Goal: Task Accomplishment & Management: Manage account settings

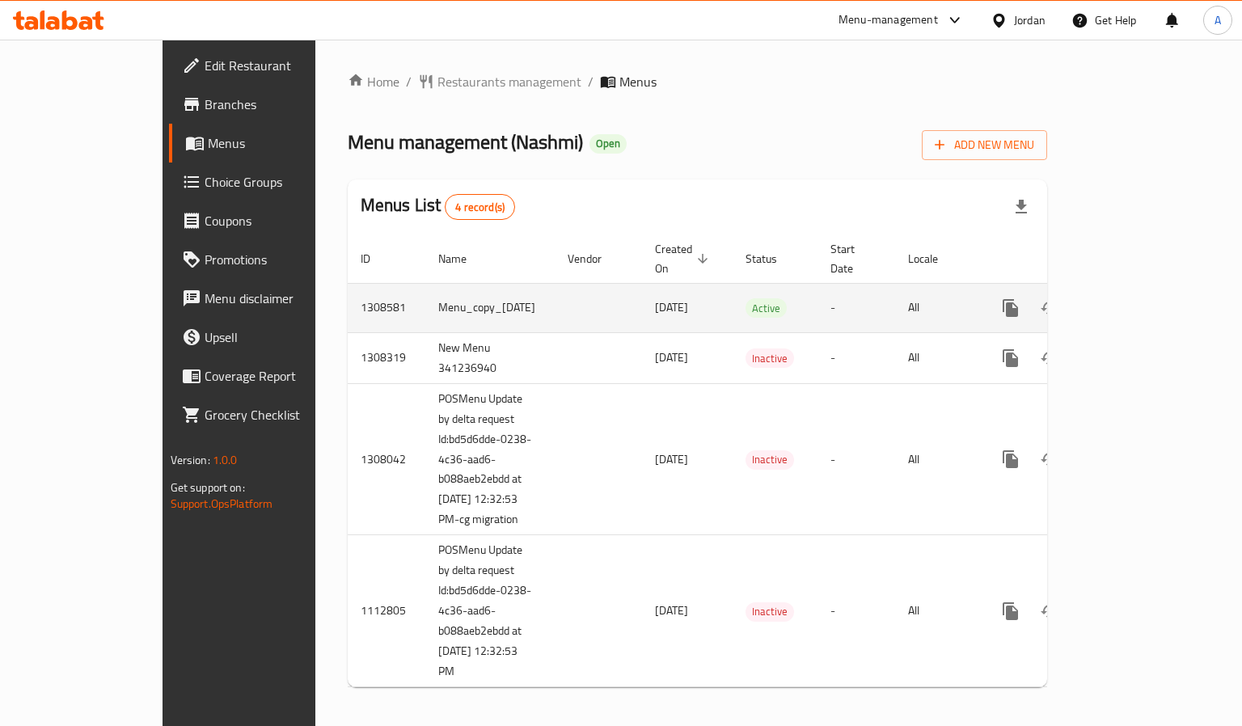
click at [655, 297] on span "[DATE]" at bounding box center [671, 307] width 33 height 21
click at [655, 297] on span "28/08/2025" at bounding box center [671, 307] width 33 height 21
click at [1137, 298] on icon "enhanced table" at bounding box center [1127, 307] width 19 height 19
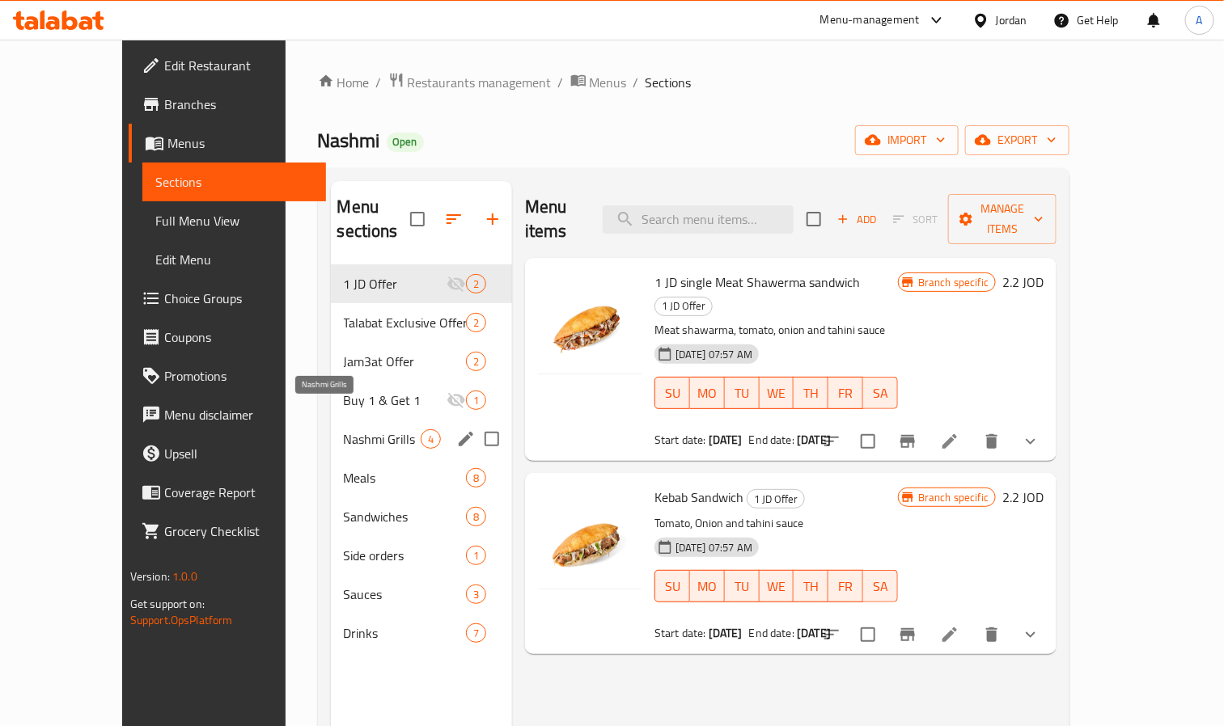
click at [347, 430] on span "Nashmi Grills" at bounding box center [382, 439] width 77 height 19
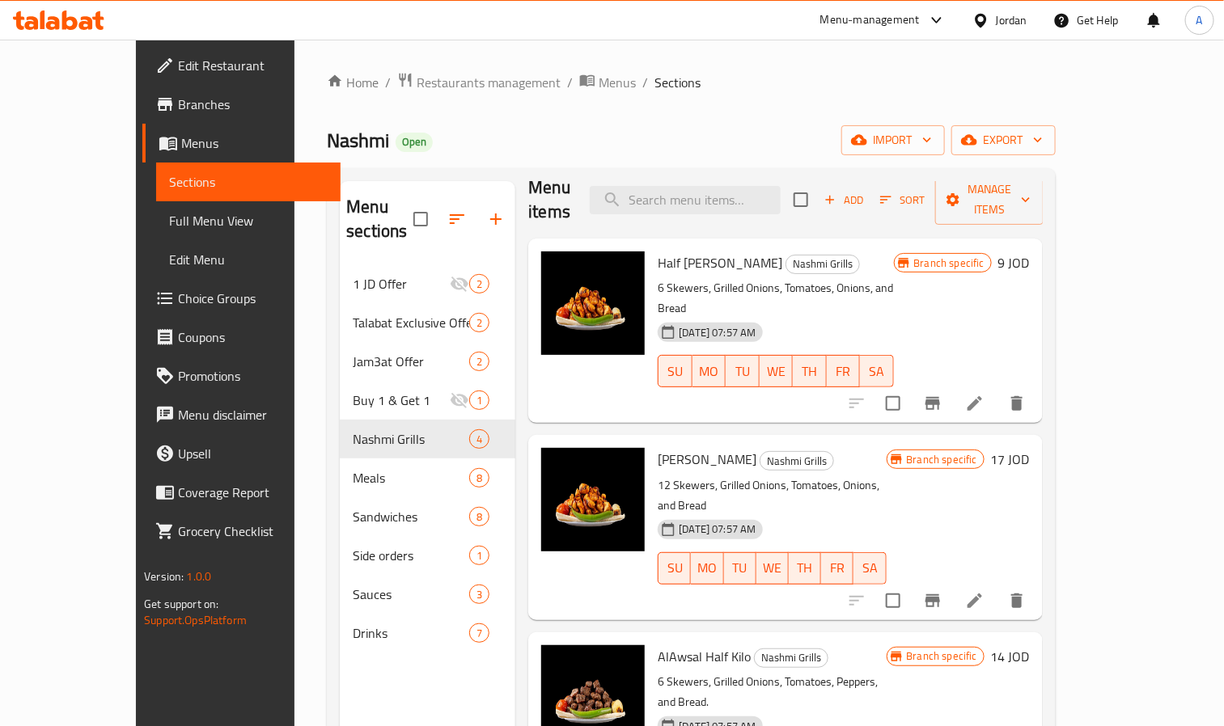
scroll to position [226, 0]
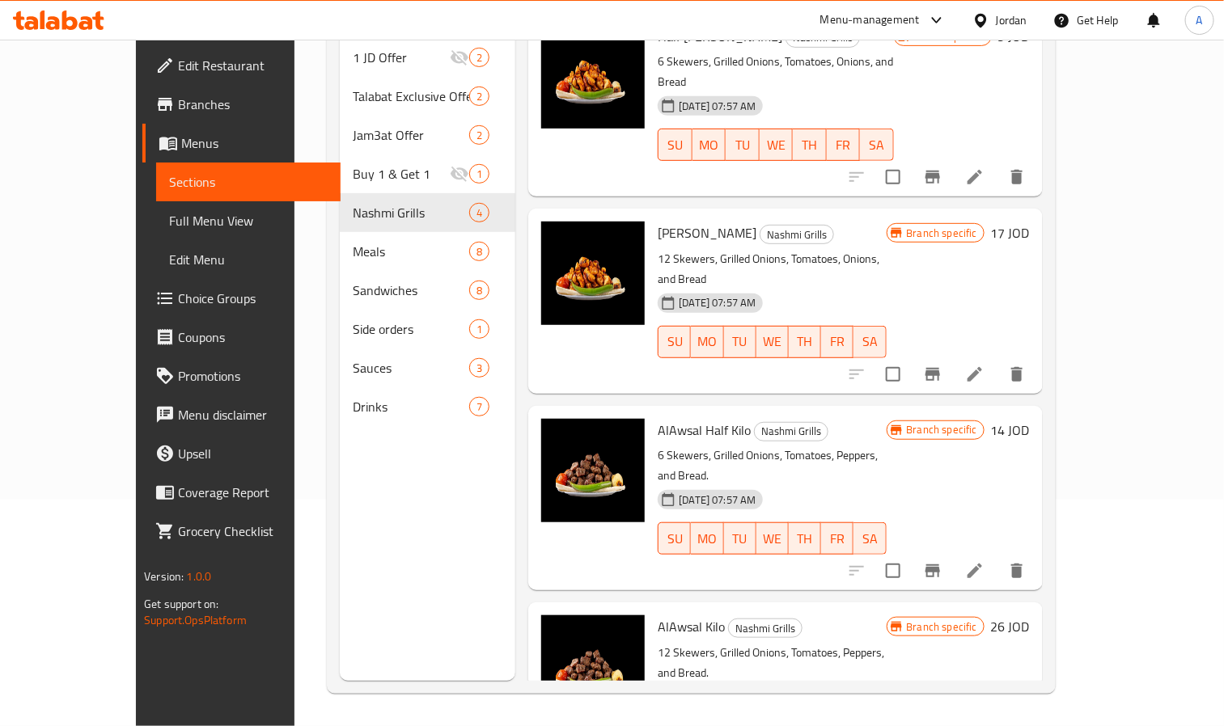
click at [386, 565] on div "Menu sections 1 JD Offer 2 Talabat Exclusive Offer 2 Jam3at Offer 2 Buy 1 & Get…" at bounding box center [428, 318] width 176 height 726
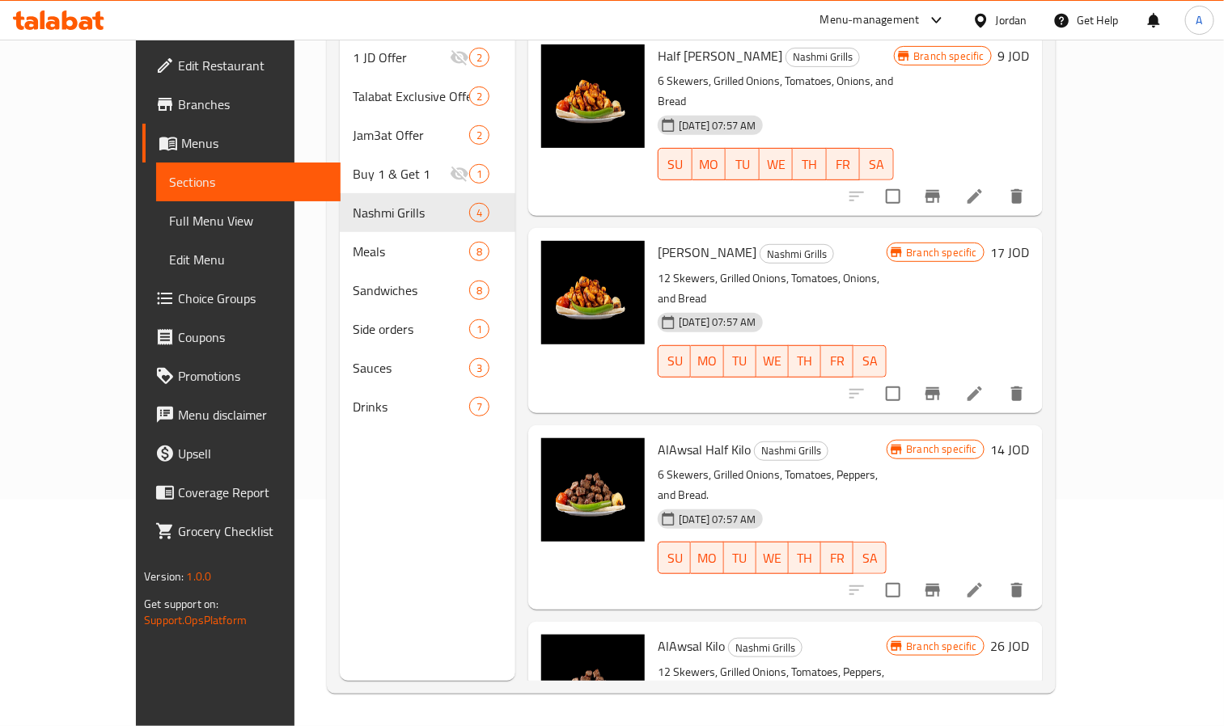
scroll to position [0, 0]
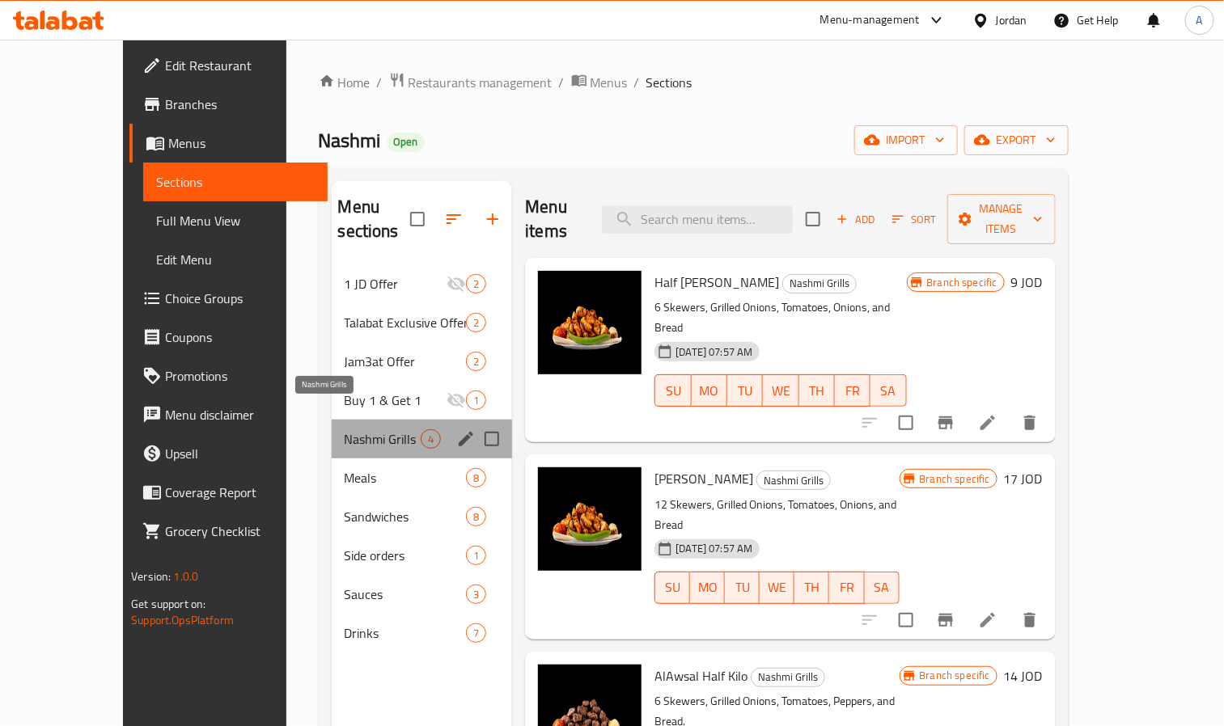
click at [362, 430] on span "Nashmi Grills" at bounding box center [383, 439] width 77 height 19
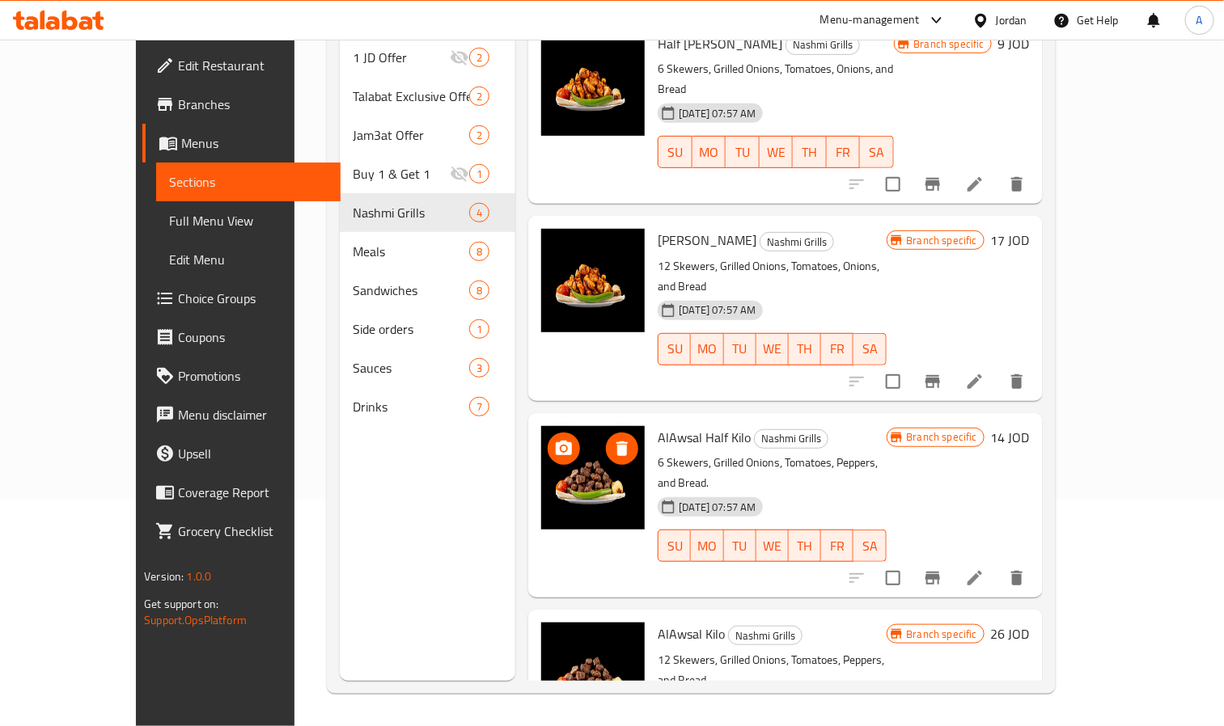
scroll to position [19, 0]
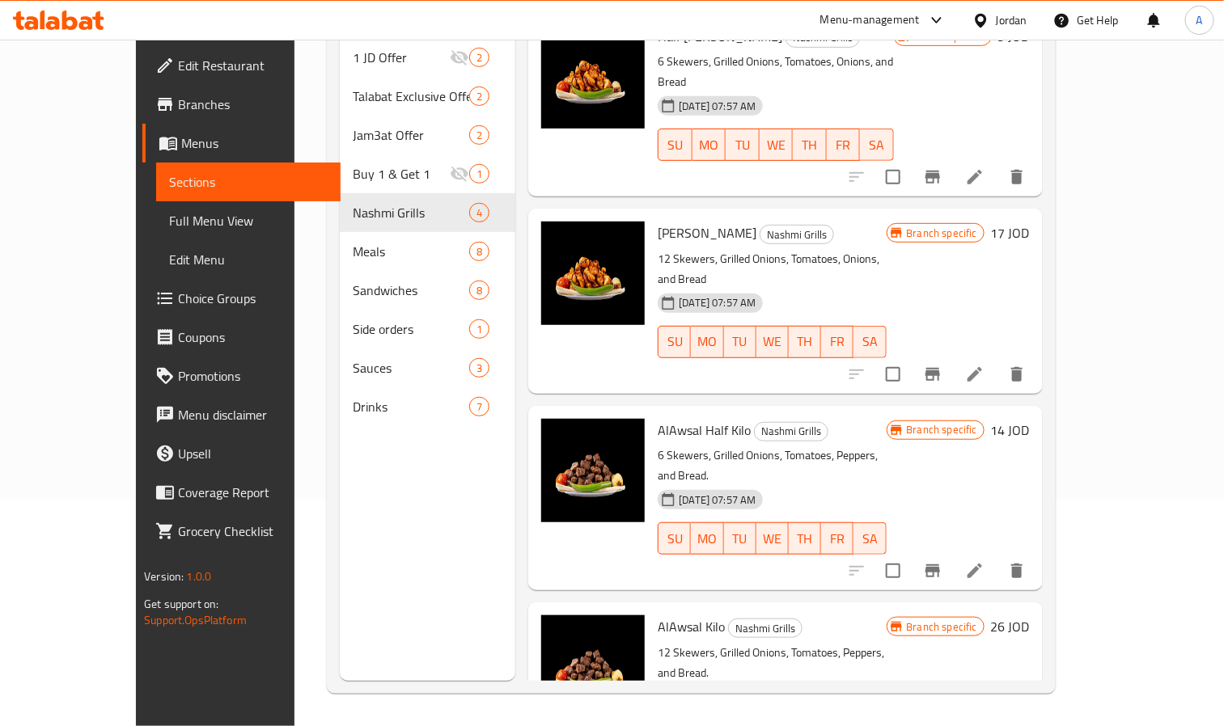
click at [340, 501] on div "Menu sections 1 JD Offer 2 Talabat Exclusive Offer 2 Jam3at Offer 2 Buy 1 & Get…" at bounding box center [428, 318] width 176 height 726
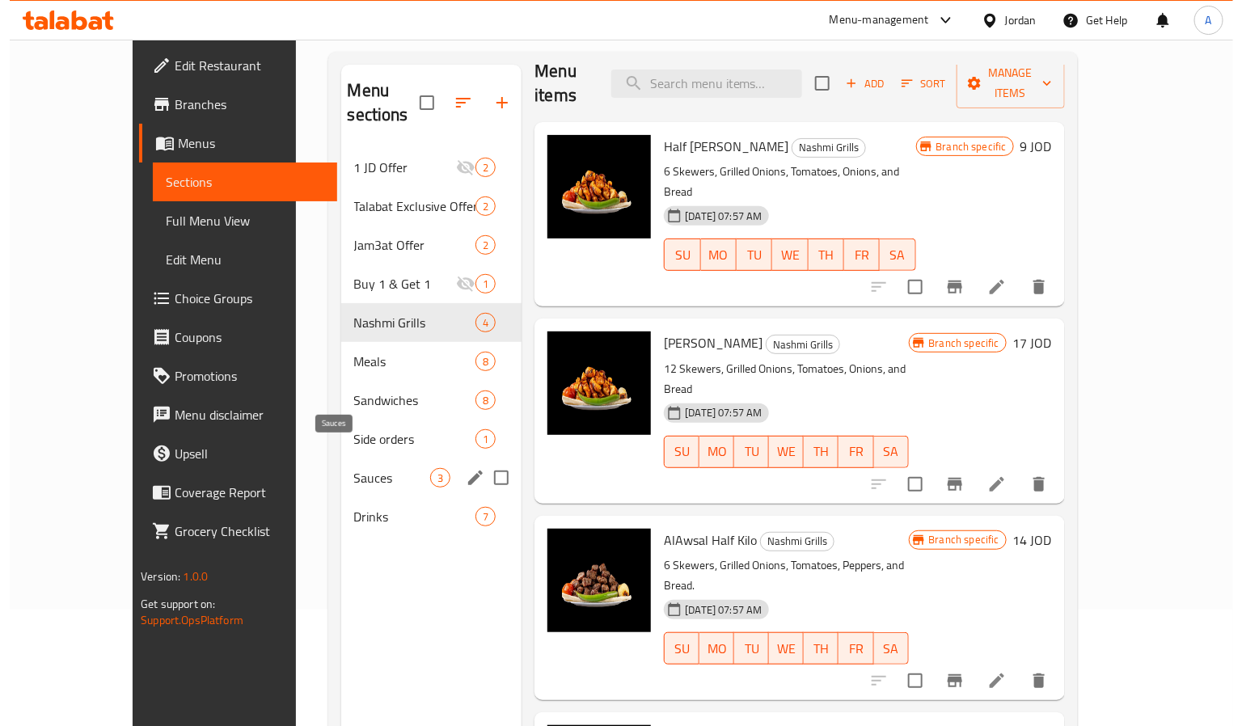
scroll to position [0, 0]
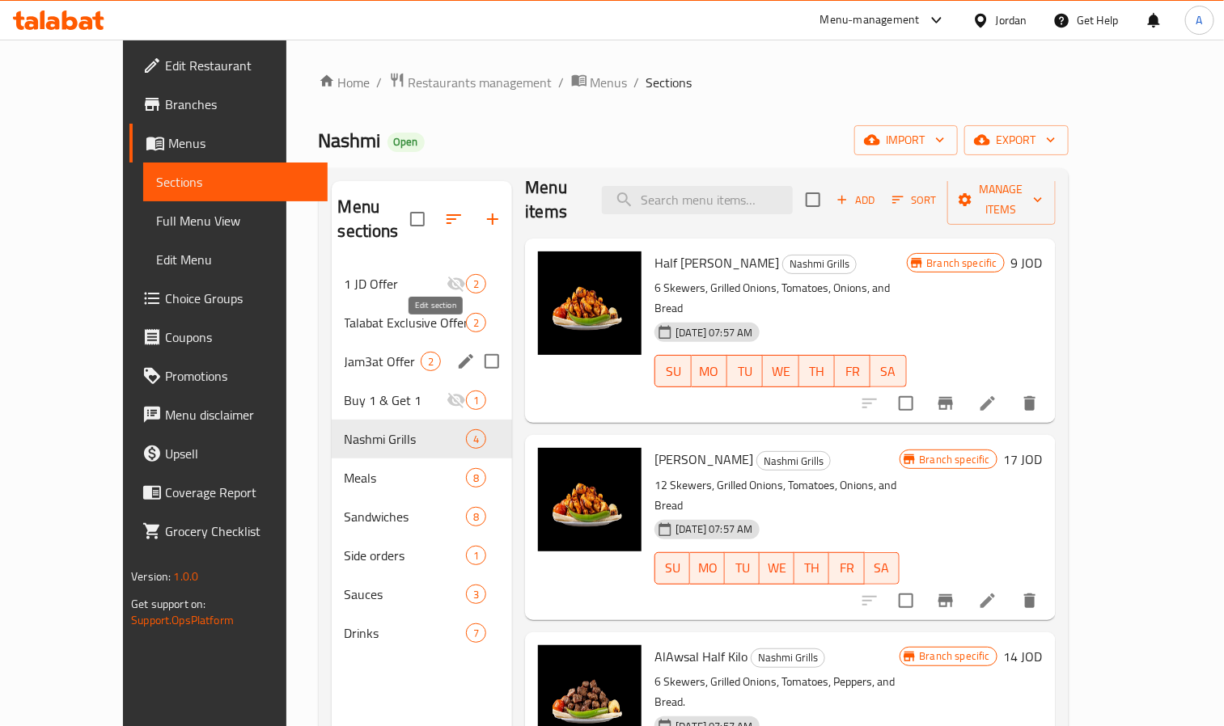
click at [456, 352] on icon "edit" at bounding box center [465, 361] width 19 height 19
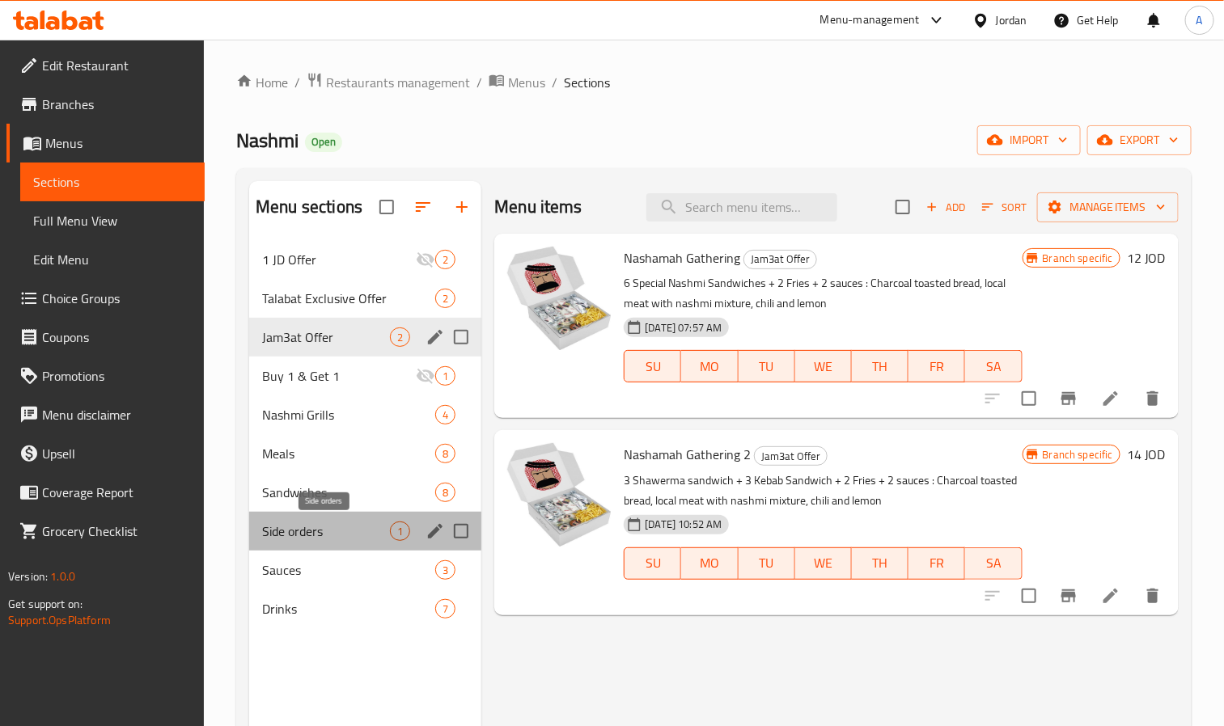
click at [323, 524] on span "Side orders" at bounding box center [326, 531] width 128 height 19
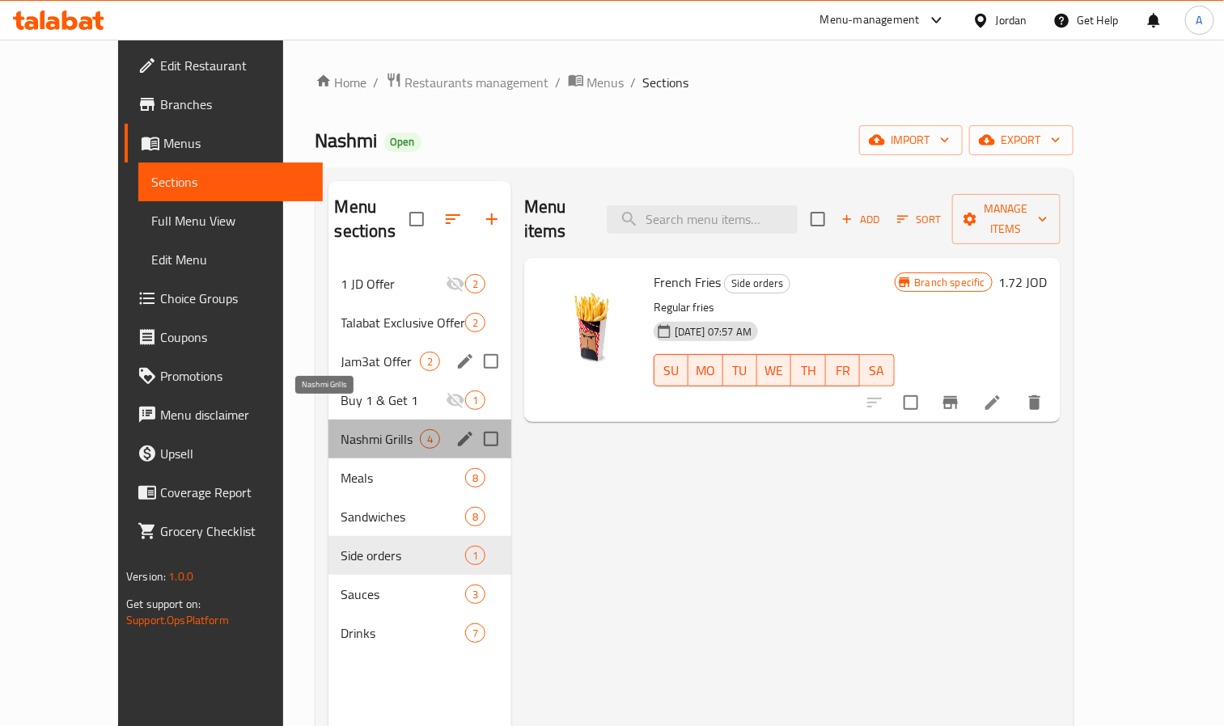
click at [341, 430] on span "Nashmi Grills" at bounding box center [380, 439] width 78 height 19
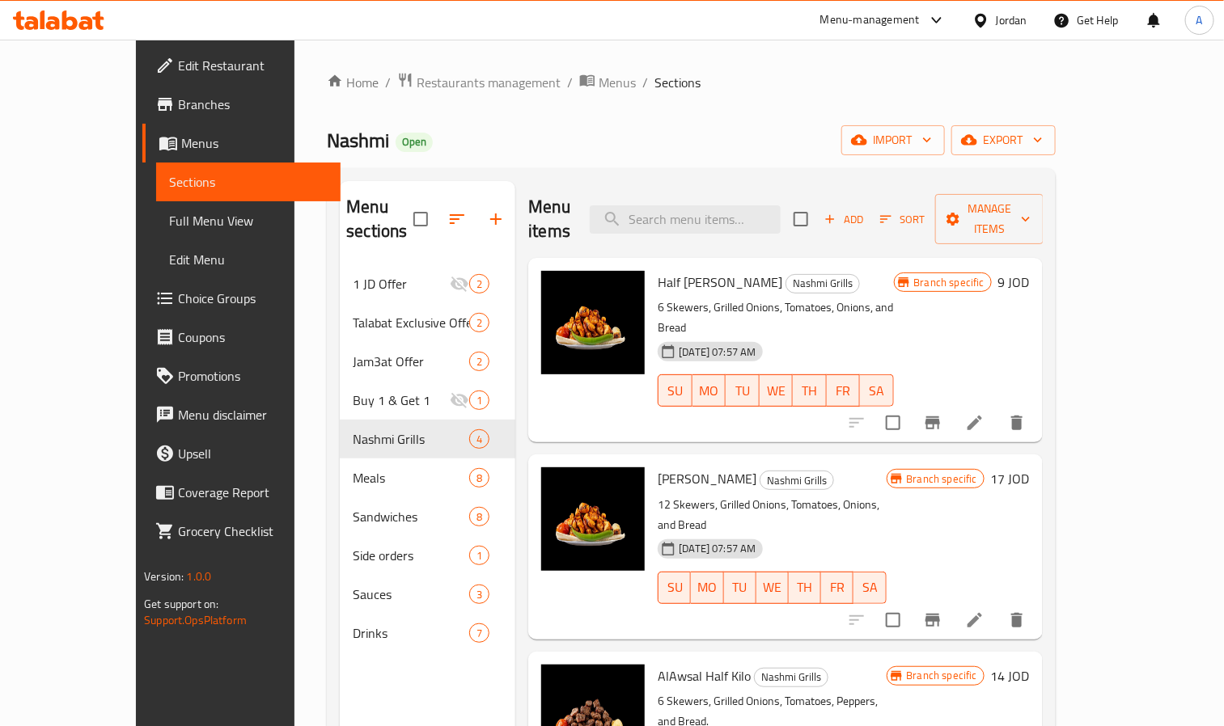
click at [649, 114] on div "Home / Restaurants management / Menus / Sections Nashmi Open import export Menu…" at bounding box center [691, 496] width 729 height 848
click at [599, 85] on span "Menus" at bounding box center [617, 82] width 37 height 19
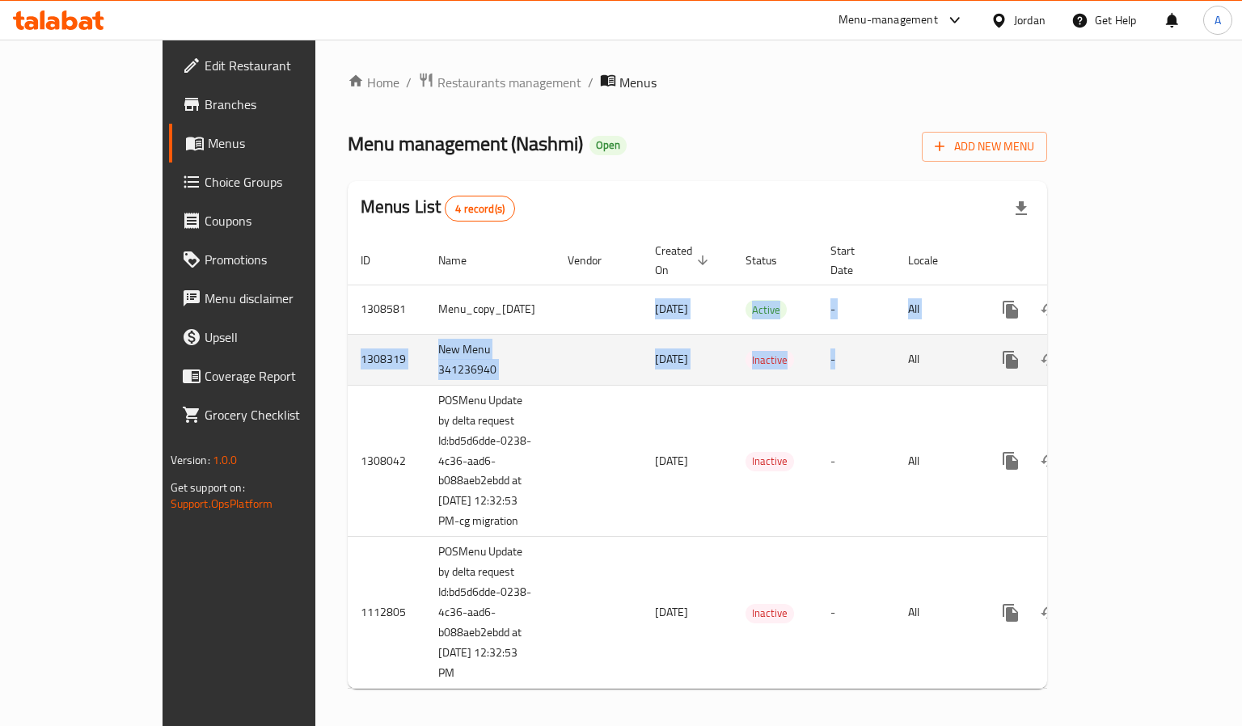
drag, startPoint x: 483, startPoint y: 302, endPoint x: 850, endPoint y: 328, distance: 368.1
click at [832, 335] on tbody "1308581 Menu_copy_28/08/2025 28/08/2025 Active - All 1308319 New Menu 341236940…" at bounding box center [754, 487] width 812 height 404
click at [864, 334] on td "-" at bounding box center [857, 359] width 78 height 51
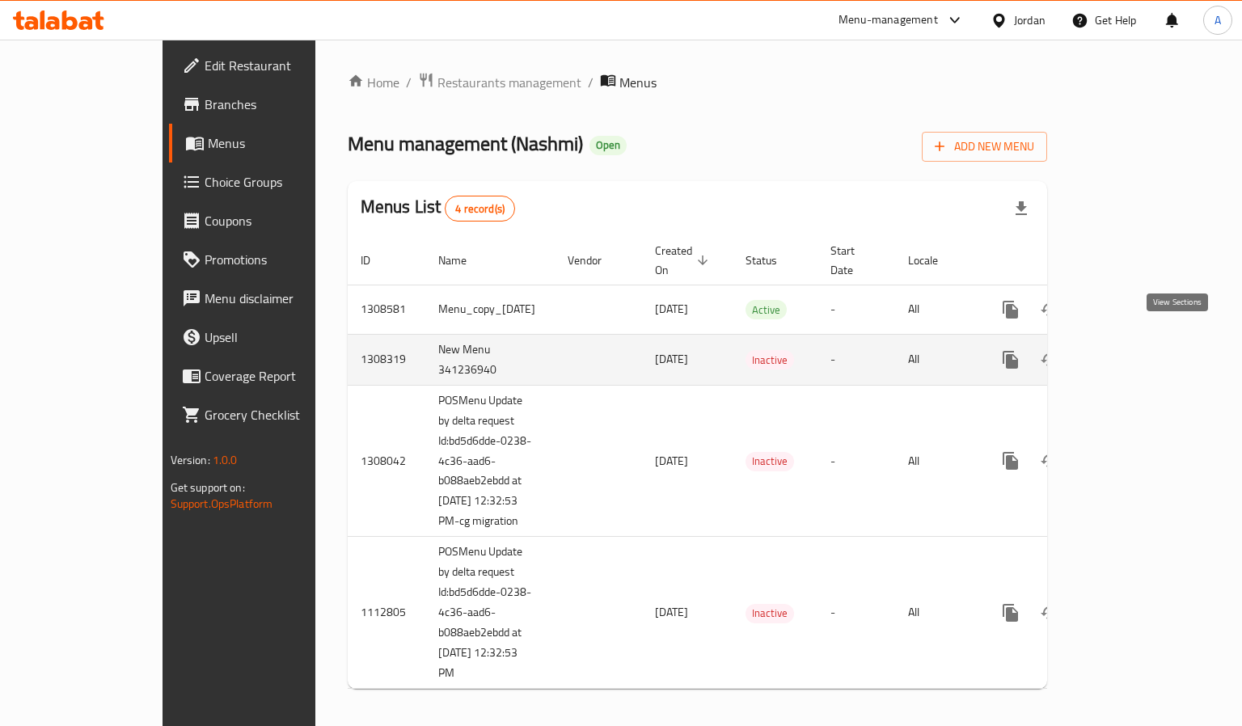
click at [1147, 341] on link "enhanced table" at bounding box center [1127, 360] width 39 height 39
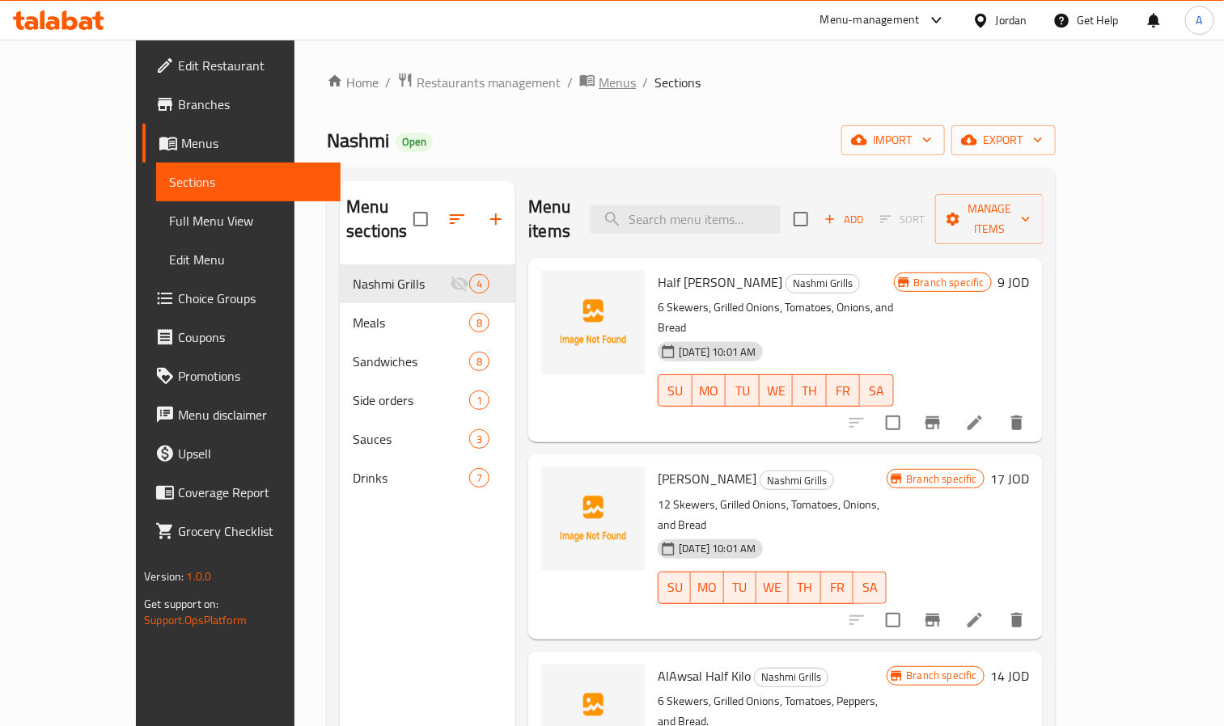
click at [599, 92] on span "Menus" at bounding box center [617, 82] width 37 height 19
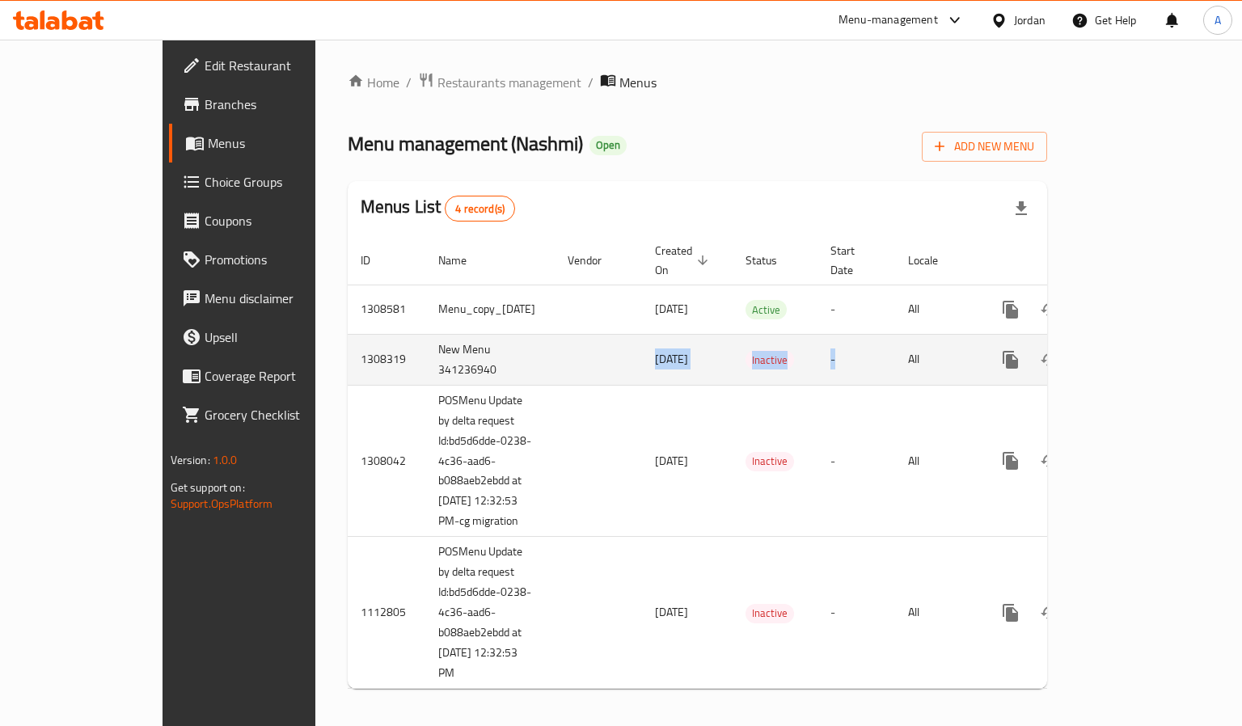
drag, startPoint x: 552, startPoint y: 348, endPoint x: 828, endPoint y: 355, distance: 276.7
click at [828, 355] on tr "1308319 New Menu 341236940 27/08/2025 Inactive - All" at bounding box center [754, 359] width 812 height 51
click at [842, 355] on td "-" at bounding box center [857, 359] width 78 height 51
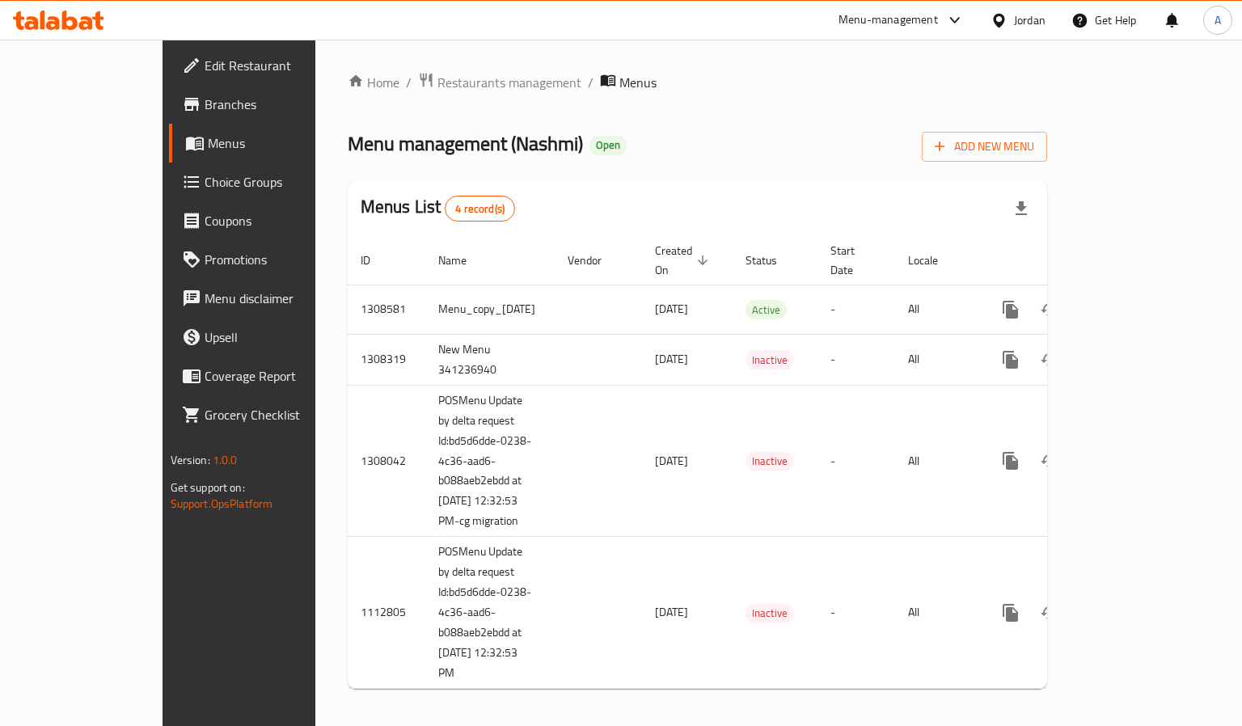
click at [1001, 23] on icon at bounding box center [998, 20] width 11 height 14
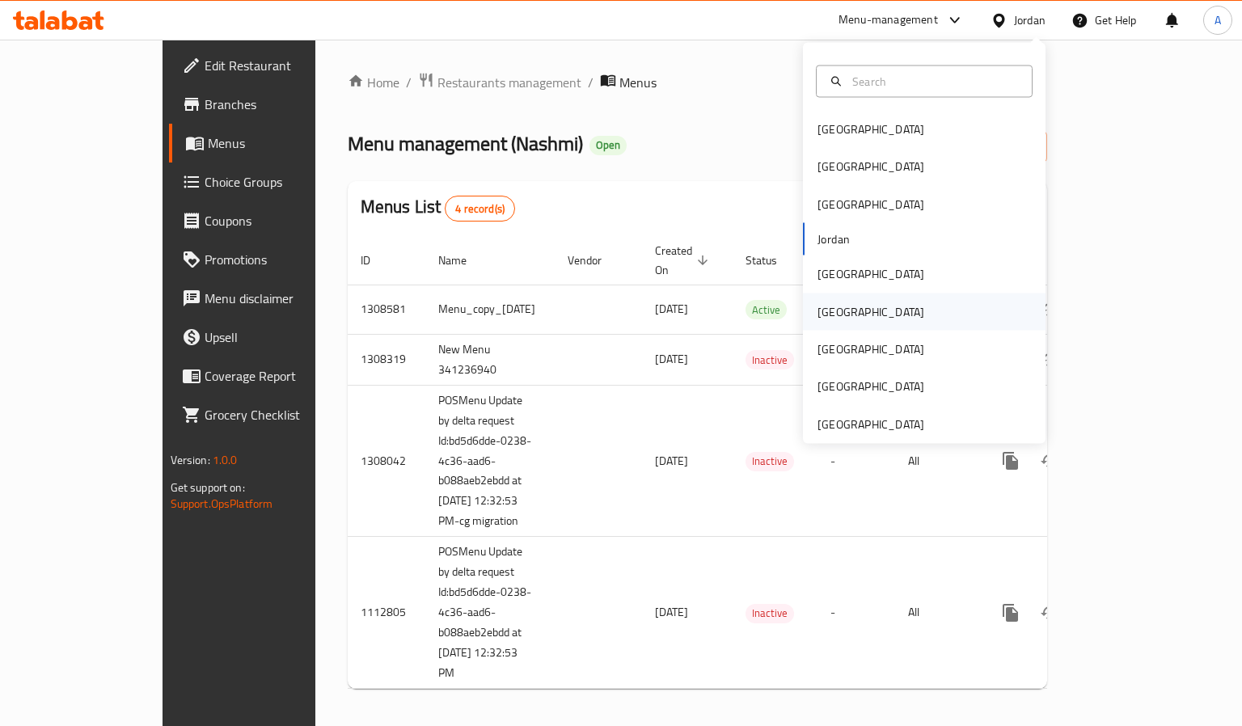
click at [836, 304] on div "Oman" at bounding box center [871, 311] width 133 height 37
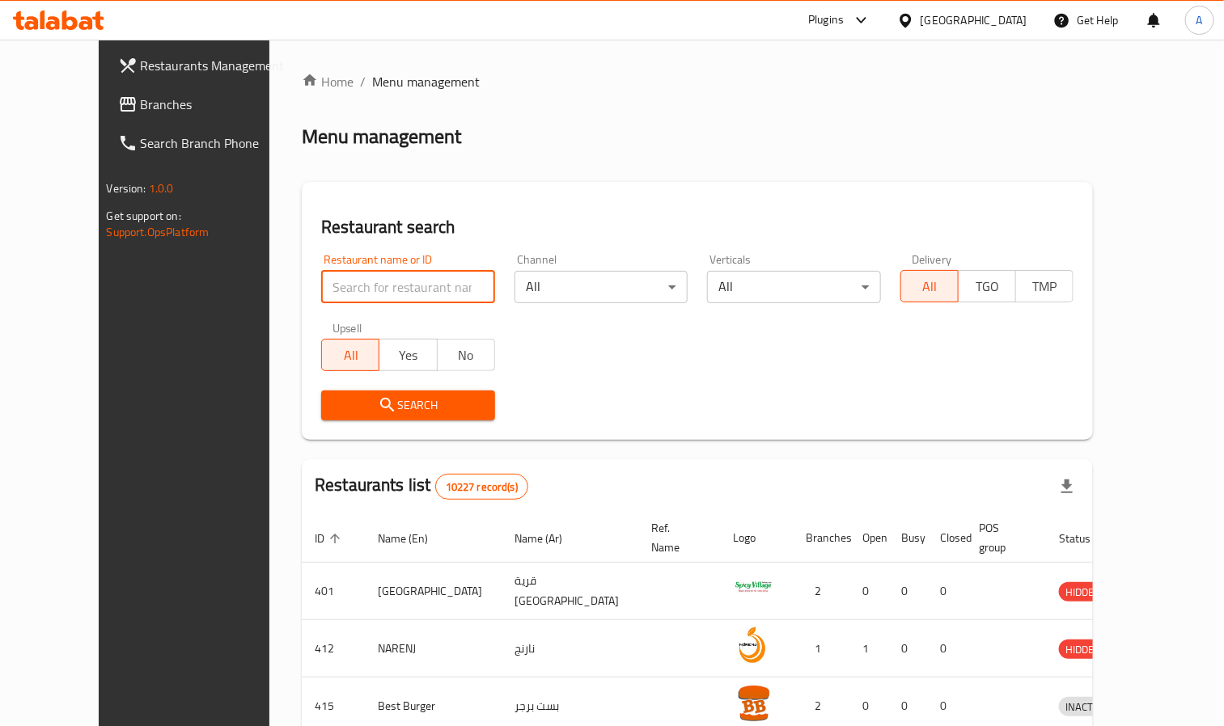
click at [321, 294] on input "search" at bounding box center [408, 287] width 174 height 32
paste input "662107"
type input "662107"
click button "Search" at bounding box center [408, 406] width 174 height 30
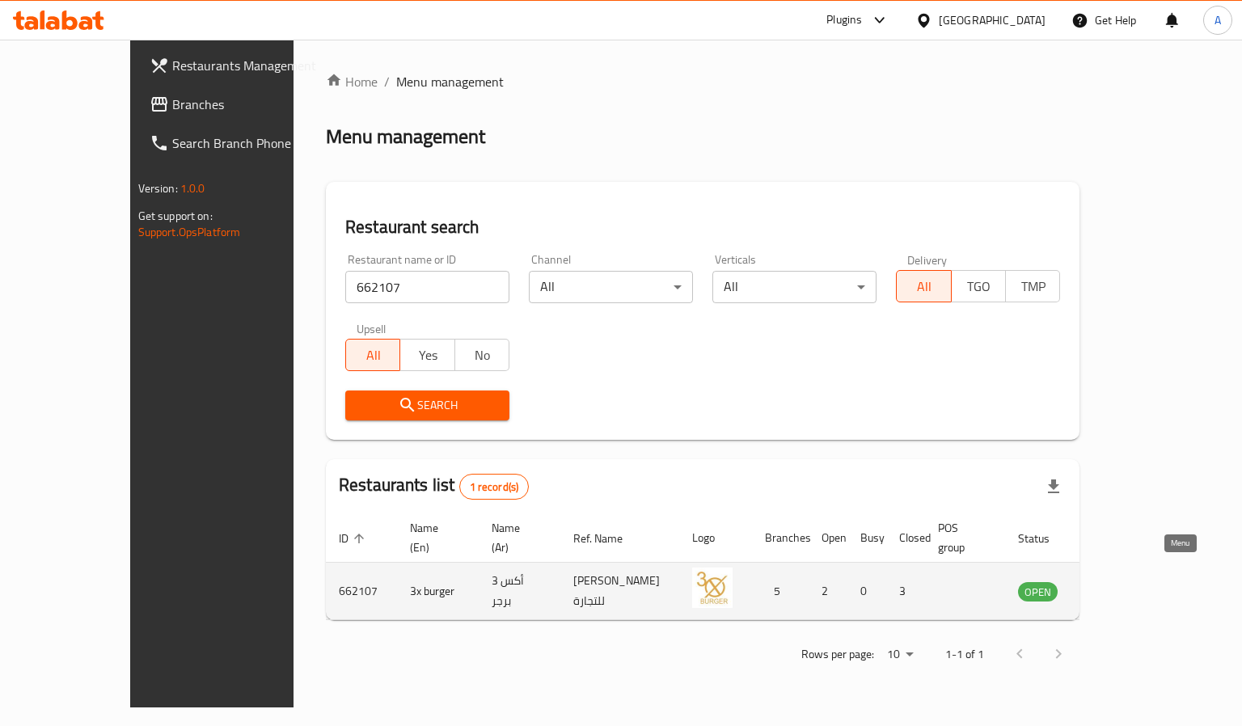
click at [1122, 586] on icon "enhanced table" at bounding box center [1113, 593] width 18 height 14
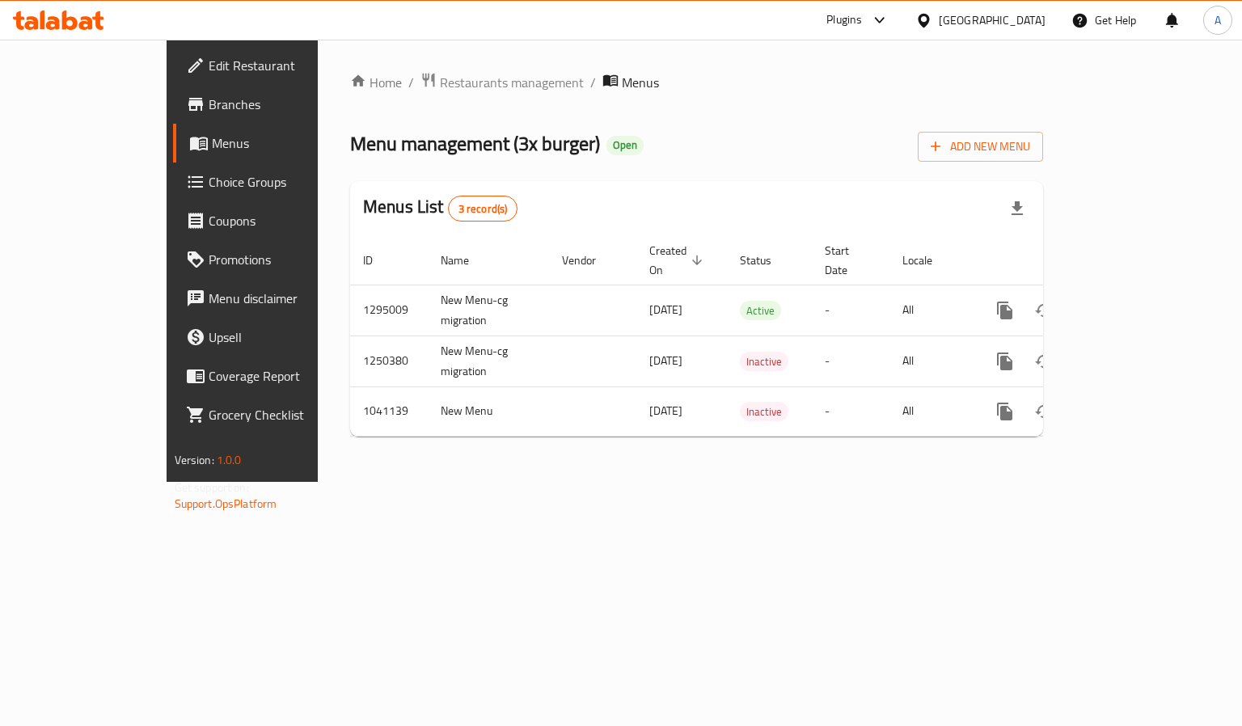
click at [209, 109] on span "Branches" at bounding box center [285, 104] width 153 height 19
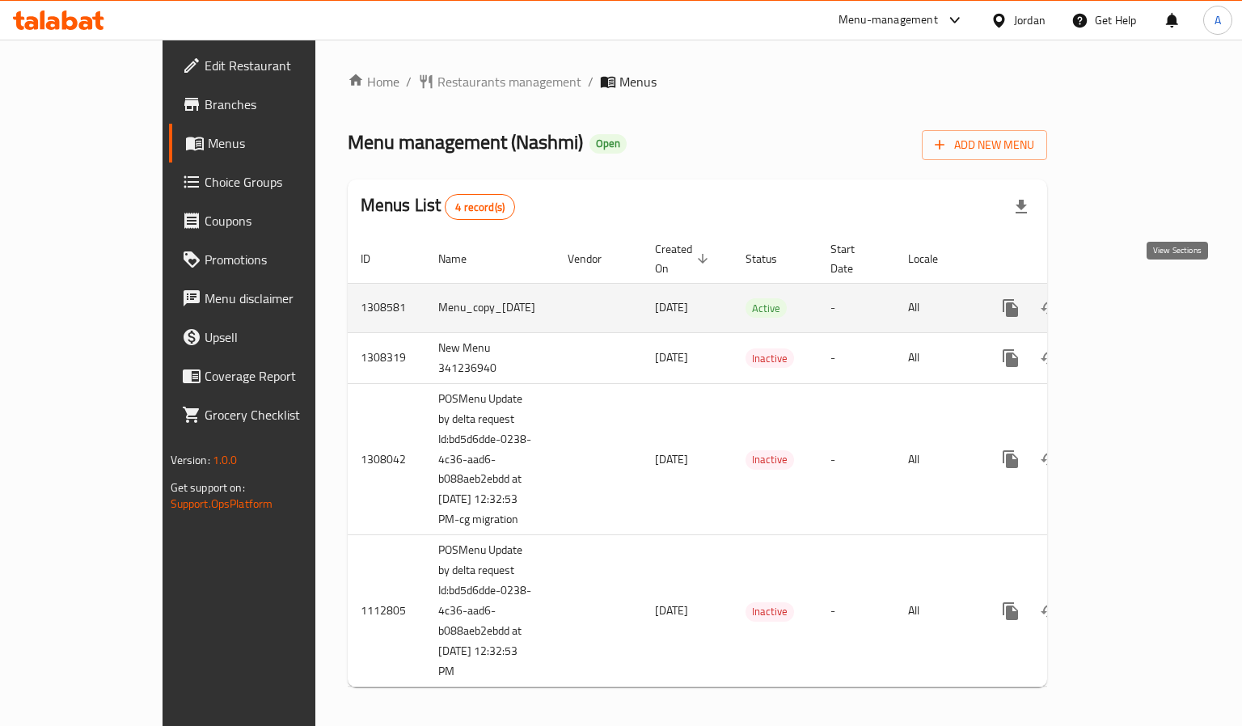
click at [1147, 289] on link "enhanced table" at bounding box center [1127, 308] width 39 height 39
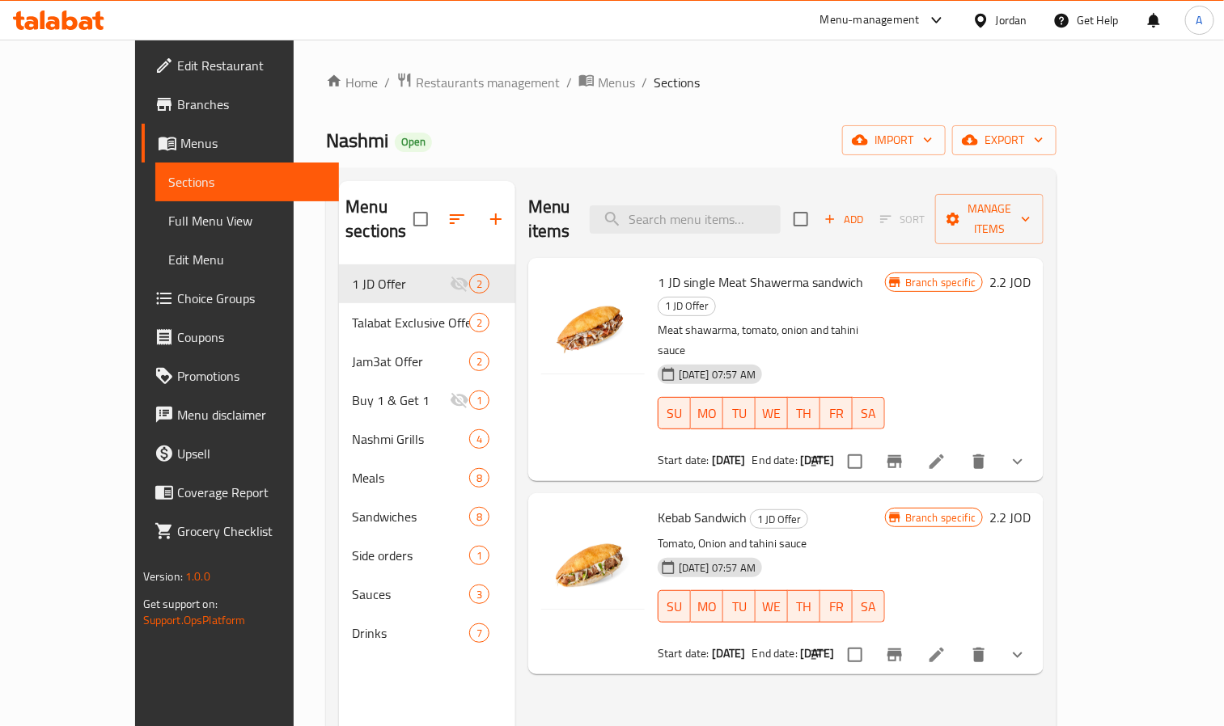
click at [998, 25] on div "Jordan" at bounding box center [1012, 20] width 32 height 18
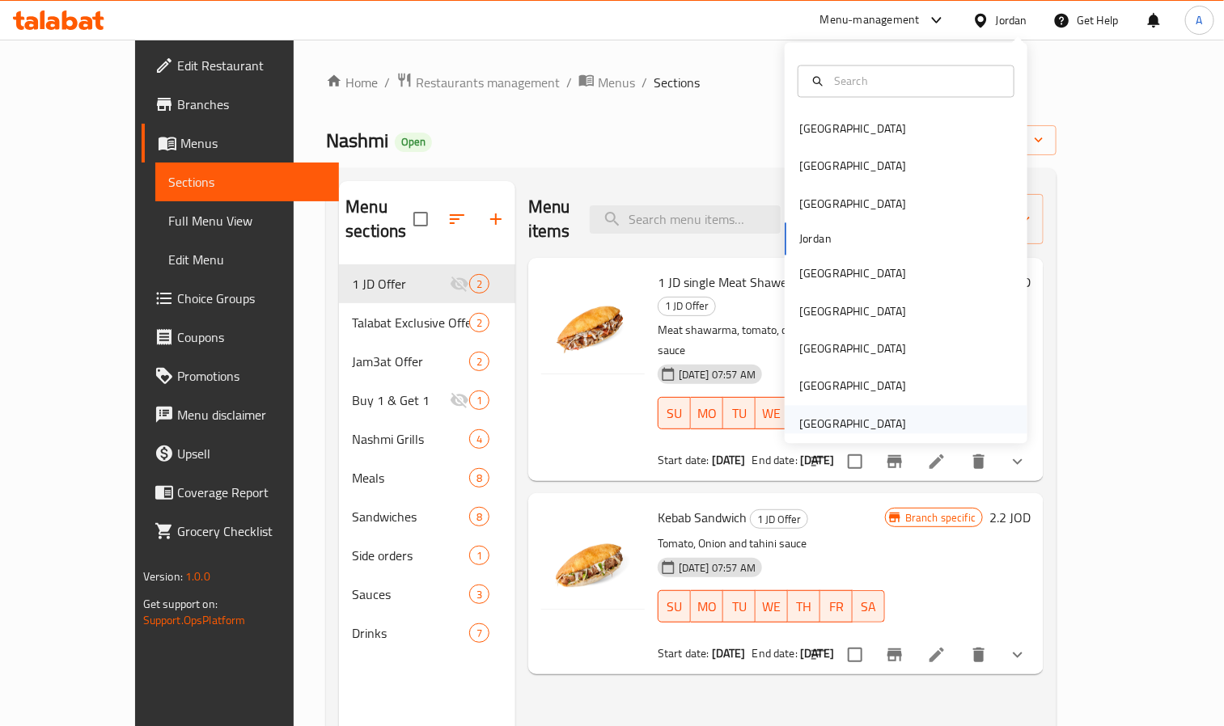
click at [810, 423] on div "[GEOGRAPHIC_DATA]" at bounding box center [852, 424] width 107 height 18
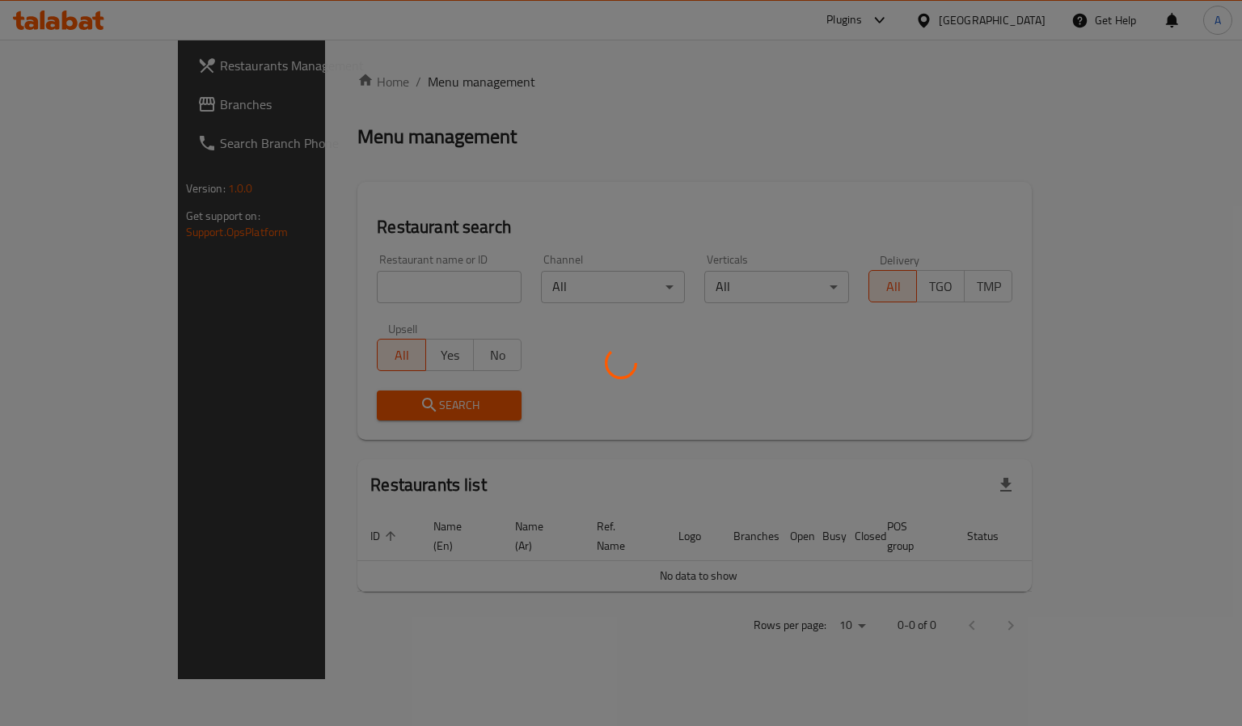
click at [319, 296] on div at bounding box center [621, 363] width 1242 height 726
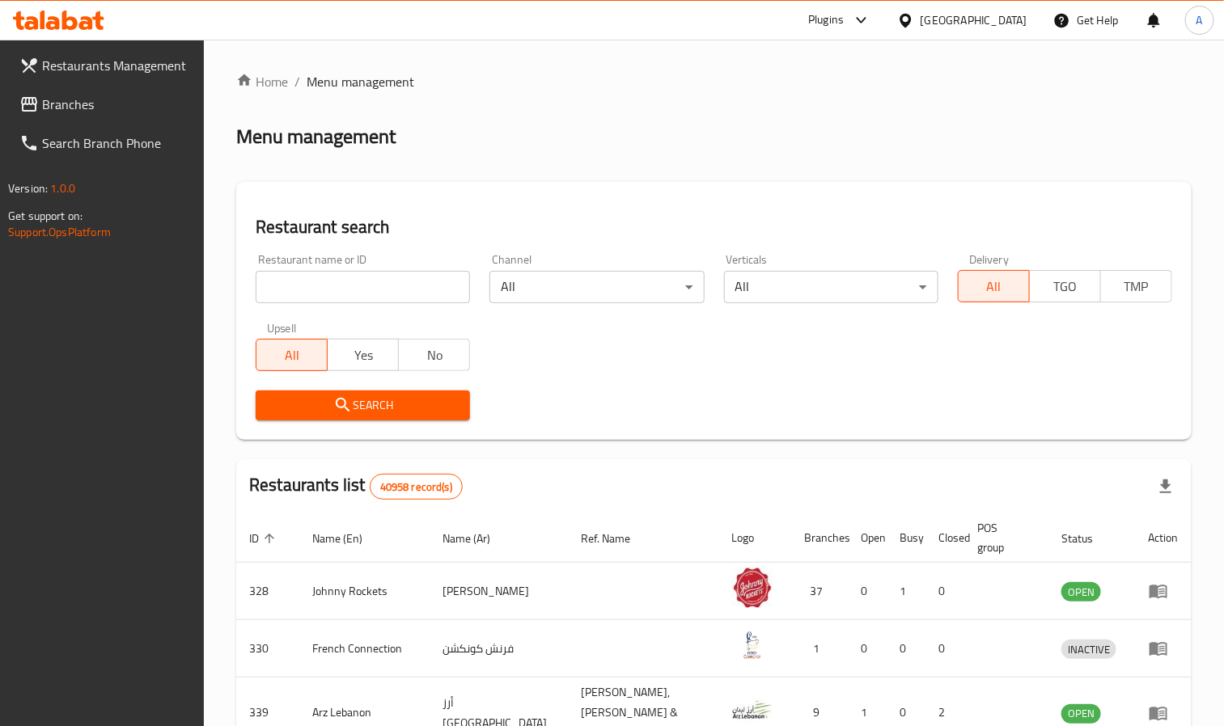
click at [330, 282] on div at bounding box center [612, 363] width 1224 height 726
drag, startPoint x: 330, startPoint y: 282, endPoint x: 185, endPoint y: 287, distance: 144.9
click at [330, 282] on input "search" at bounding box center [363, 287] width 214 height 32
paste input "663760"
type input "663760"
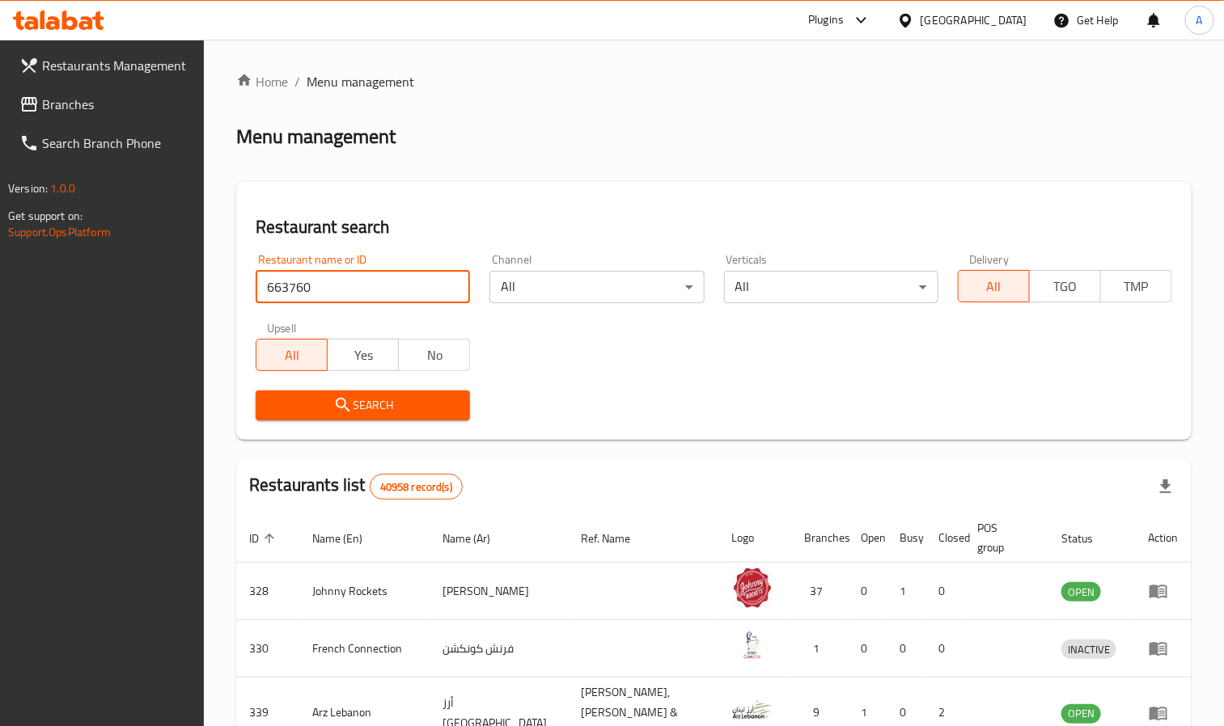
click button "Search" at bounding box center [363, 406] width 214 height 30
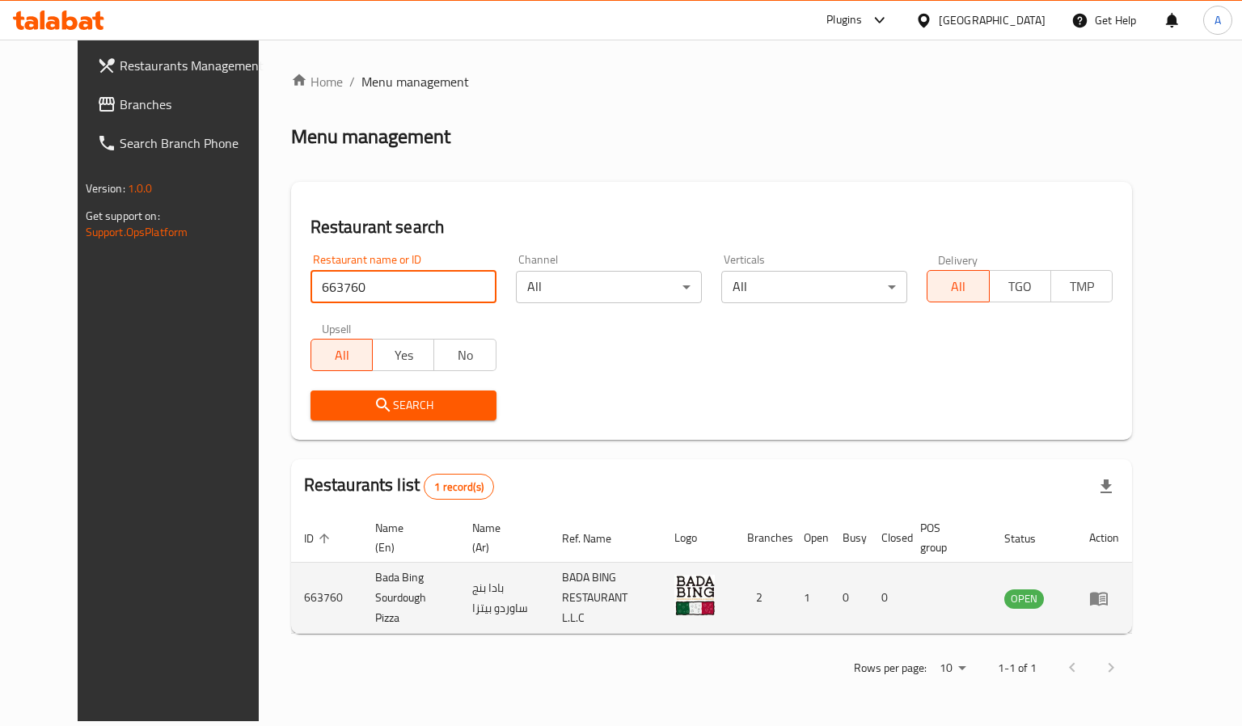
click at [1132, 602] on td "enhanced table" at bounding box center [1105, 598] width 56 height 71
click at [1109, 600] on icon "enhanced table" at bounding box center [1099, 598] width 19 height 19
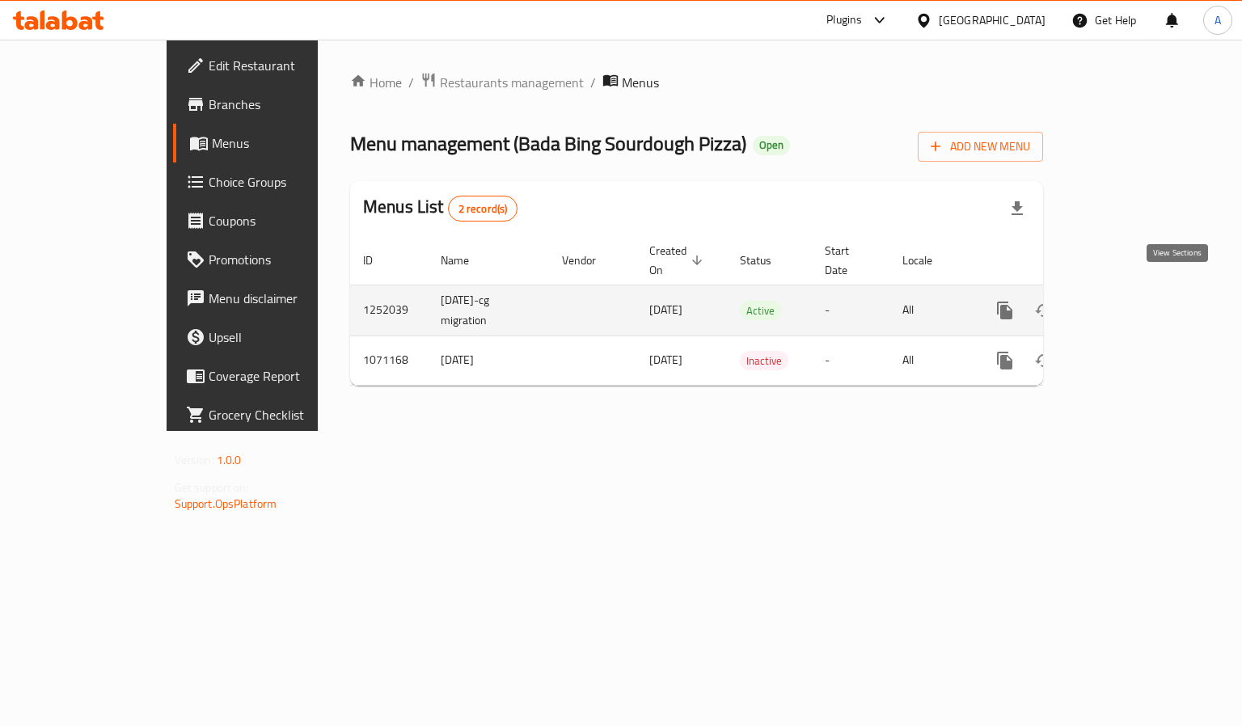
click at [1132, 301] on icon "enhanced table" at bounding box center [1121, 310] width 19 height 19
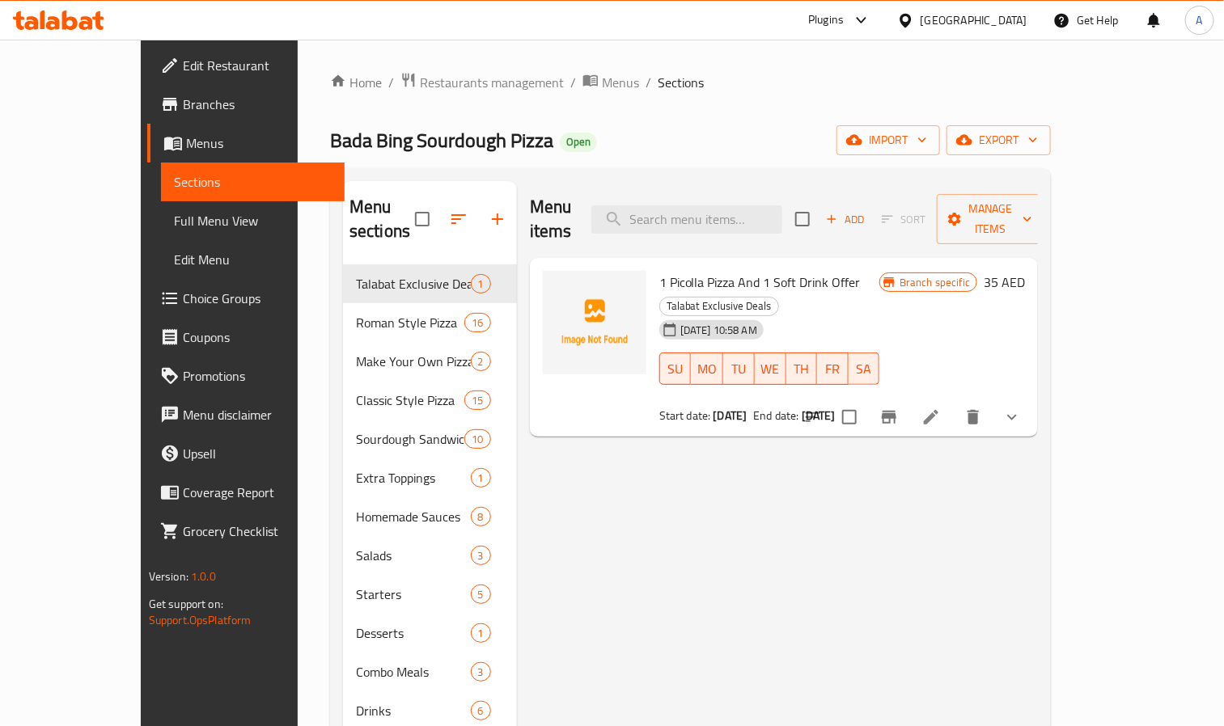
click at [147, 320] on link "Coupons" at bounding box center [246, 337] width 198 height 39
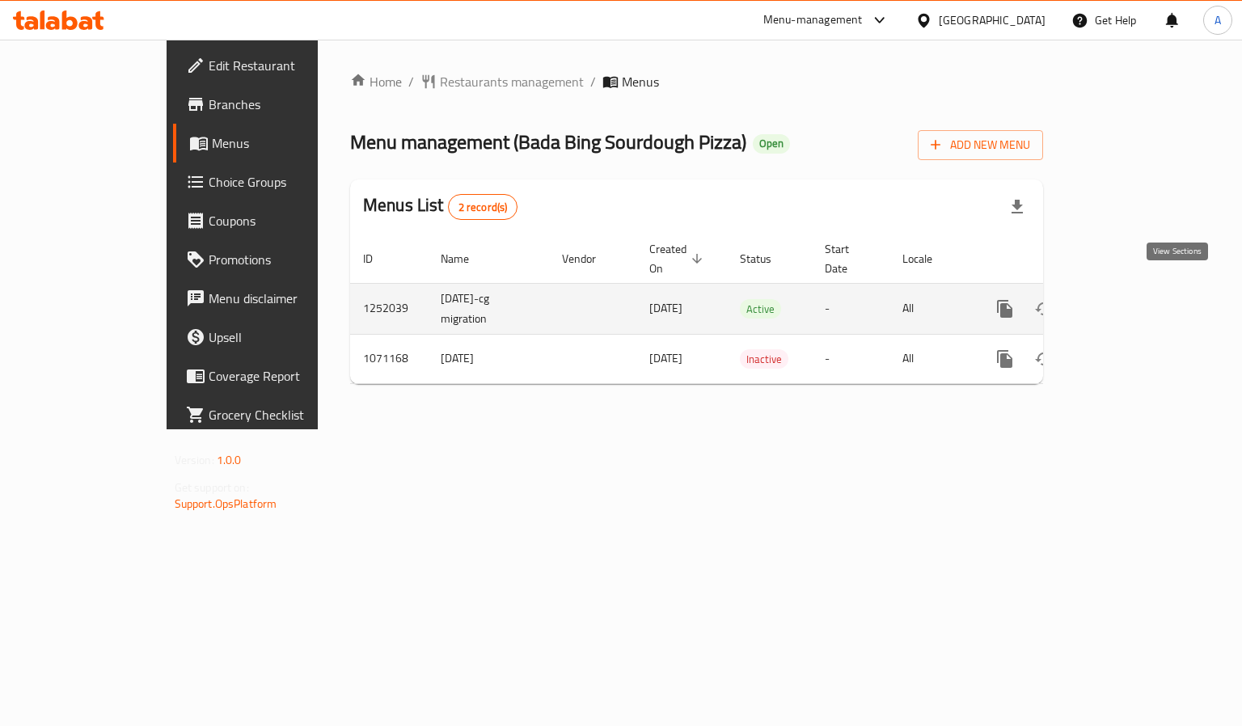
click at [1132, 299] on icon "enhanced table" at bounding box center [1121, 308] width 19 height 19
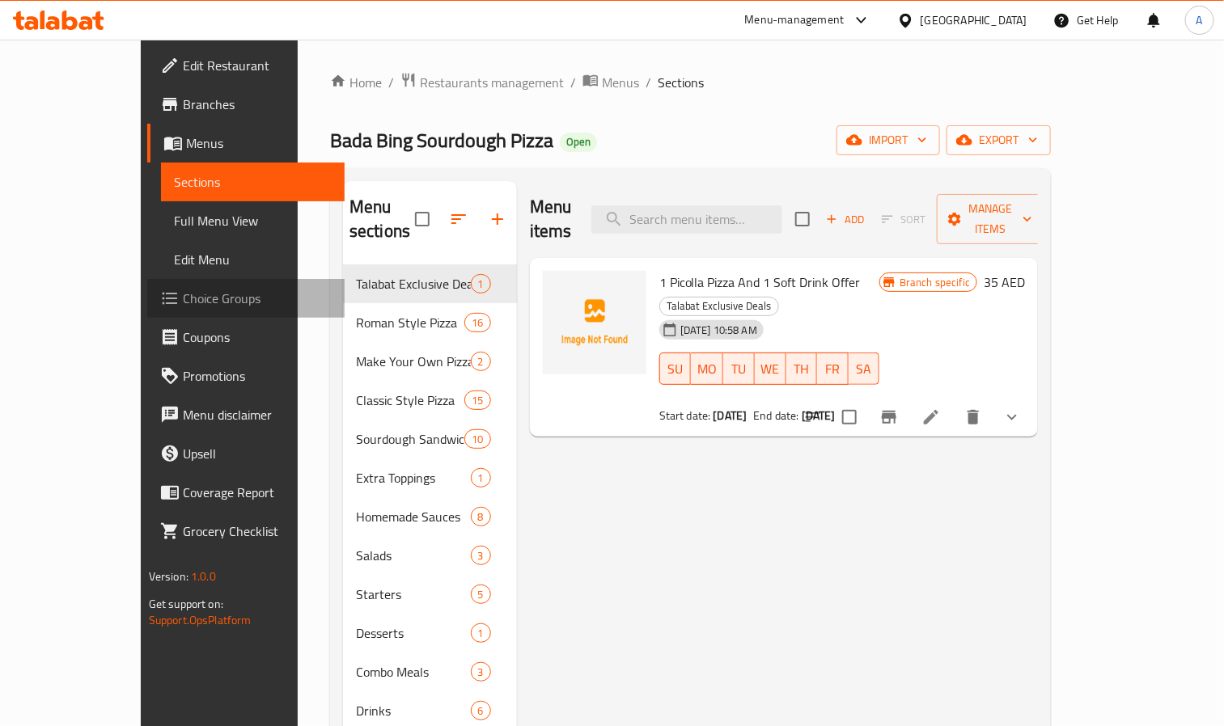
click at [183, 298] on span "Choice Groups" at bounding box center [258, 298] width 150 height 19
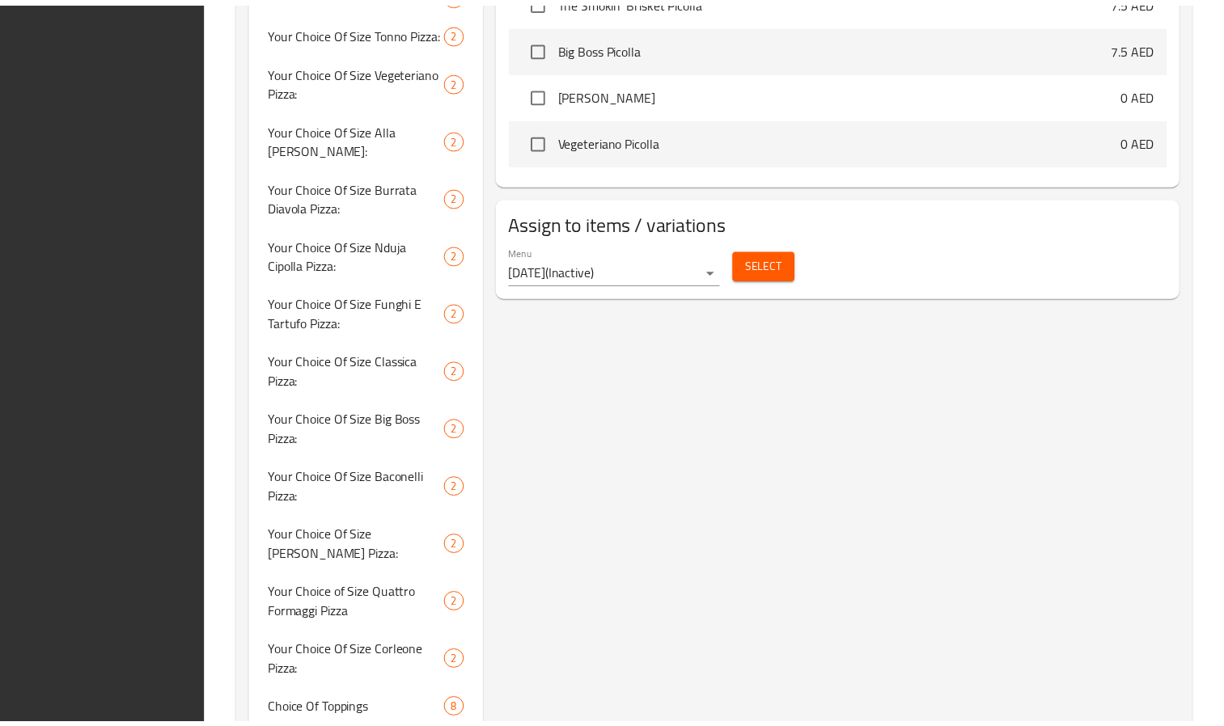
scroll to position [1451, 0]
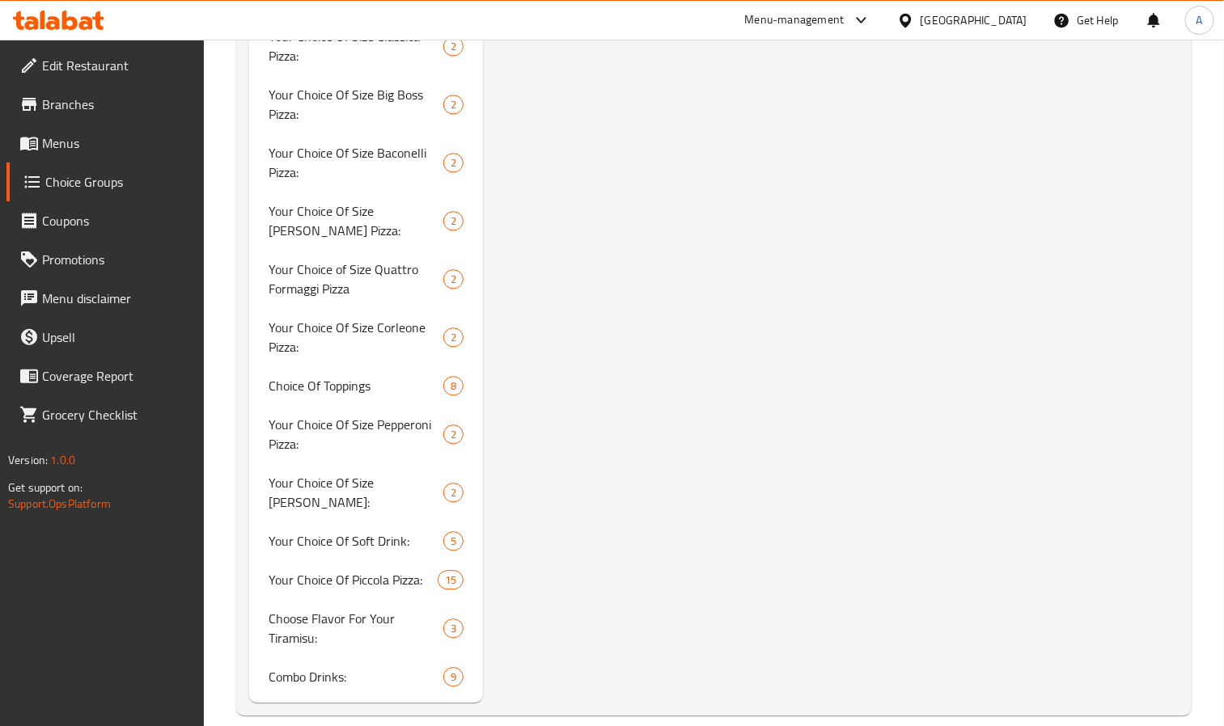
click at [115, 141] on span "Menus" at bounding box center [117, 142] width 150 height 19
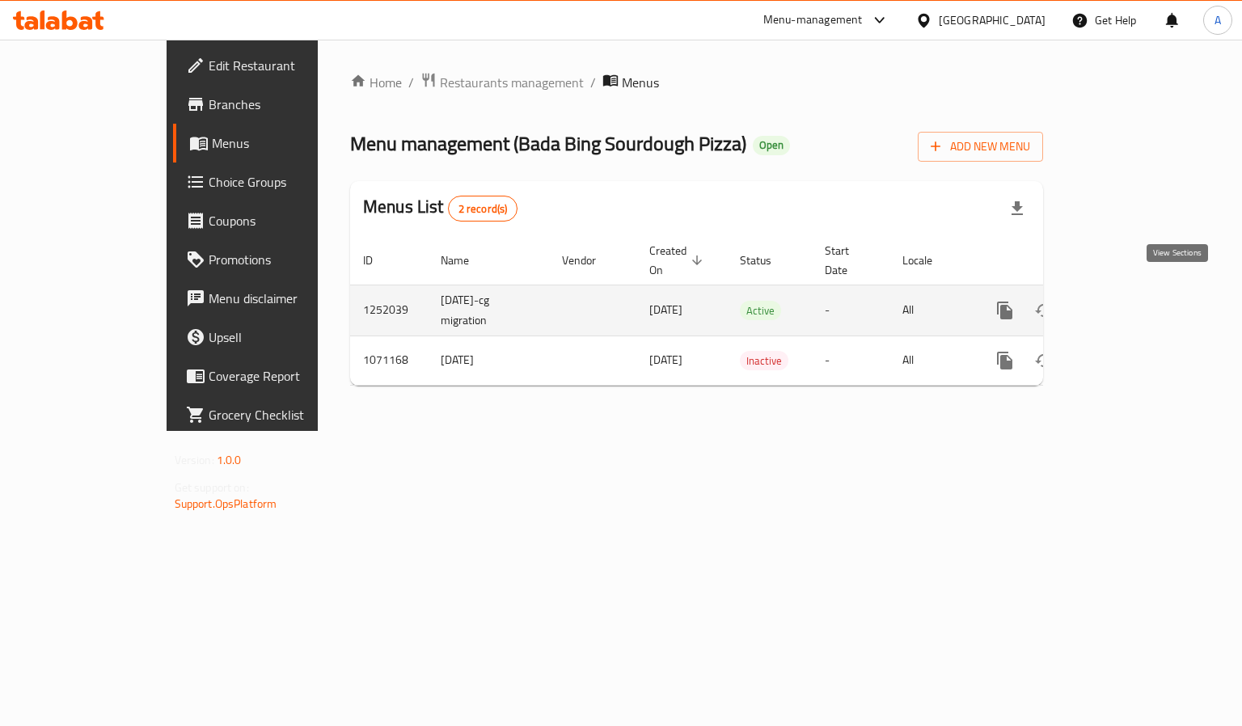
click at [1132, 301] on icon "enhanced table" at bounding box center [1121, 310] width 19 height 19
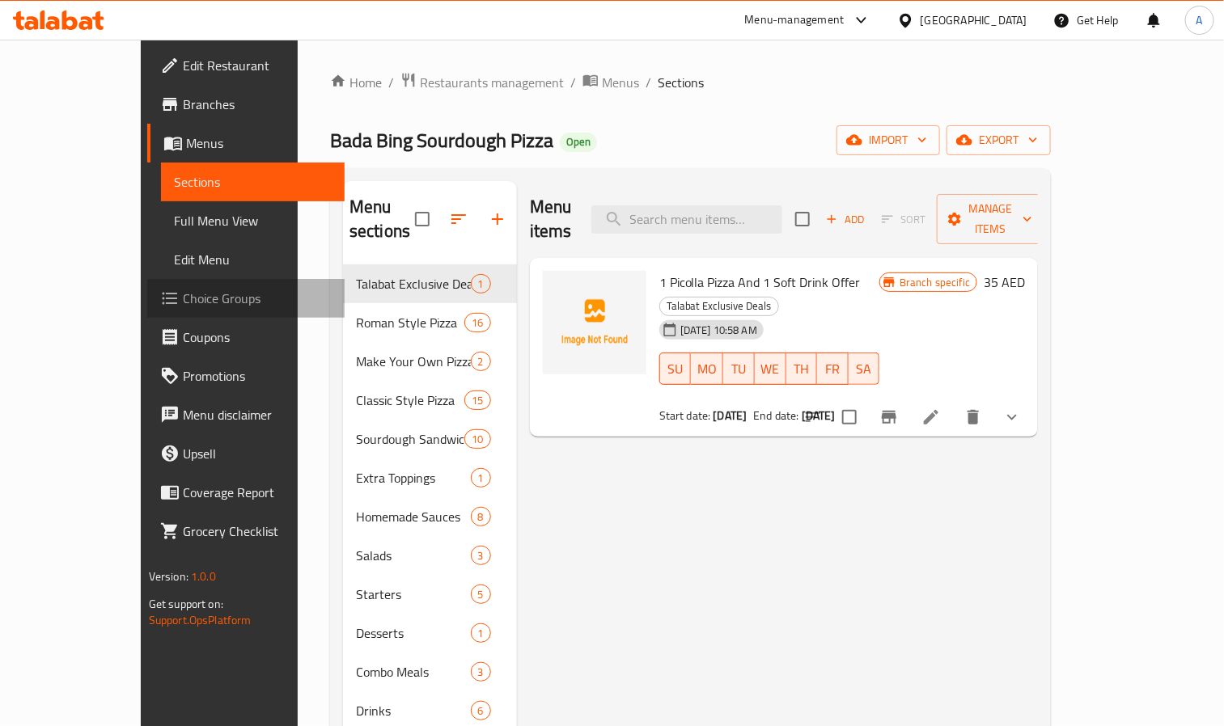
click at [183, 302] on span "Choice Groups" at bounding box center [258, 298] width 150 height 19
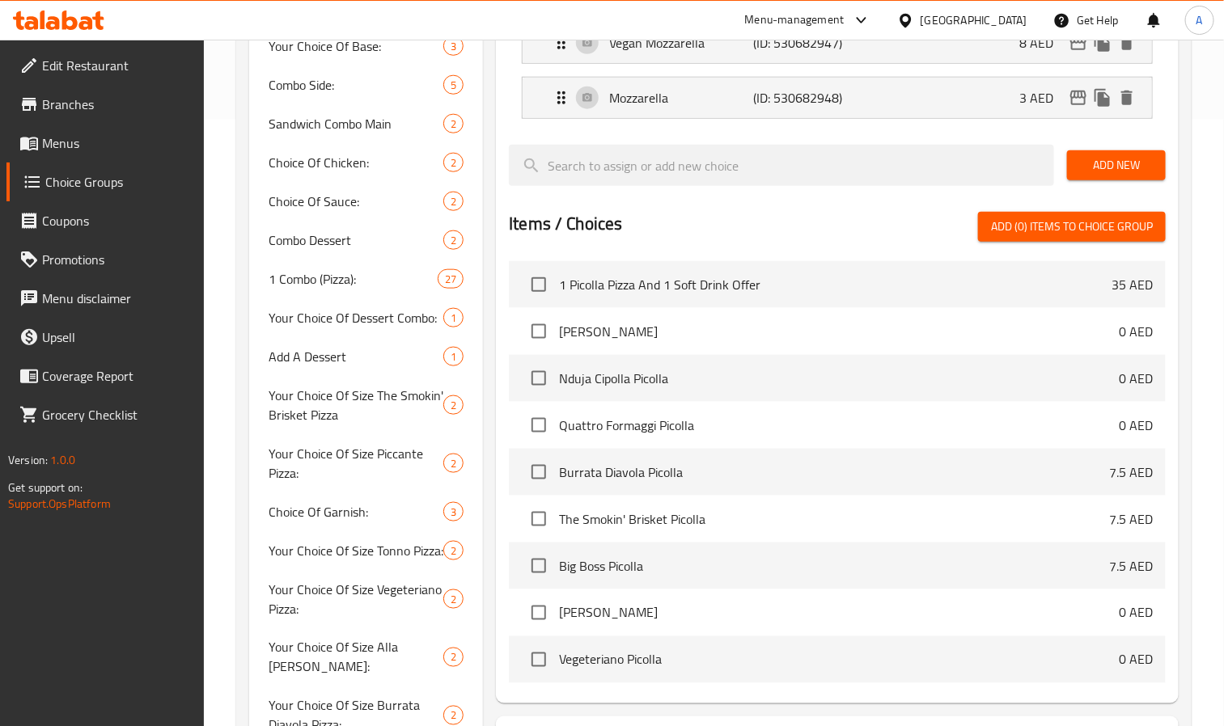
scroll to position [192, 0]
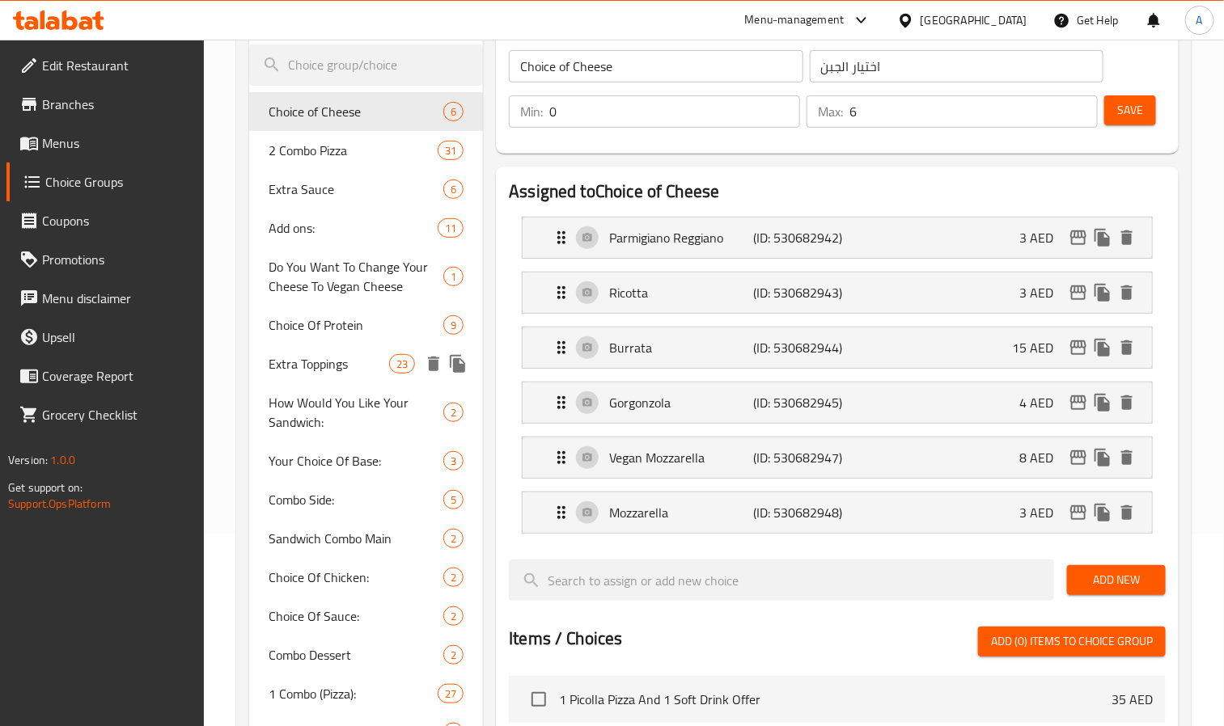
click at [320, 354] on span "Extra Toppings" at bounding box center [329, 363] width 121 height 19
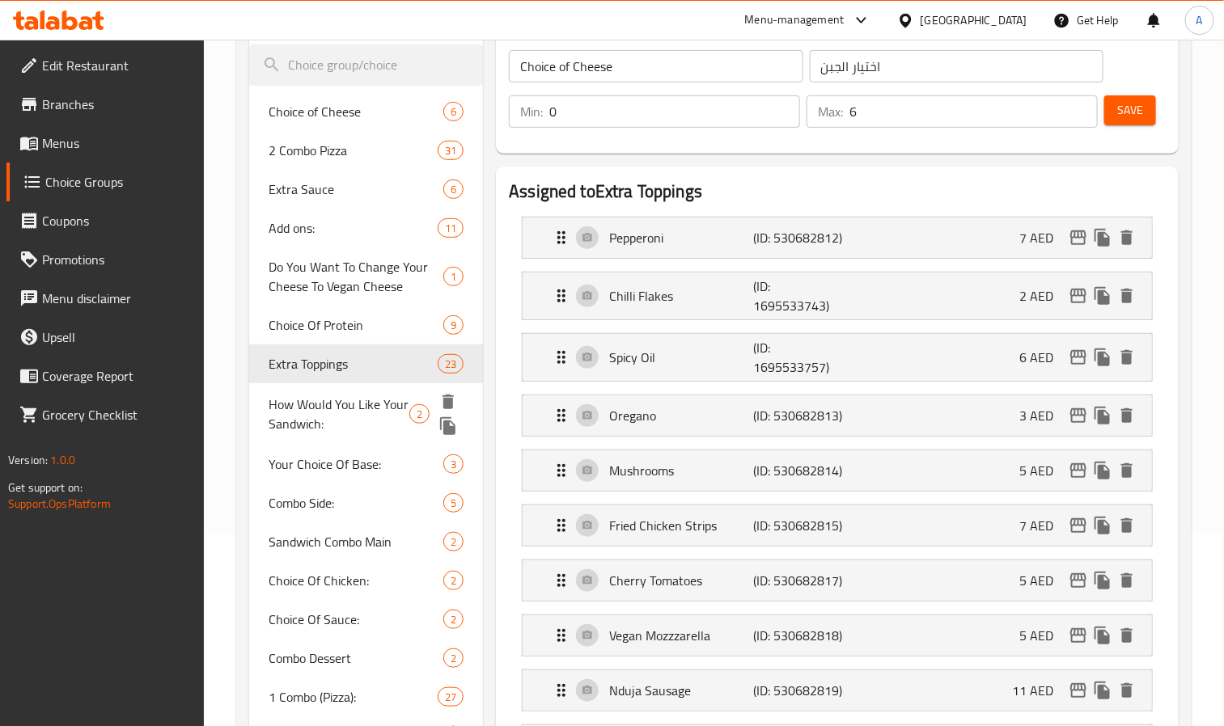
type input "Extra Toppings"
type input "الطبقة الإضافية"
type input "21"
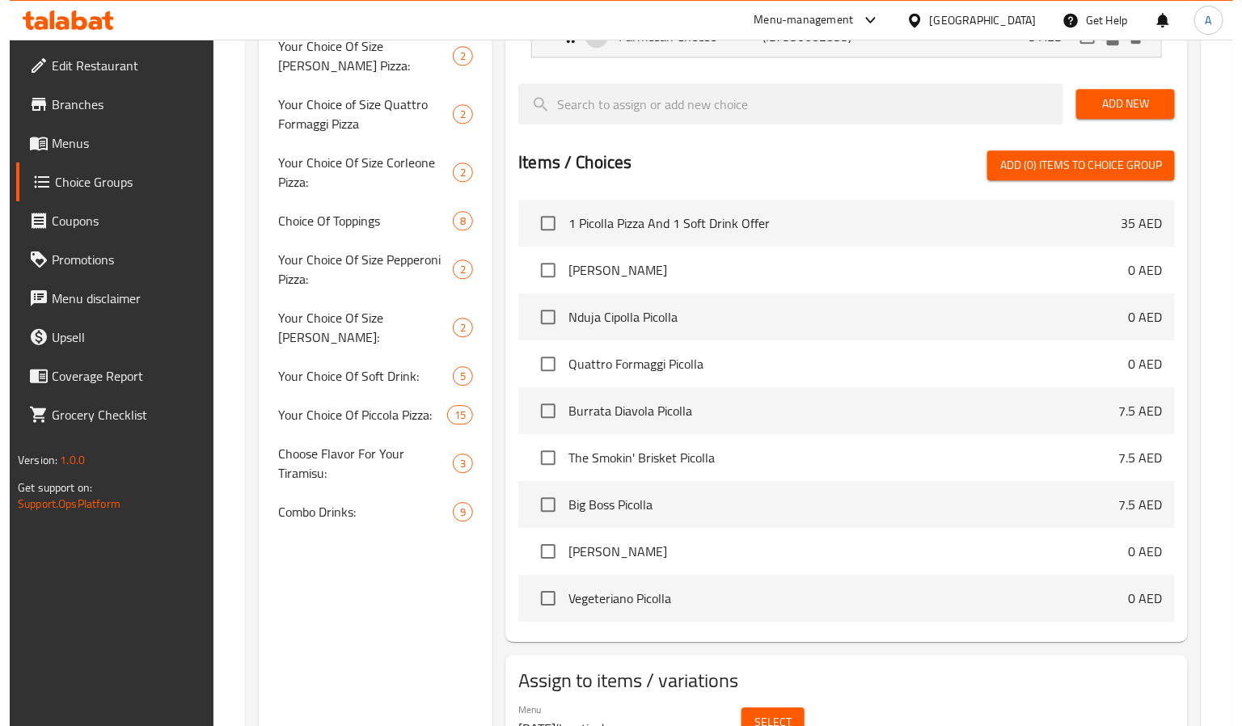
scroll to position [1714, 0]
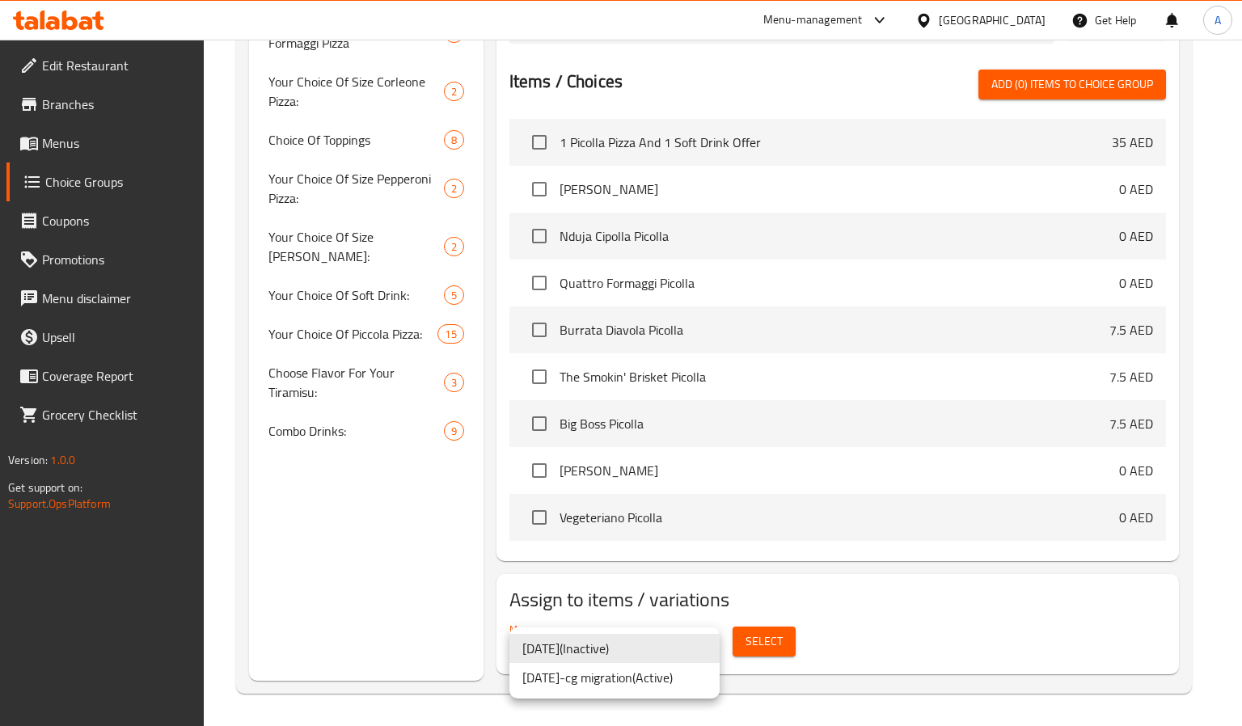
click at [645, 683] on li "[DATE]-cg migration ( Active )" at bounding box center [615, 677] width 210 height 29
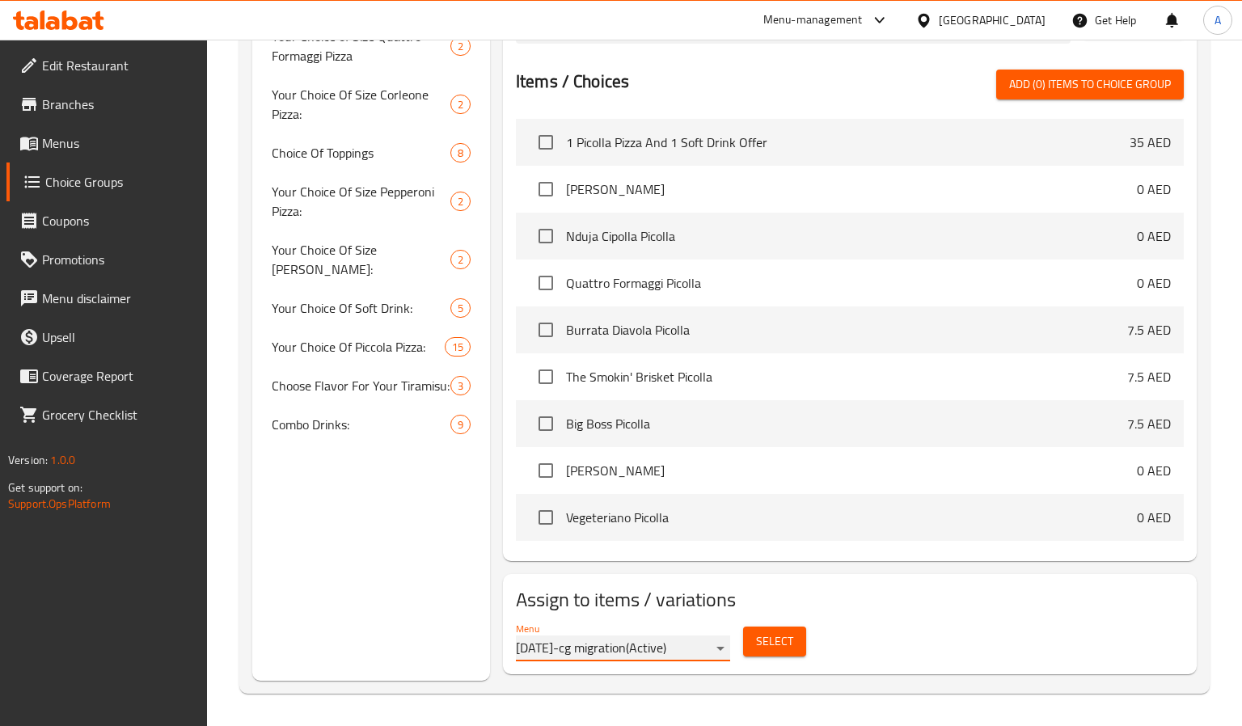
scroll to position [1701, 0]
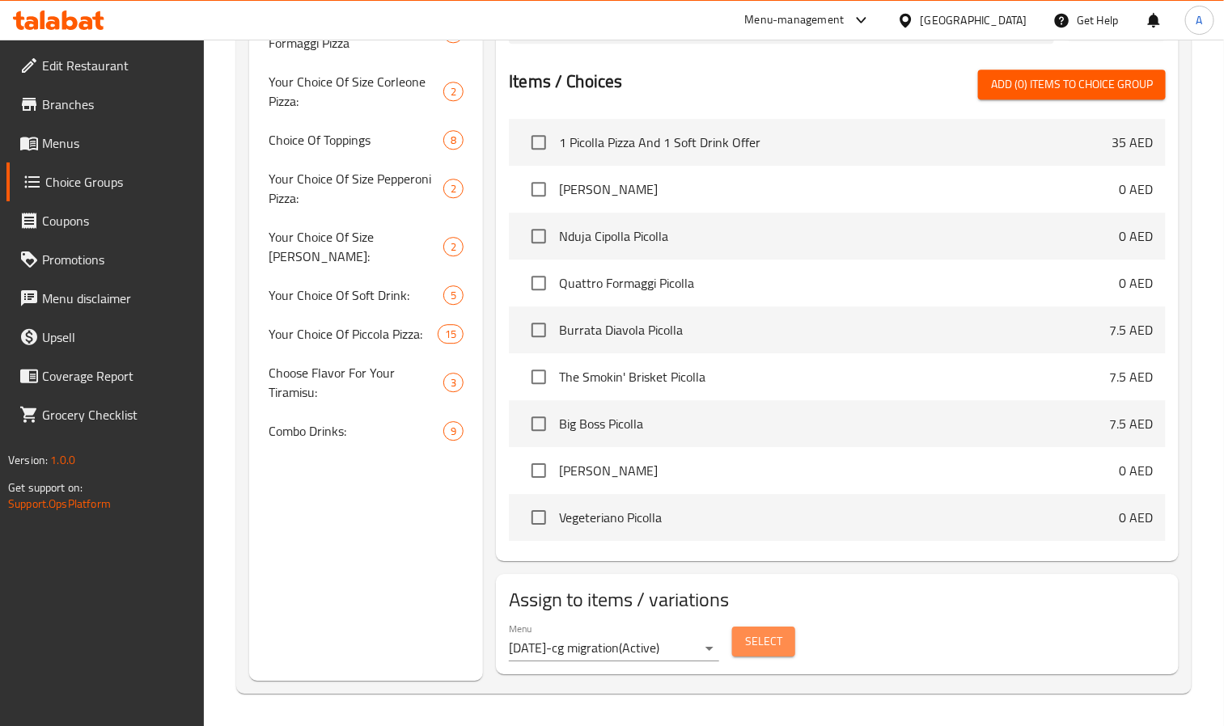
click at [760, 651] on span "Select" at bounding box center [763, 642] width 37 height 20
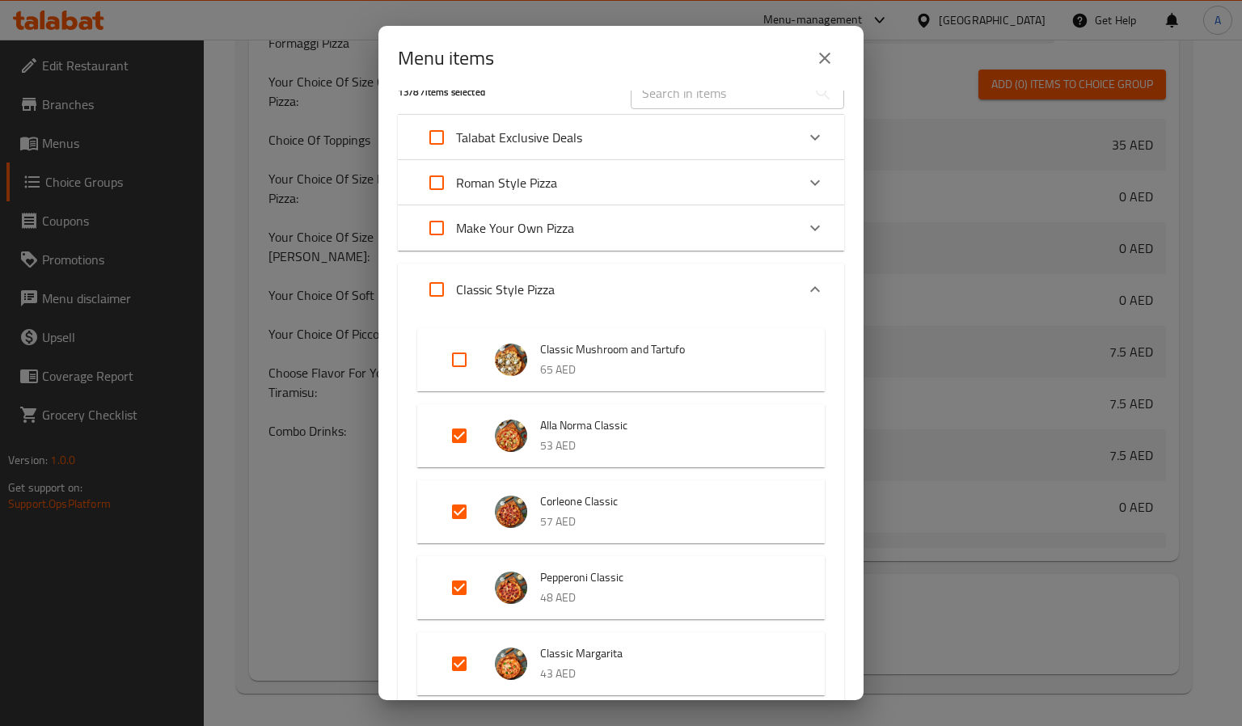
scroll to position [0, 0]
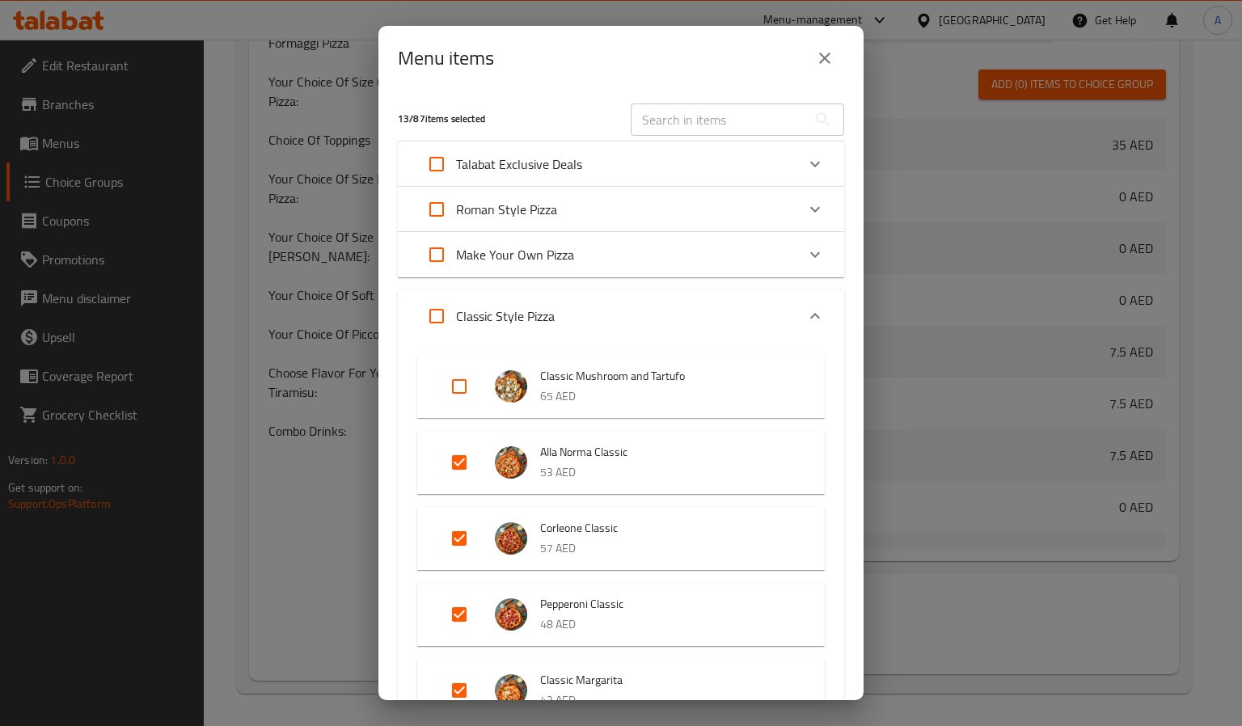
click at [806, 205] on icon "Expand" at bounding box center [815, 209] width 19 height 19
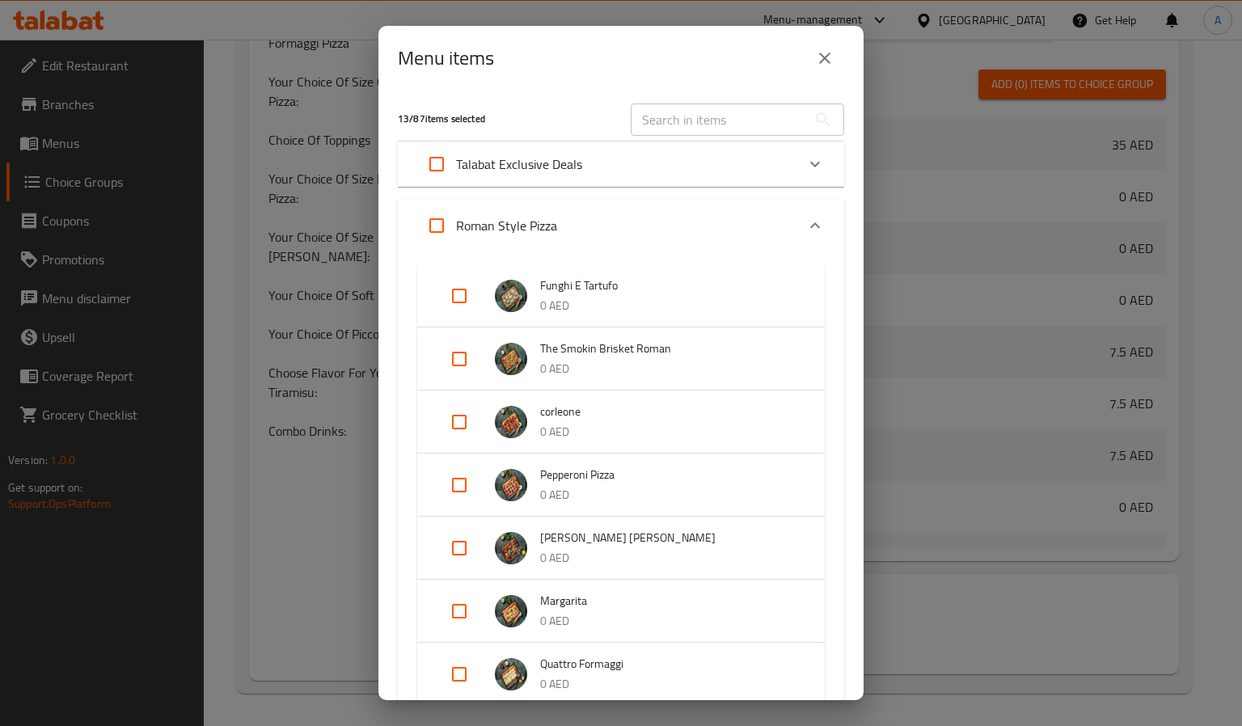
click at [806, 226] on icon "Expand" at bounding box center [815, 225] width 19 height 19
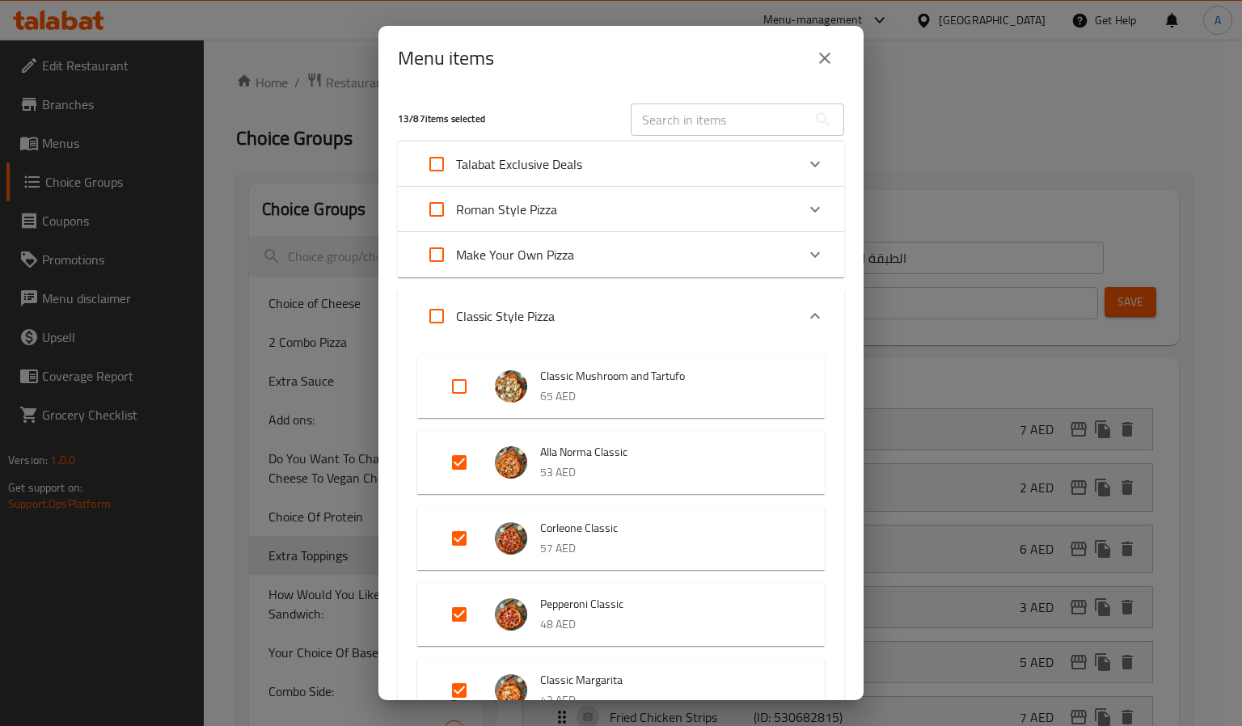
scroll to position [563, 0]
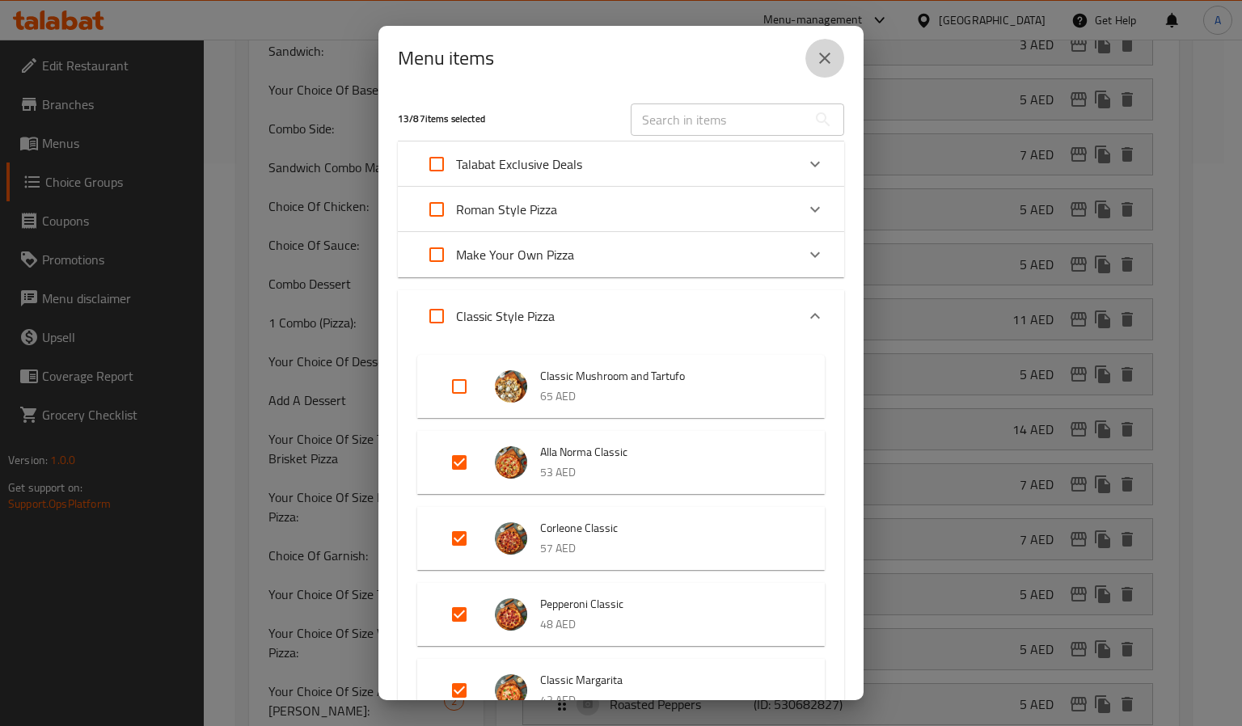
click at [814, 56] on button "close" at bounding box center [825, 58] width 39 height 39
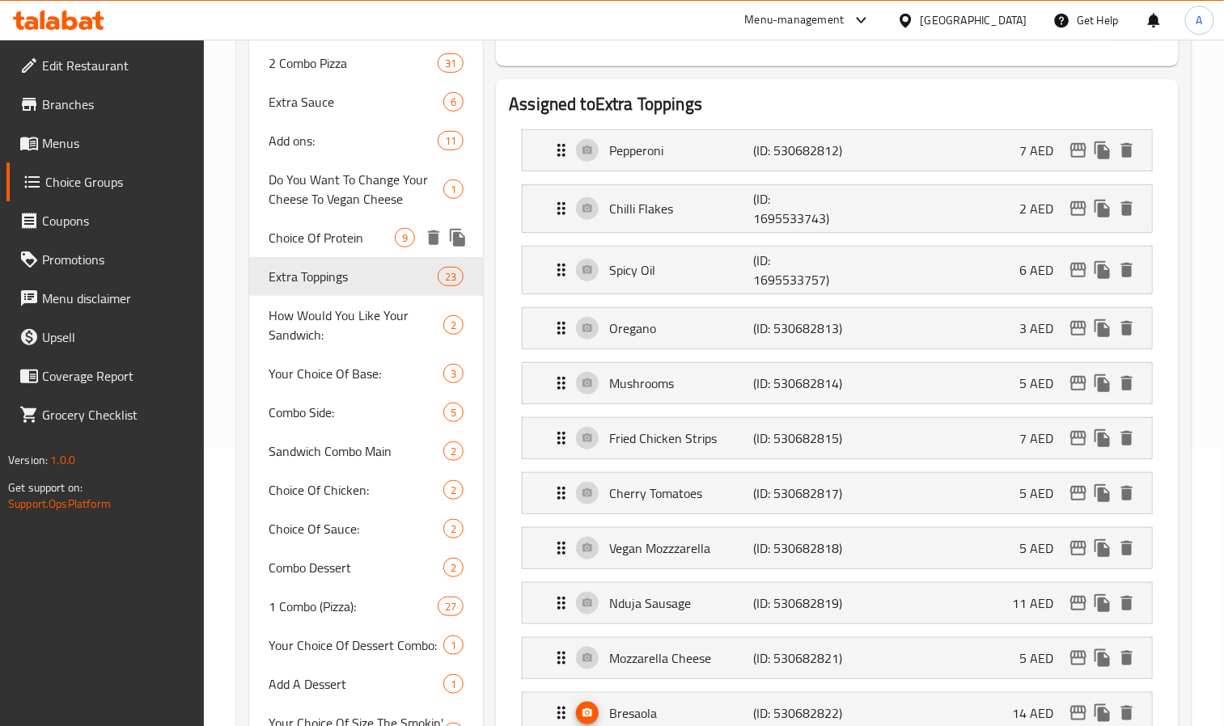
scroll to position [364, 0]
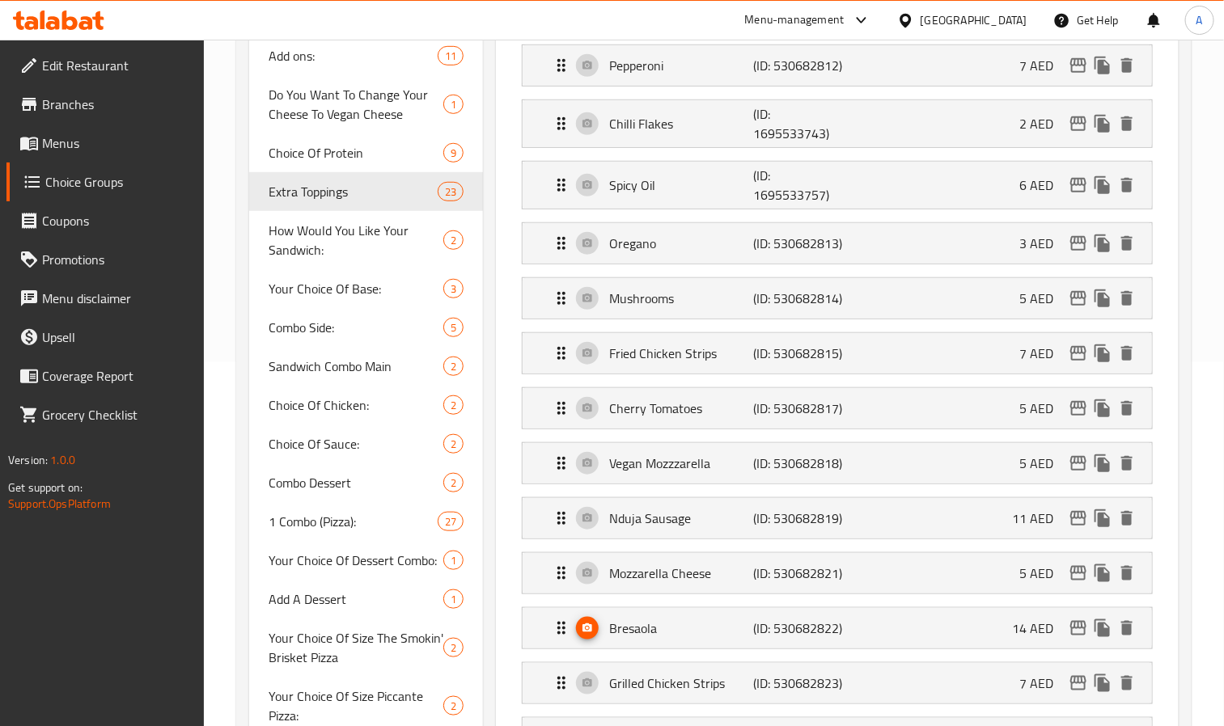
click at [309, 173] on div "Extra Toppings 23" at bounding box center [366, 191] width 234 height 39
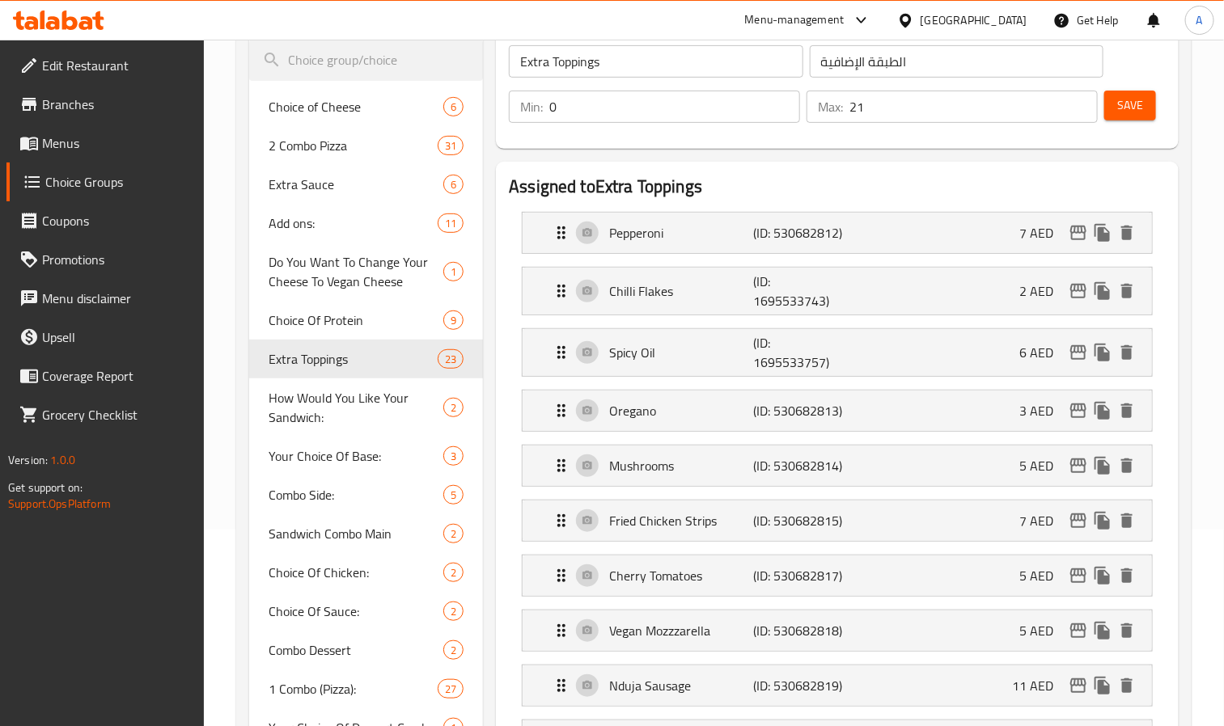
scroll to position [0, 0]
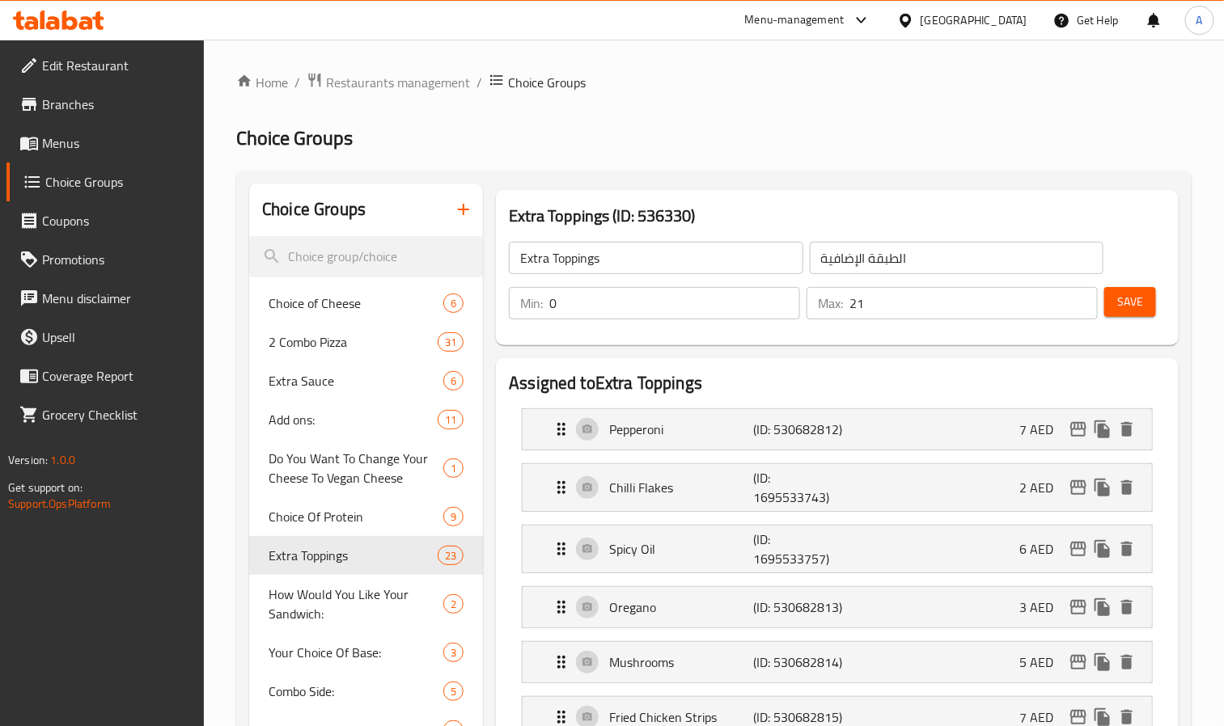
click at [590, 264] on input "Extra Toppings" at bounding box center [656, 258] width 294 height 32
click at [88, 146] on span "Menus" at bounding box center [117, 142] width 150 height 19
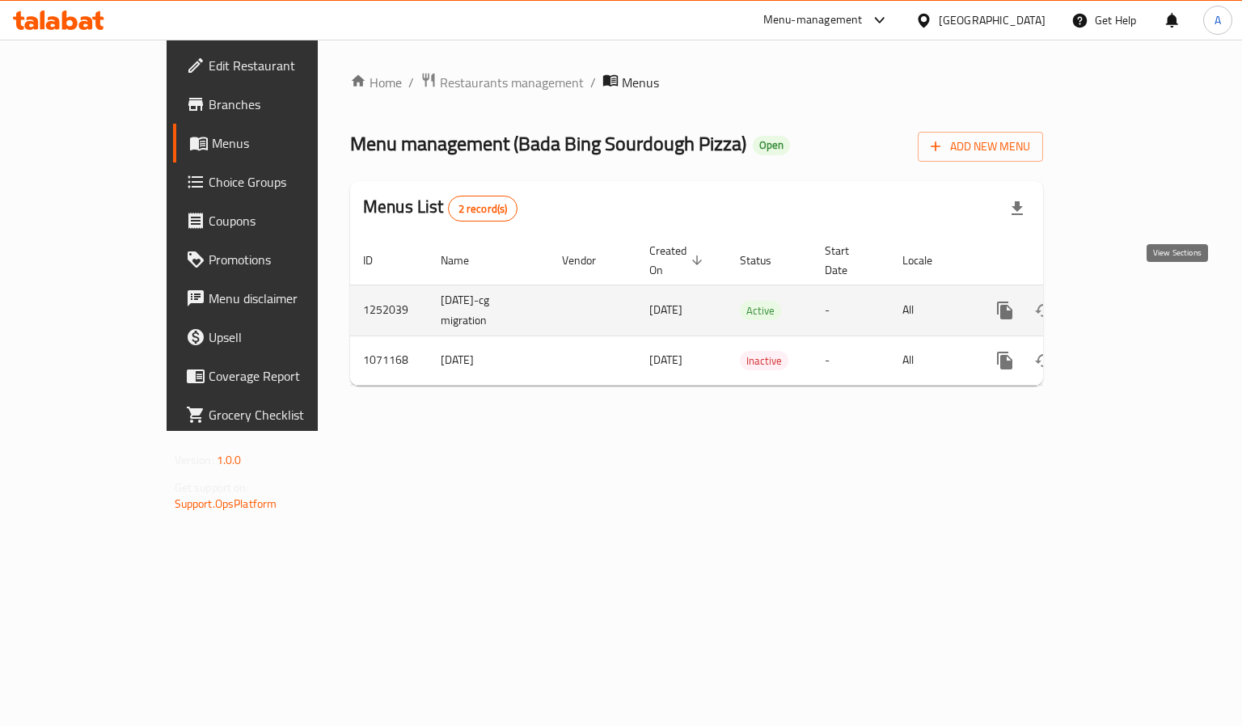
click at [1132, 301] on icon "enhanced table" at bounding box center [1121, 310] width 19 height 19
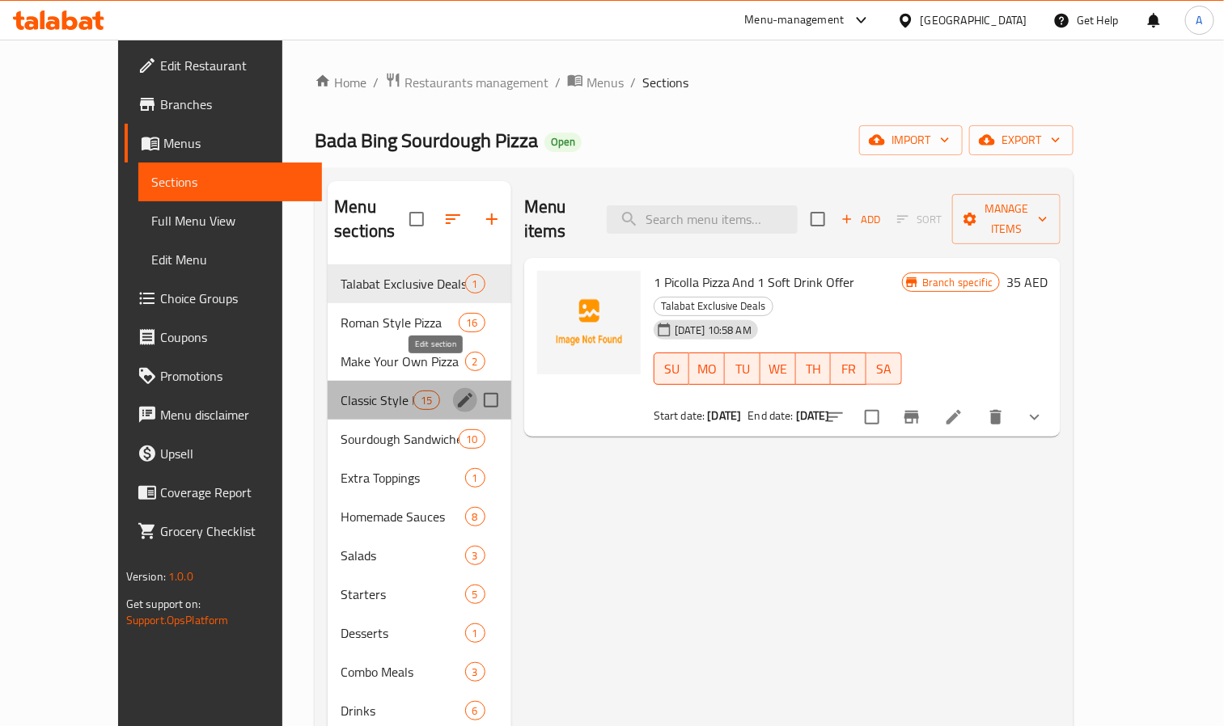
click at [458, 393] on icon "edit" at bounding box center [465, 400] width 15 height 15
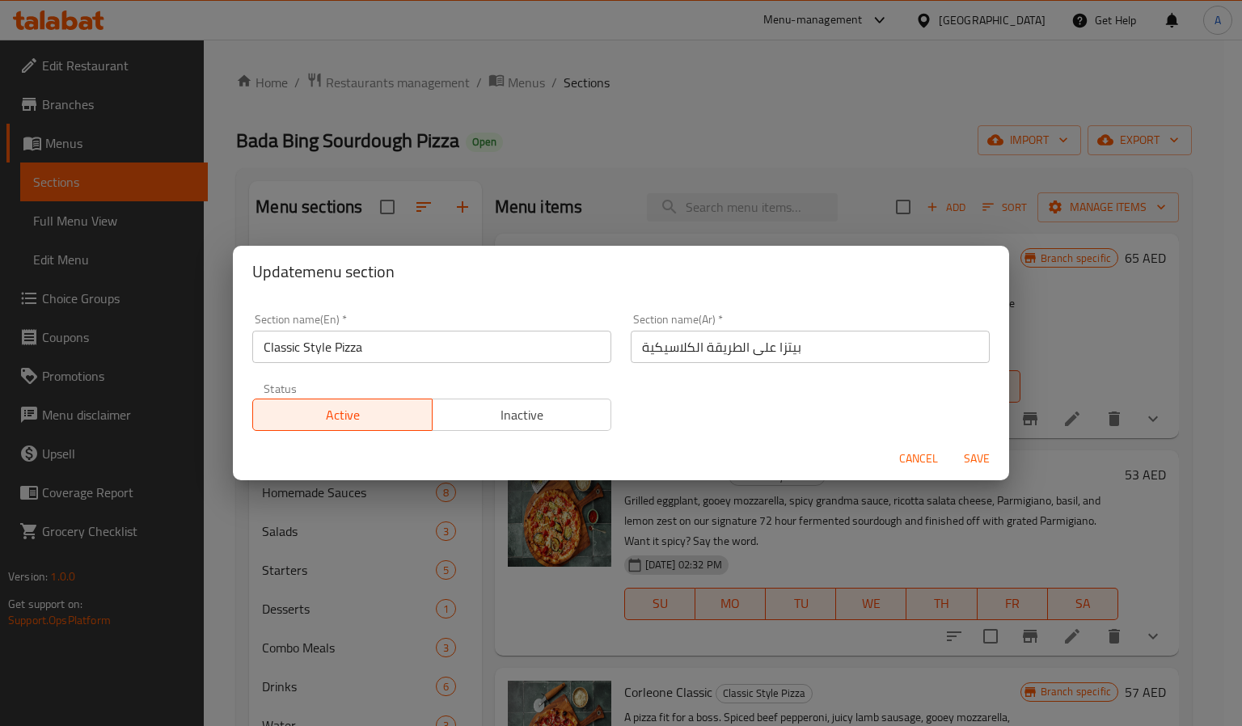
click at [461, 347] on input "Classic Style Pizza" at bounding box center [431, 347] width 359 height 32
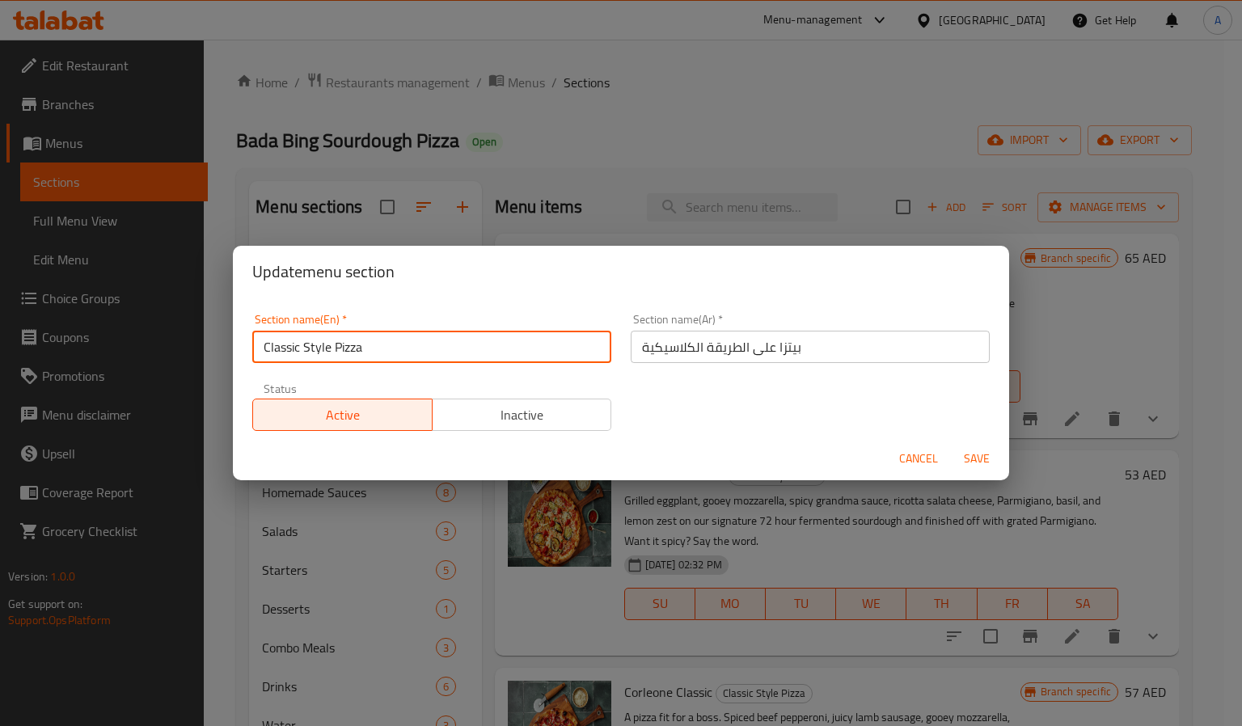
click at [461, 347] on input "Classic Style Pizza" at bounding box center [431, 347] width 359 height 32
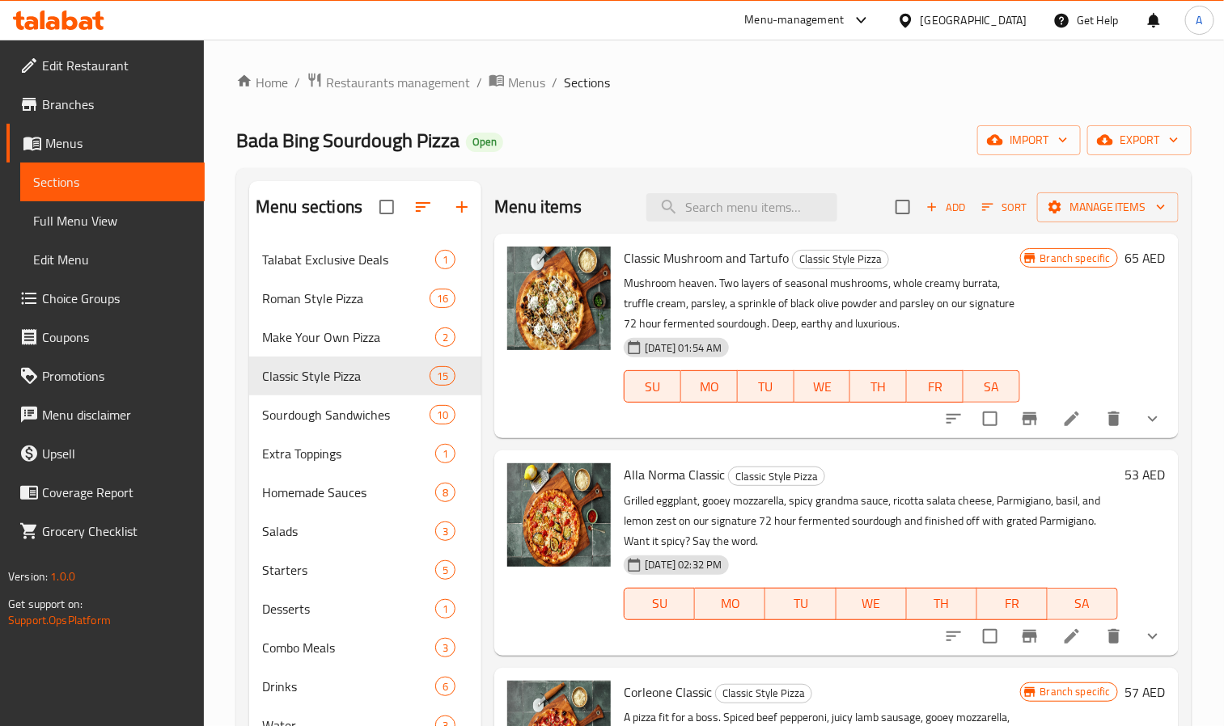
click at [621, 109] on div "Home / Restaurants management / Menus / Sections Bada Bing Sourdough Pizza Open…" at bounding box center [713, 496] width 955 height 848
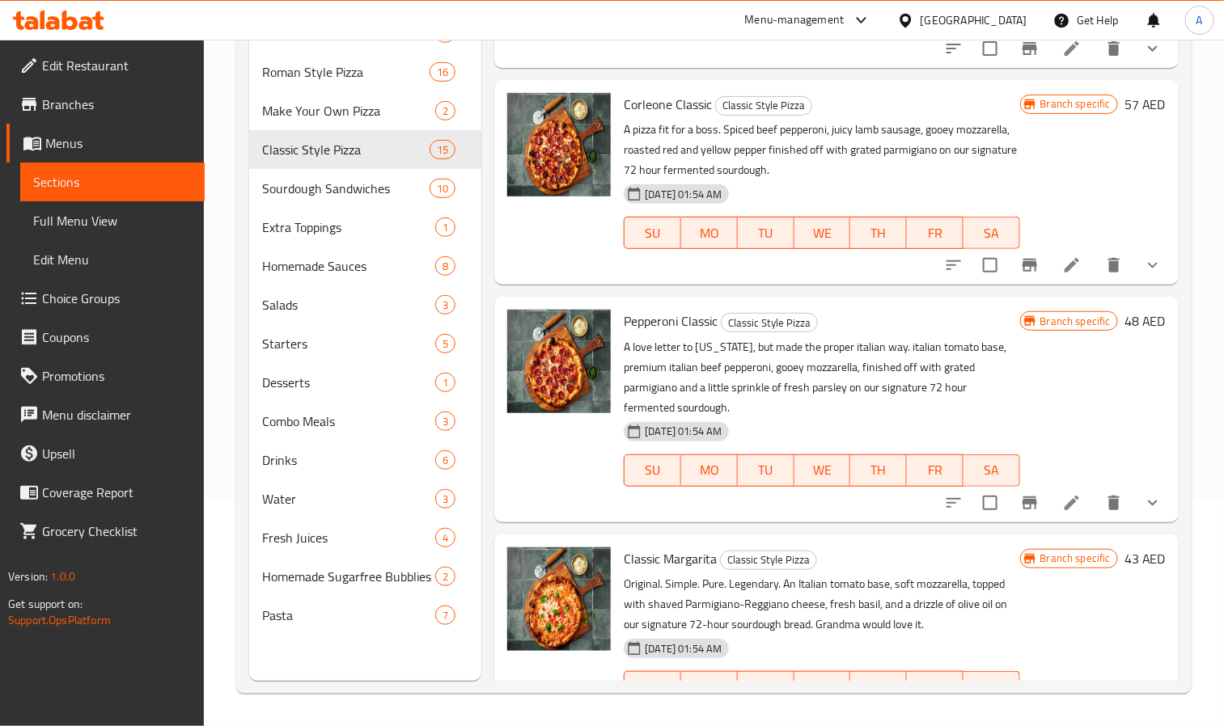
scroll to position [360, 0]
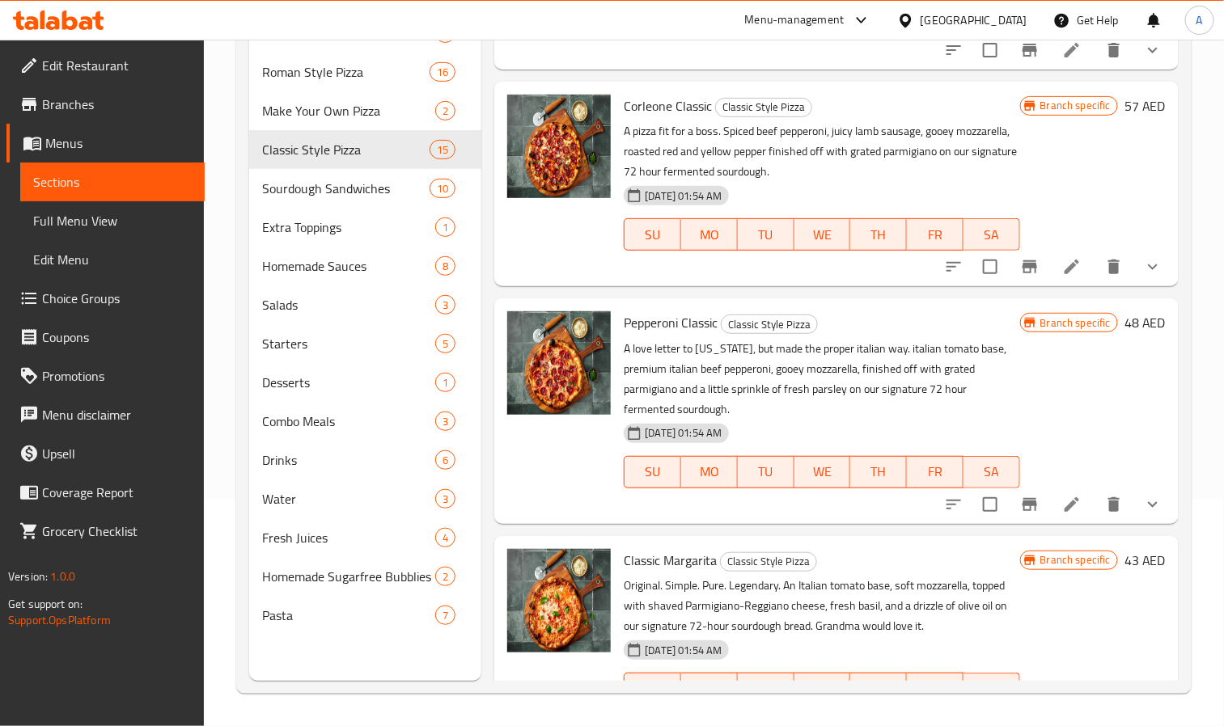
click at [493, 270] on div "Menu items Add Sort Manage items Classic Mushroom and Tartufo Classic Style Piz…" at bounding box center [829, 318] width 697 height 726
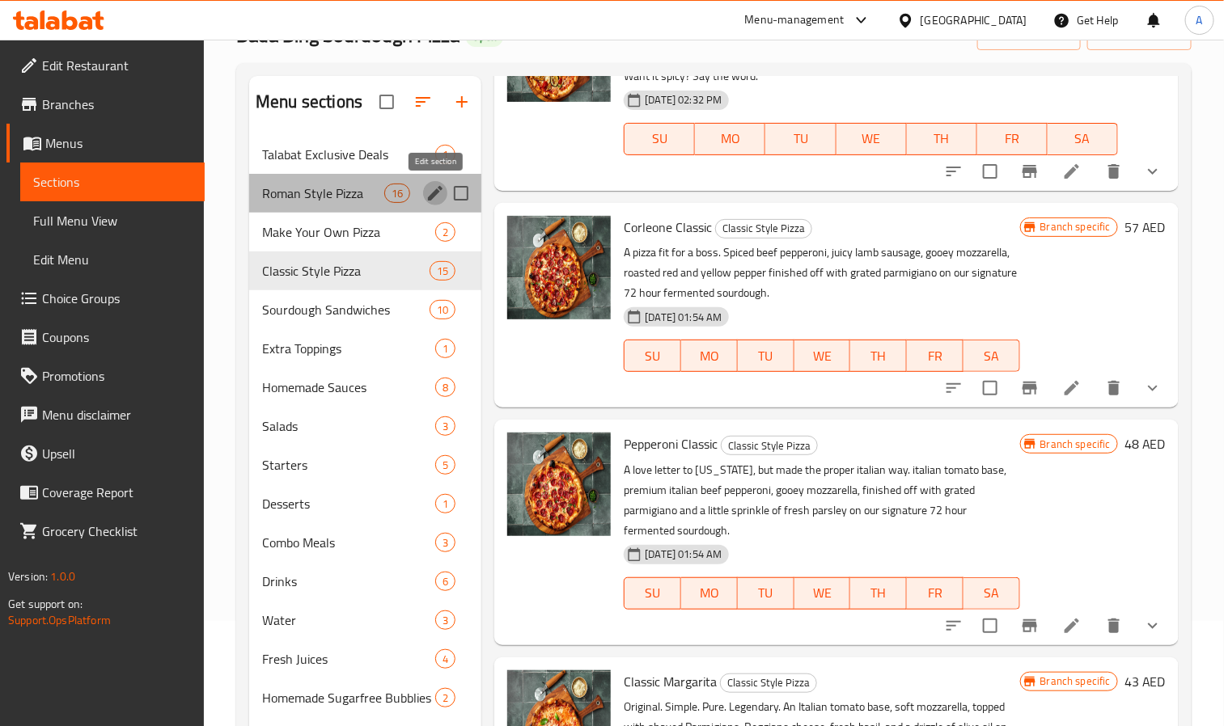
click at [437, 184] on icon "edit" at bounding box center [434, 193] width 19 height 19
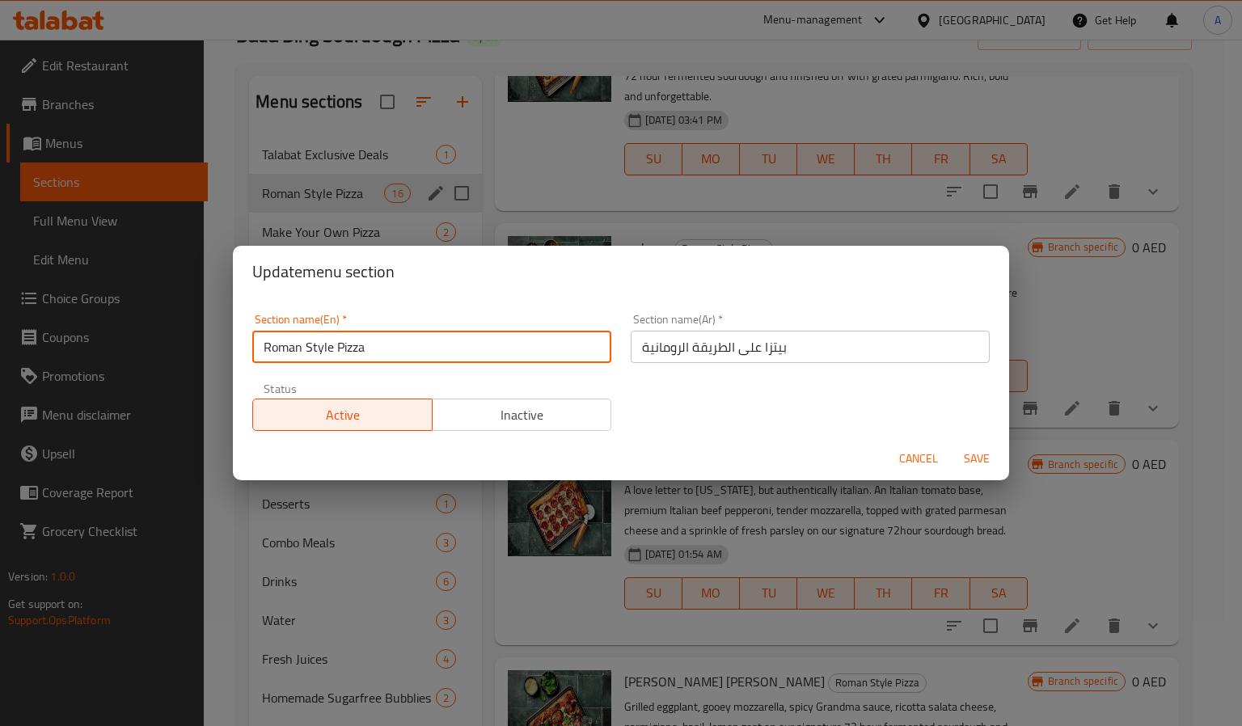
click at [372, 345] on input "Roman Style Pizza" at bounding box center [431, 347] width 359 height 32
click at [925, 451] on span "Cancel" at bounding box center [918, 459] width 39 height 20
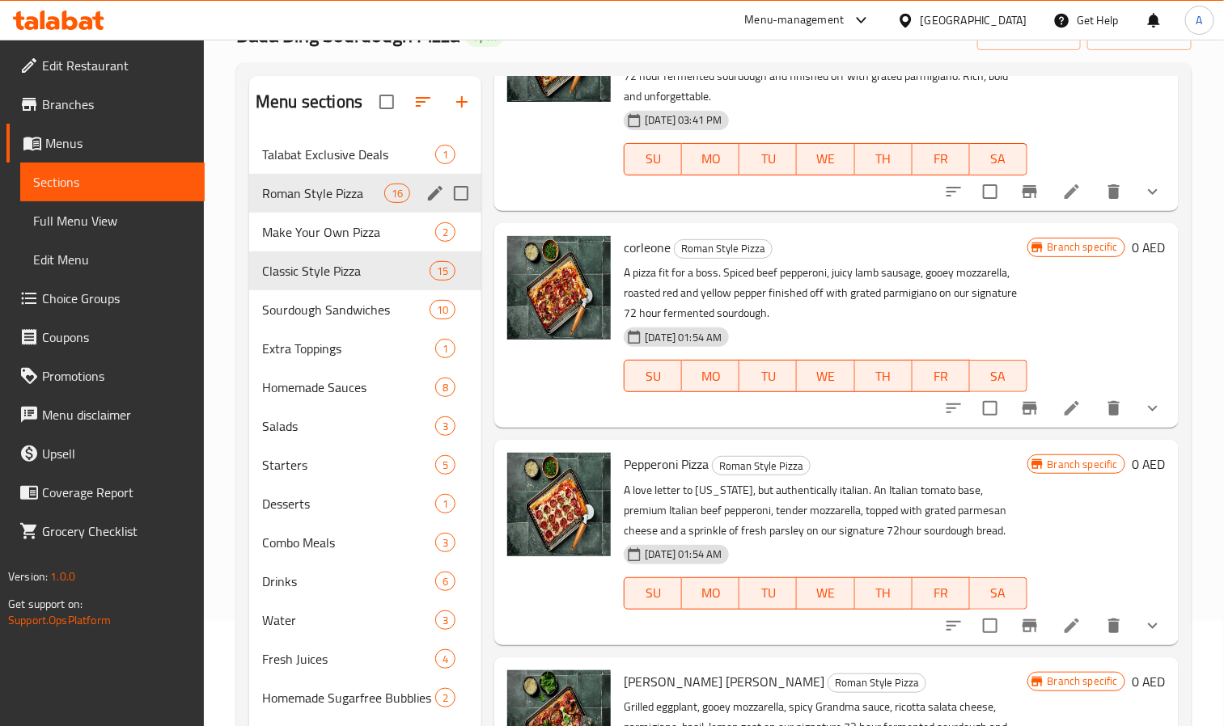
click at [527, 165] on div at bounding box center [559, 98] width 116 height 212
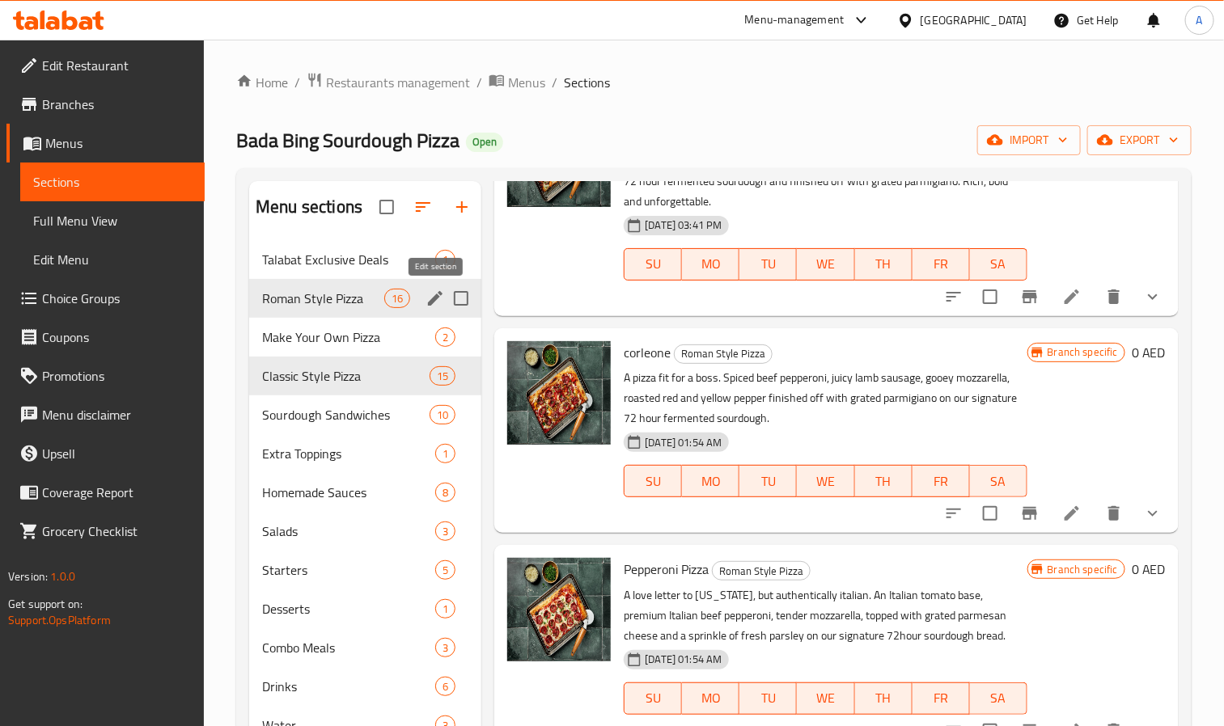
click at [434, 297] on icon "edit" at bounding box center [435, 298] width 15 height 15
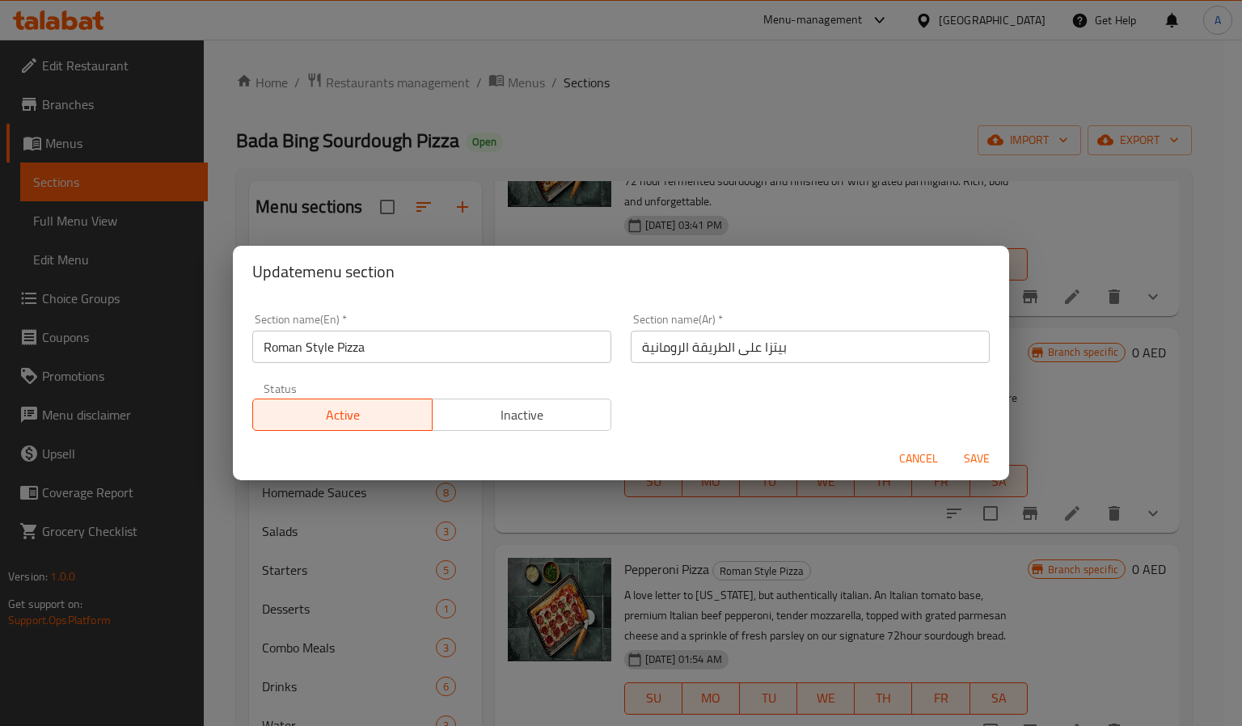
click at [493, 349] on input "Roman Style Pizza" at bounding box center [431, 347] width 359 height 32
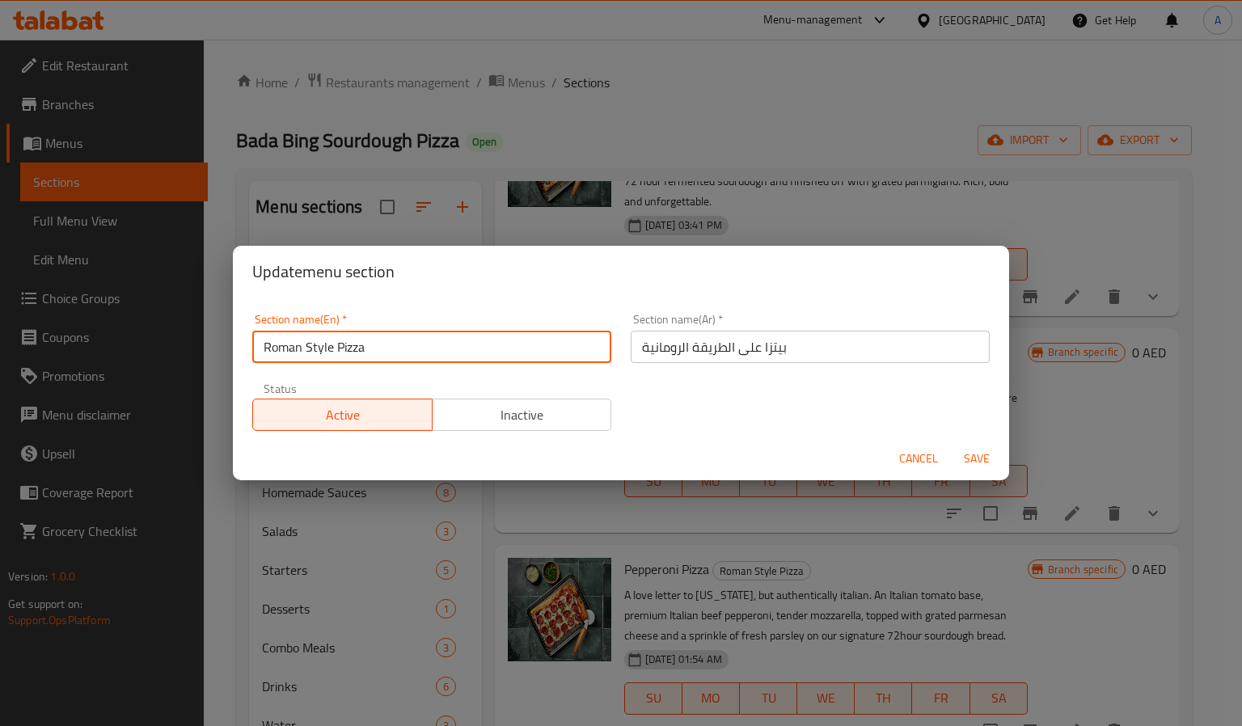
click at [493, 349] on input "Roman Style Pizza" at bounding box center [431, 347] width 359 height 32
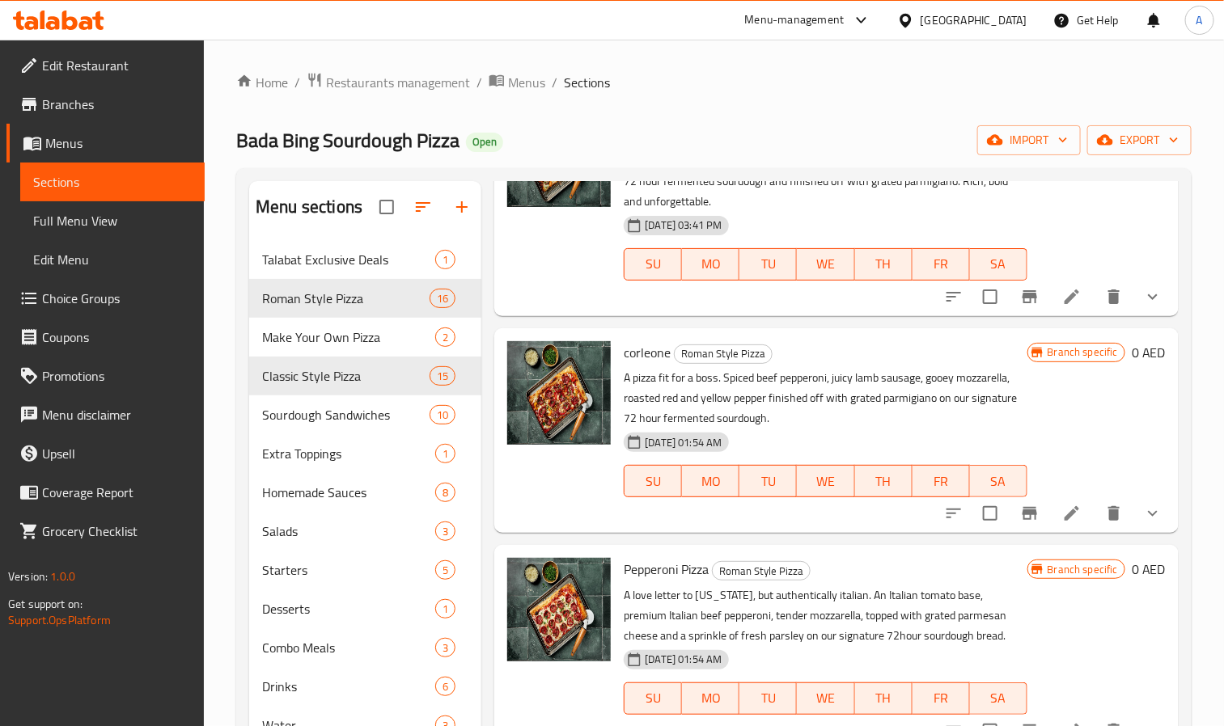
click at [408, 143] on span "Bada Bing Sourdough Pizza" at bounding box center [347, 140] width 223 height 36
copy span "Bada Bing Sourdough Pizza"
click at [353, 92] on span "Restaurants management" at bounding box center [398, 82] width 144 height 19
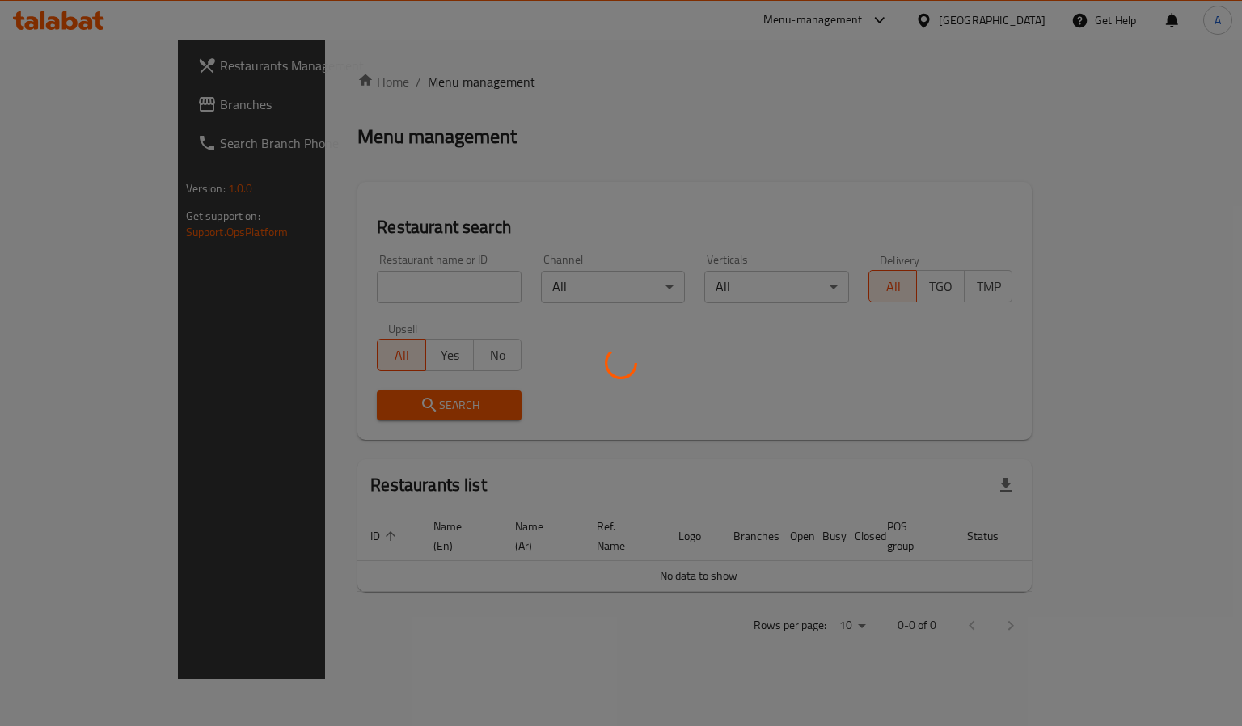
click at [311, 286] on div at bounding box center [621, 363] width 1242 height 726
click at [291, 280] on div at bounding box center [621, 363] width 1242 height 726
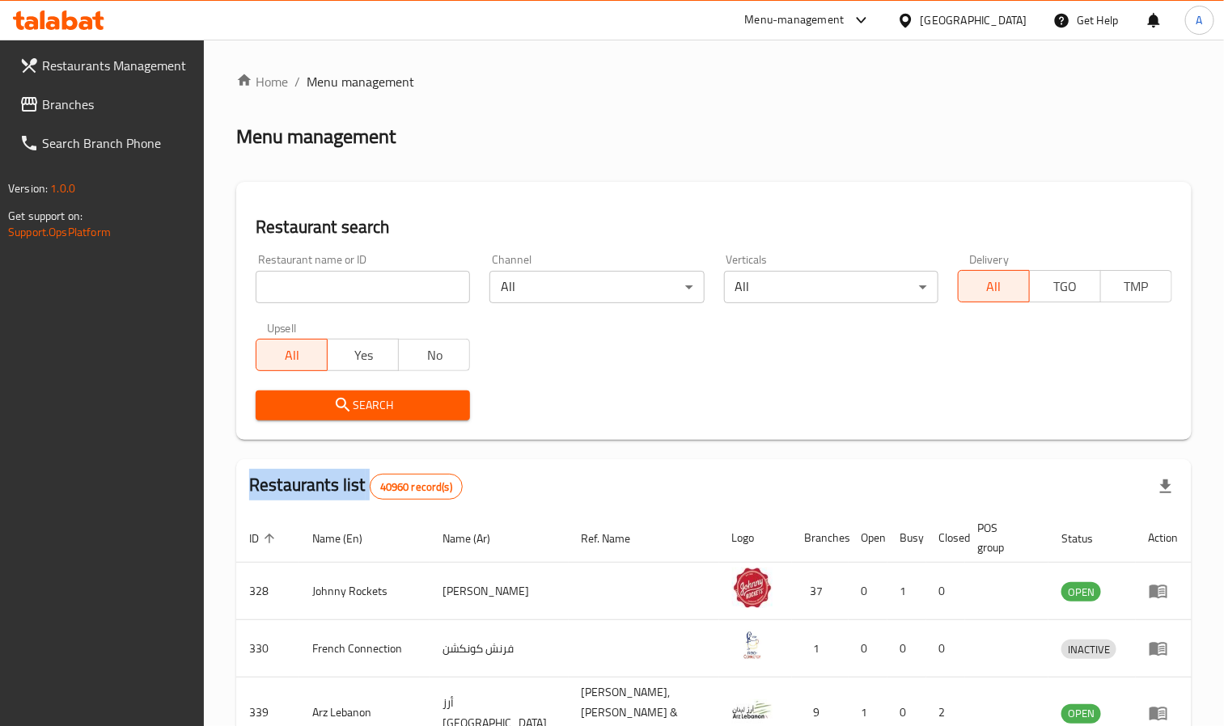
click at [291, 280] on div "Home / Menu management Menu management Restaurant search Restaurant name or ID …" at bounding box center [713, 586] width 955 height 1029
click at [291, 280] on input "search" at bounding box center [363, 287] width 214 height 32
paste input "663760"
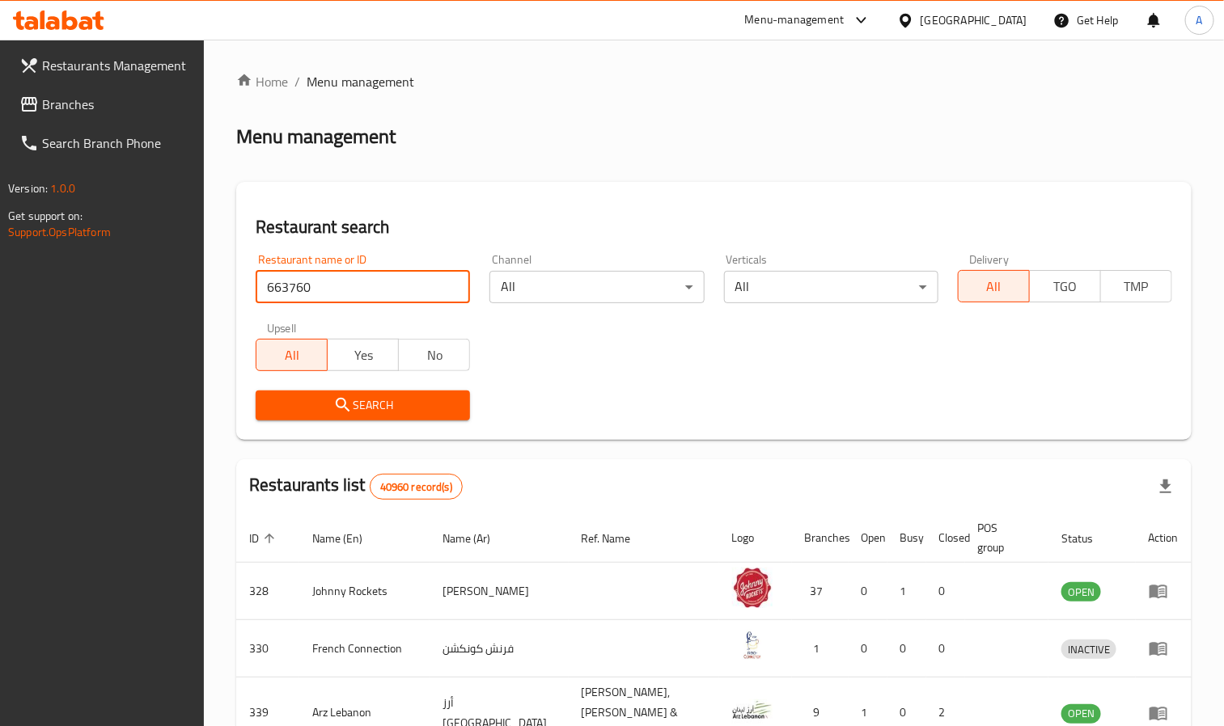
type input "663760"
click button "Search" at bounding box center [363, 406] width 214 height 30
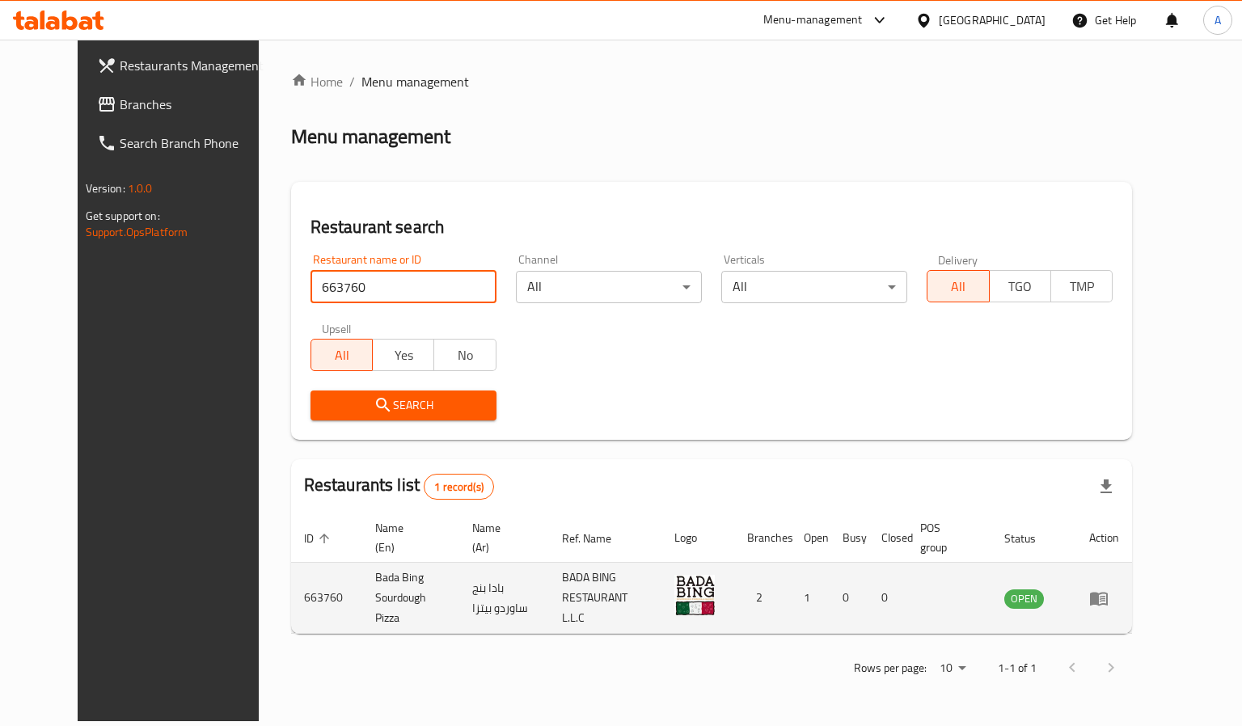
click at [362, 585] on td "Bada Bing Sourdough Pizza" at bounding box center [411, 598] width 98 height 71
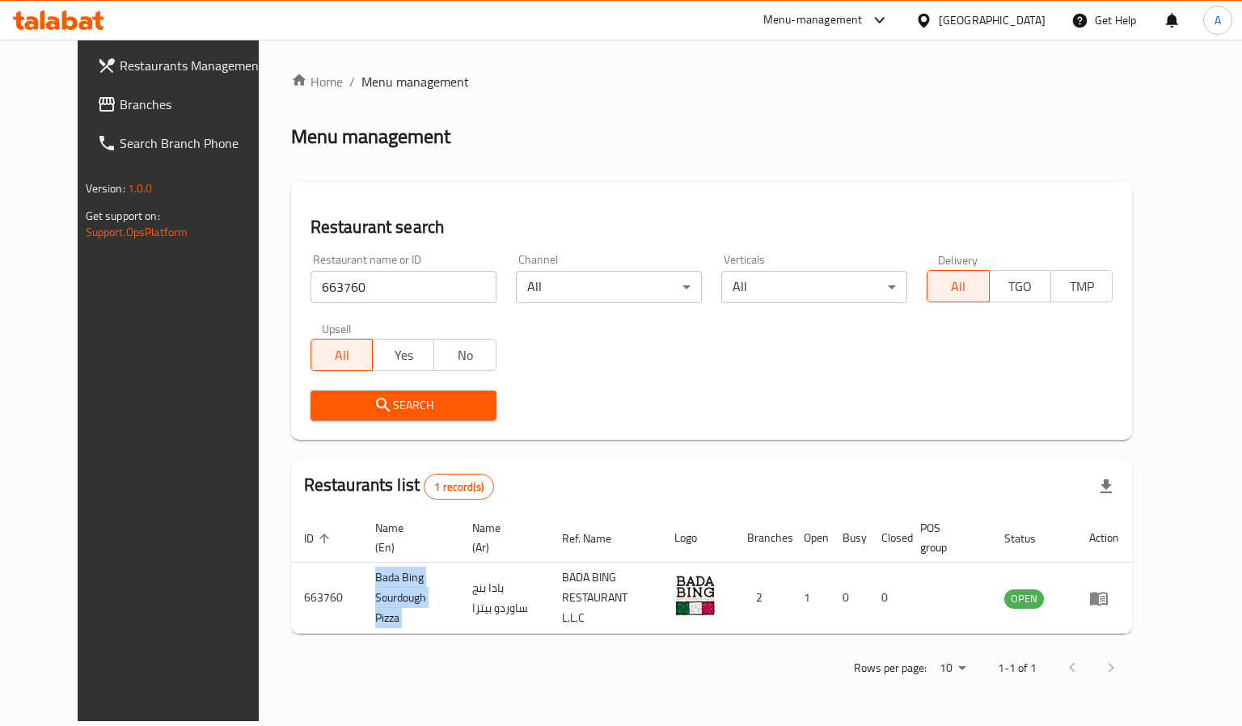
copy td "Bada Bing Sourdough Pizza"
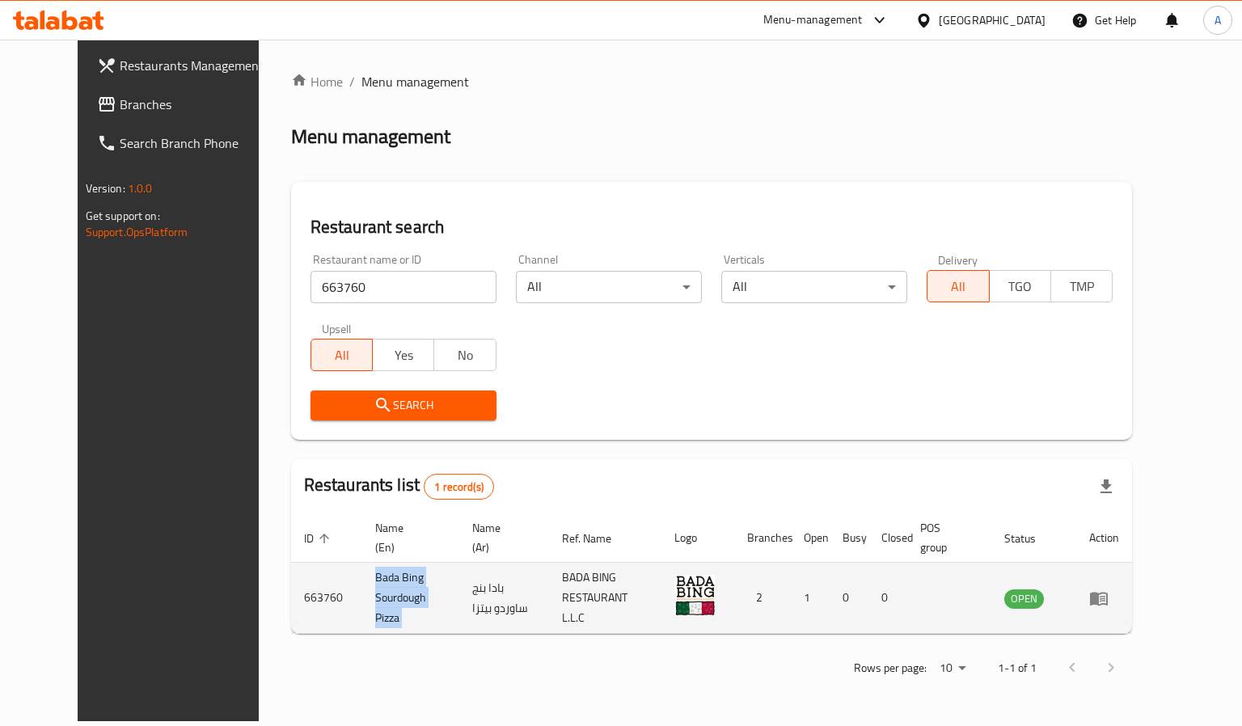
click at [374, 583] on td "Bada Bing Sourdough Pizza" at bounding box center [411, 598] width 98 height 71
click at [1132, 581] on td "enhanced table" at bounding box center [1105, 598] width 56 height 71
click at [1108, 592] on icon "enhanced table" at bounding box center [1099, 599] width 18 height 14
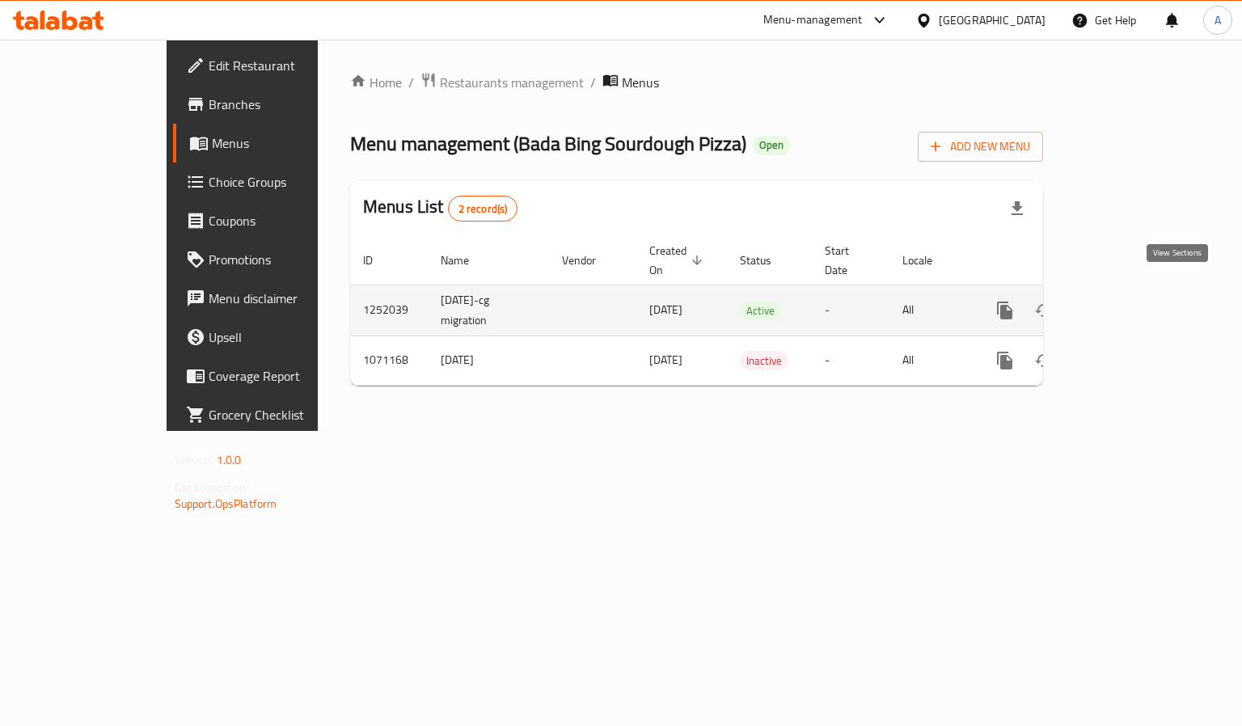
click at [1132, 301] on icon "enhanced table" at bounding box center [1121, 310] width 19 height 19
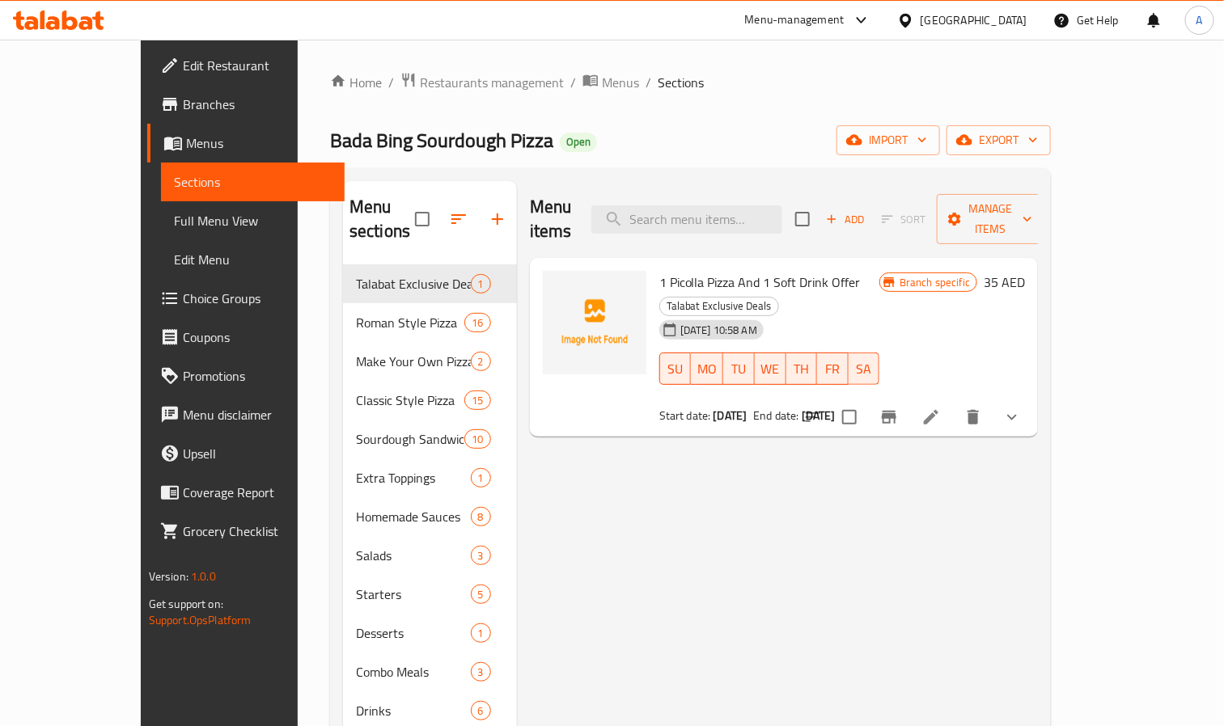
click at [183, 301] on span "Choice Groups" at bounding box center [258, 298] width 150 height 19
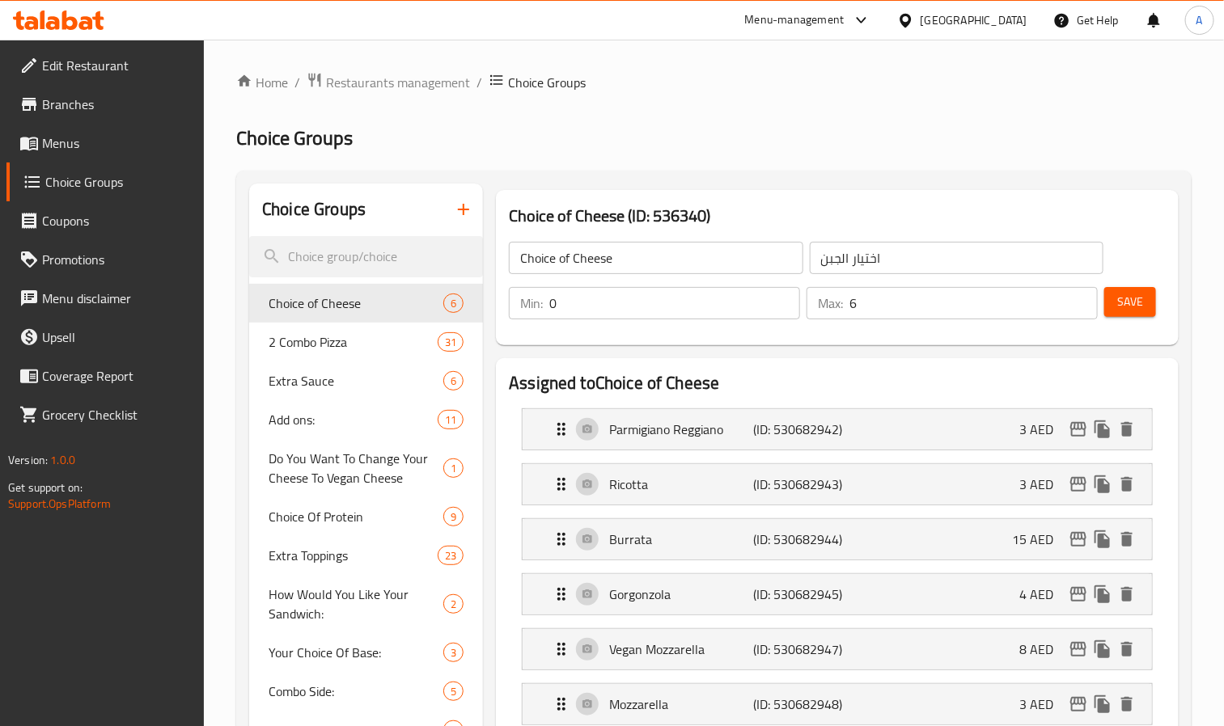
click at [782, 90] on ol "Home / Restaurants management / Choice Groups" at bounding box center [713, 82] width 955 height 21
click at [75, 137] on span "Menus" at bounding box center [117, 142] width 150 height 19
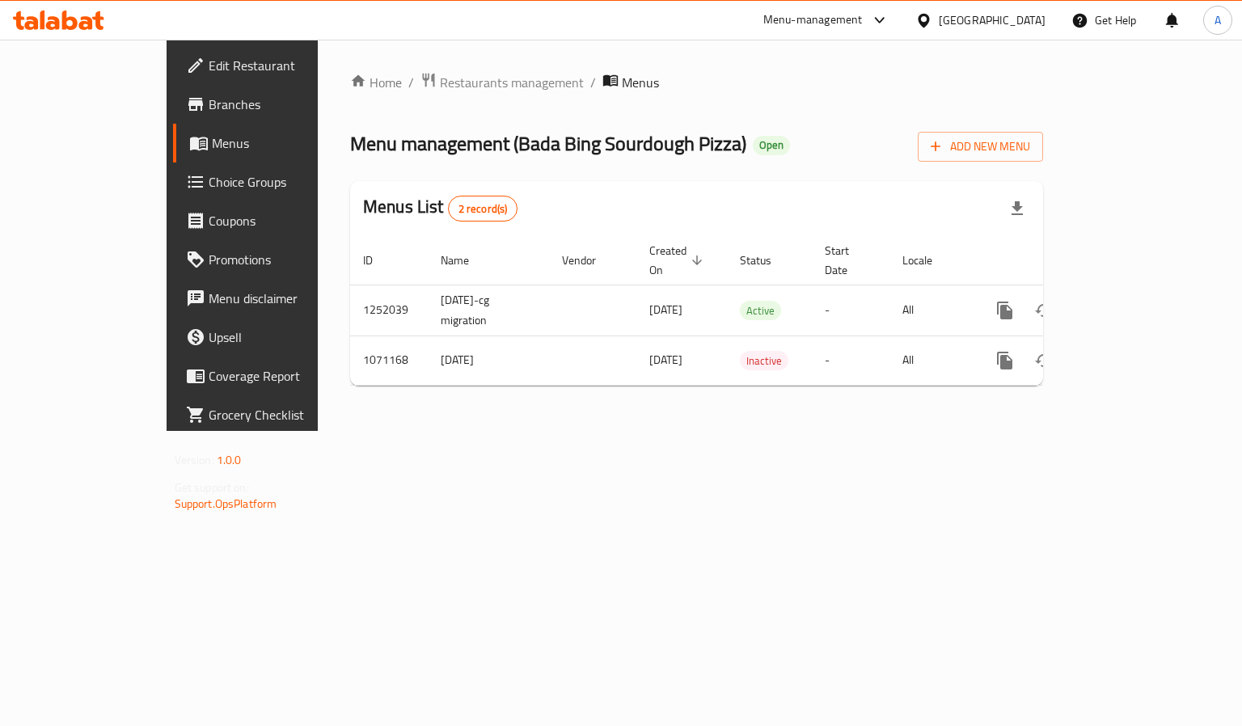
click at [428, 149] on span "Menu management ( Bada Bing Sourdough Pizza )" at bounding box center [548, 143] width 396 height 36
drag, startPoint x: 428, startPoint y: 149, endPoint x: 626, endPoint y: 146, distance: 198.2
click at [626, 146] on span "Menu management ( Bada Bing Sourdough Pizza )" at bounding box center [548, 143] width 396 height 36
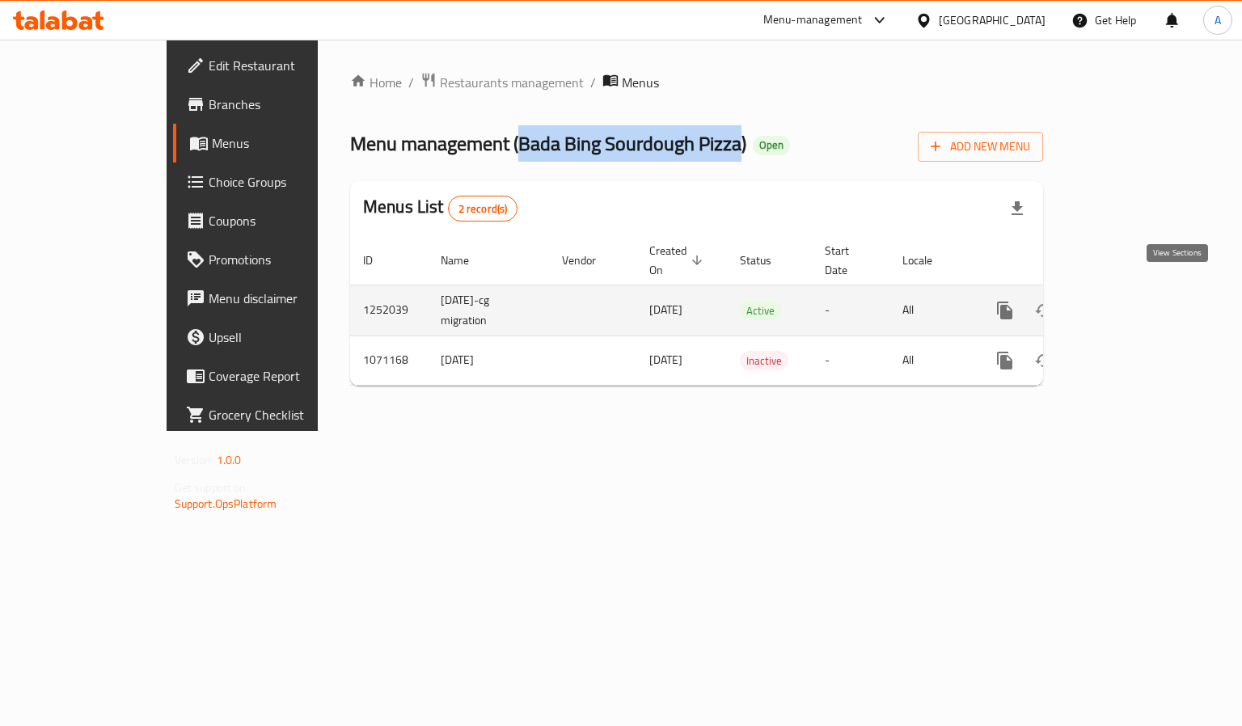
click at [1132, 301] on icon "enhanced table" at bounding box center [1121, 310] width 19 height 19
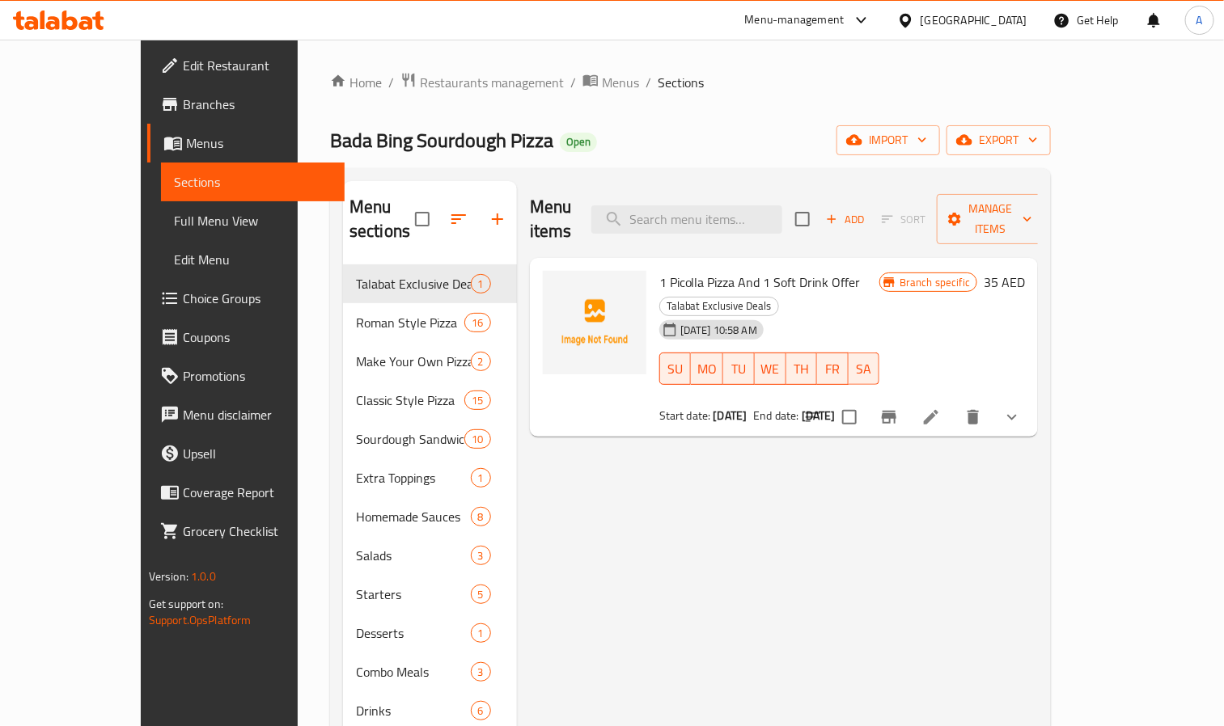
click at [651, 505] on div "Menu items Add Sort Manage items 1 Picolla Pizza And 1 Soft Drink Offer Talabat…" at bounding box center [777, 544] width 521 height 726
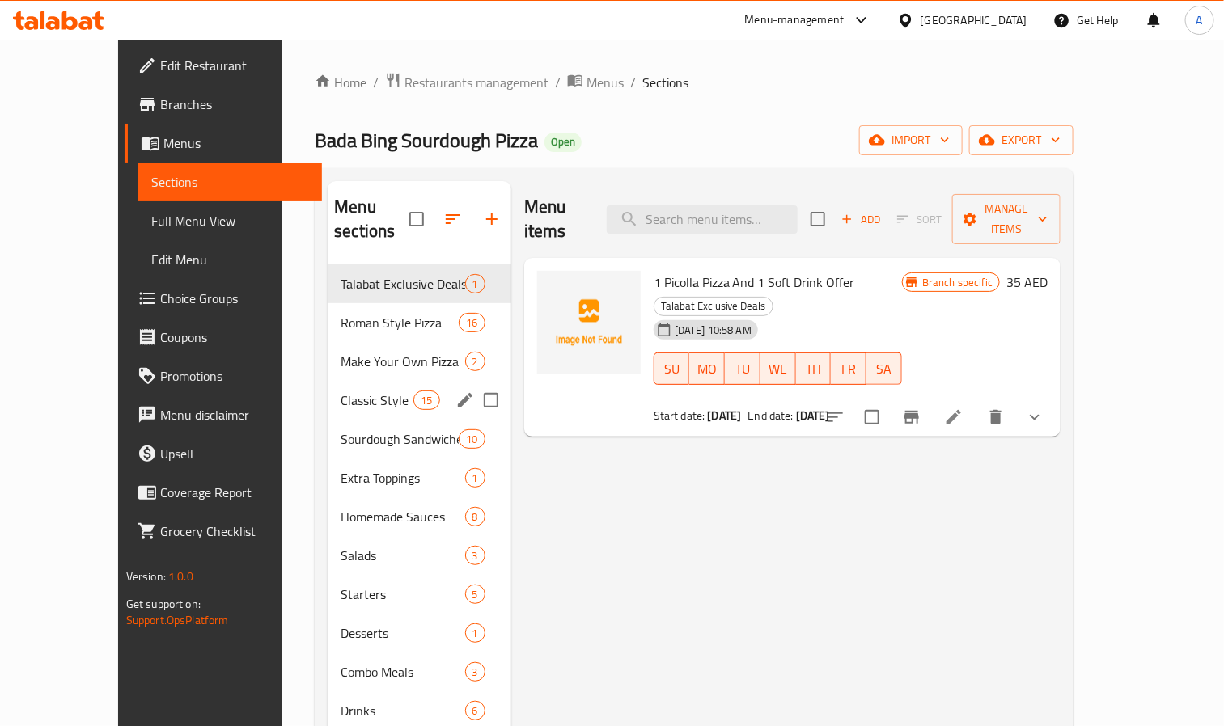
click at [455, 391] on icon "edit" at bounding box center [464, 400] width 19 height 19
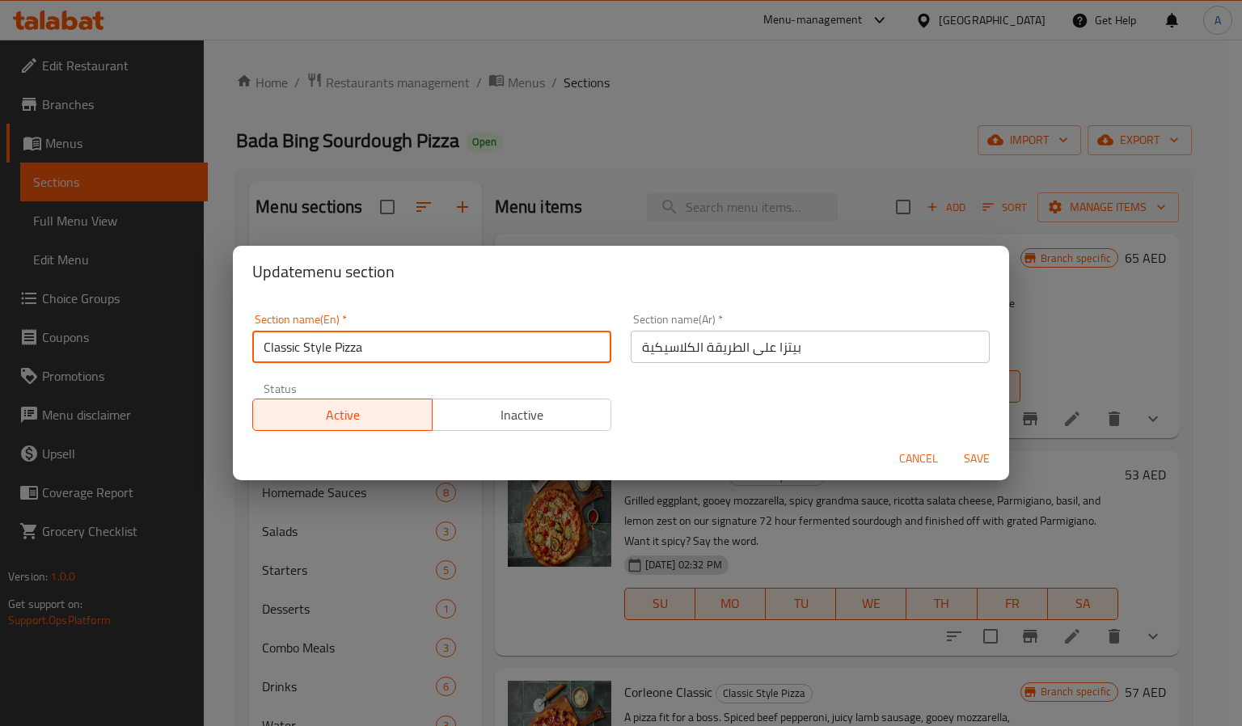
click at [354, 343] on input "Classic Style Pizza" at bounding box center [431, 347] width 359 height 32
click at [928, 440] on div "Cancel Save" at bounding box center [621, 459] width 776 height 43
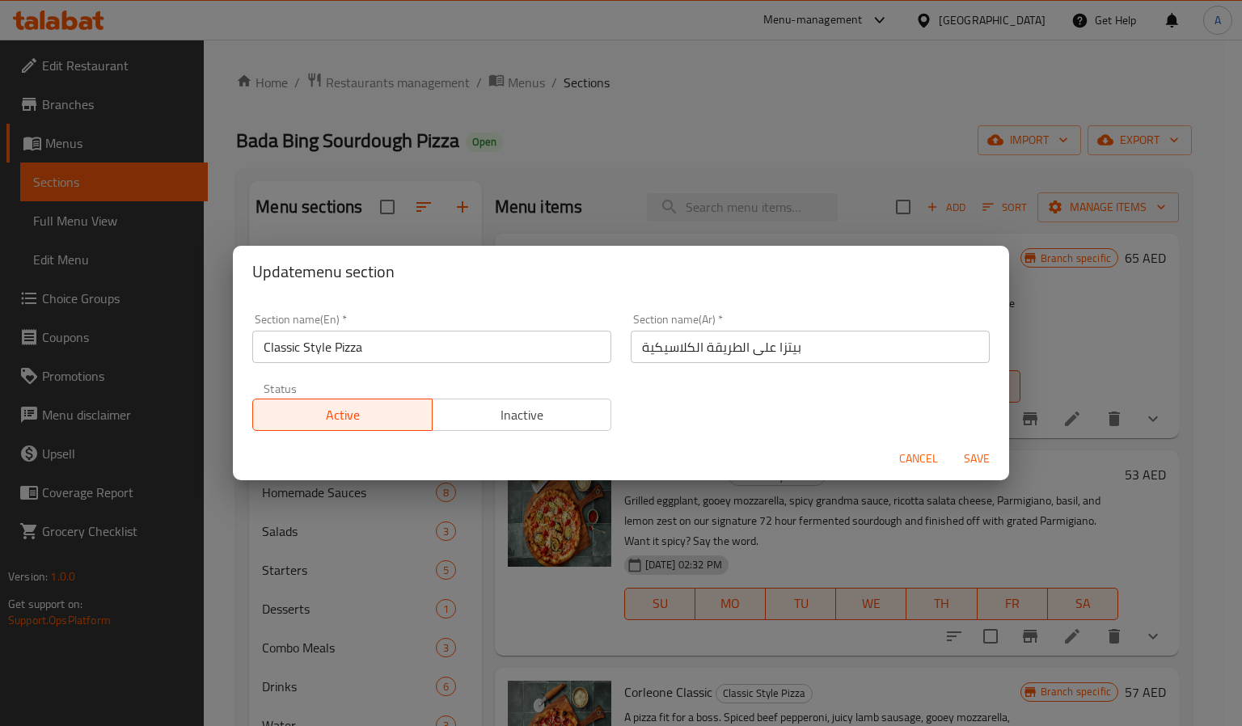
click at [925, 450] on span "Cancel" at bounding box center [918, 459] width 39 height 20
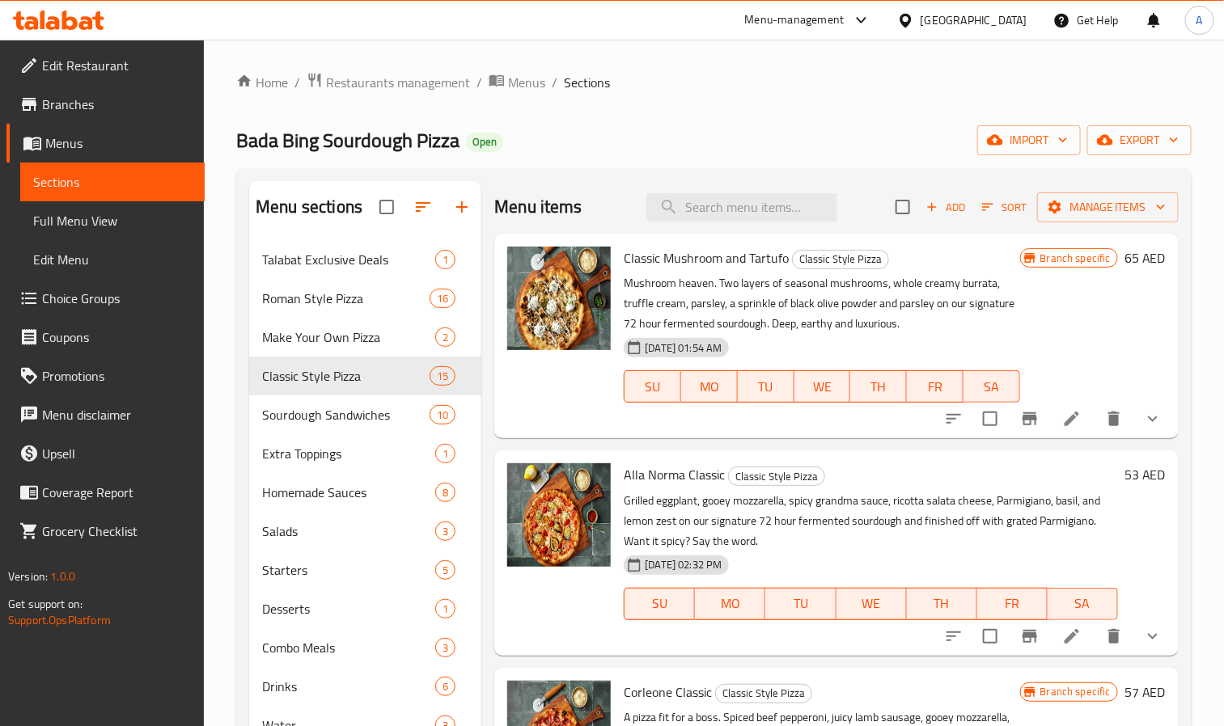
click at [593, 408] on div at bounding box center [559, 336] width 116 height 192
click at [90, 24] on icon at bounding box center [86, 23] width 14 height 14
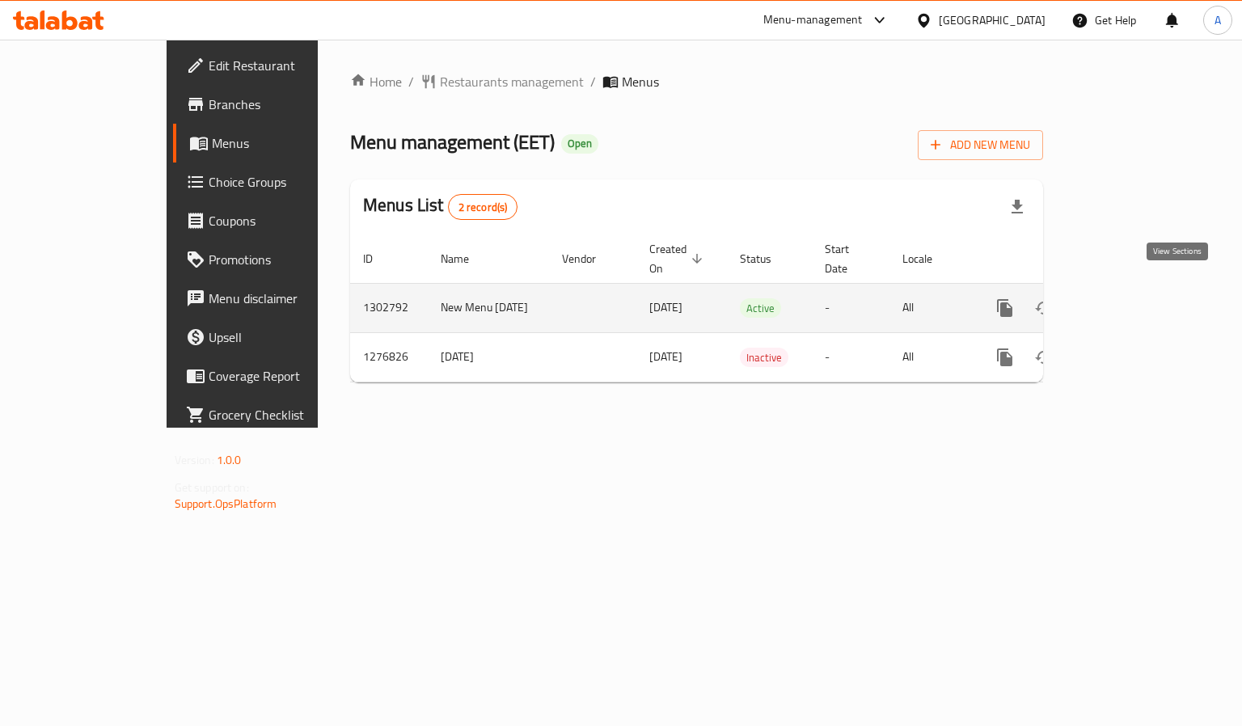
click at [1141, 296] on link "enhanced table" at bounding box center [1121, 308] width 39 height 39
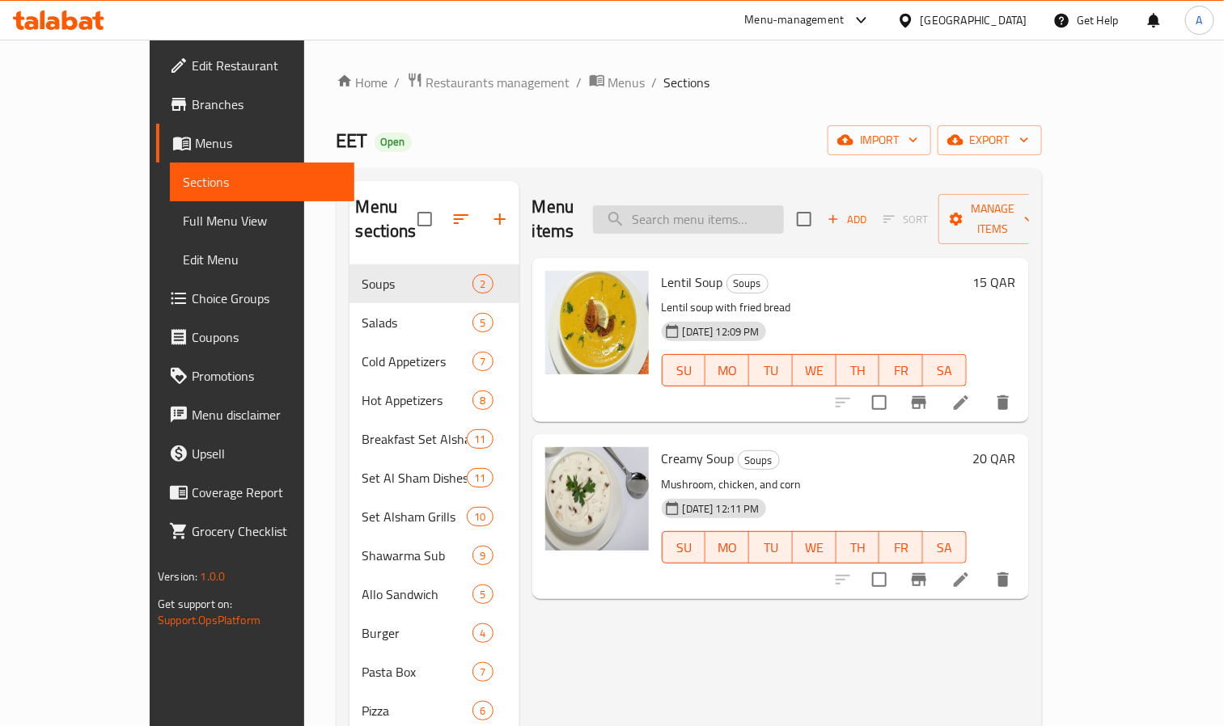
click at [767, 205] on input "search" at bounding box center [688, 219] width 191 height 28
paste input "Small Mixed Appetizer Plate"
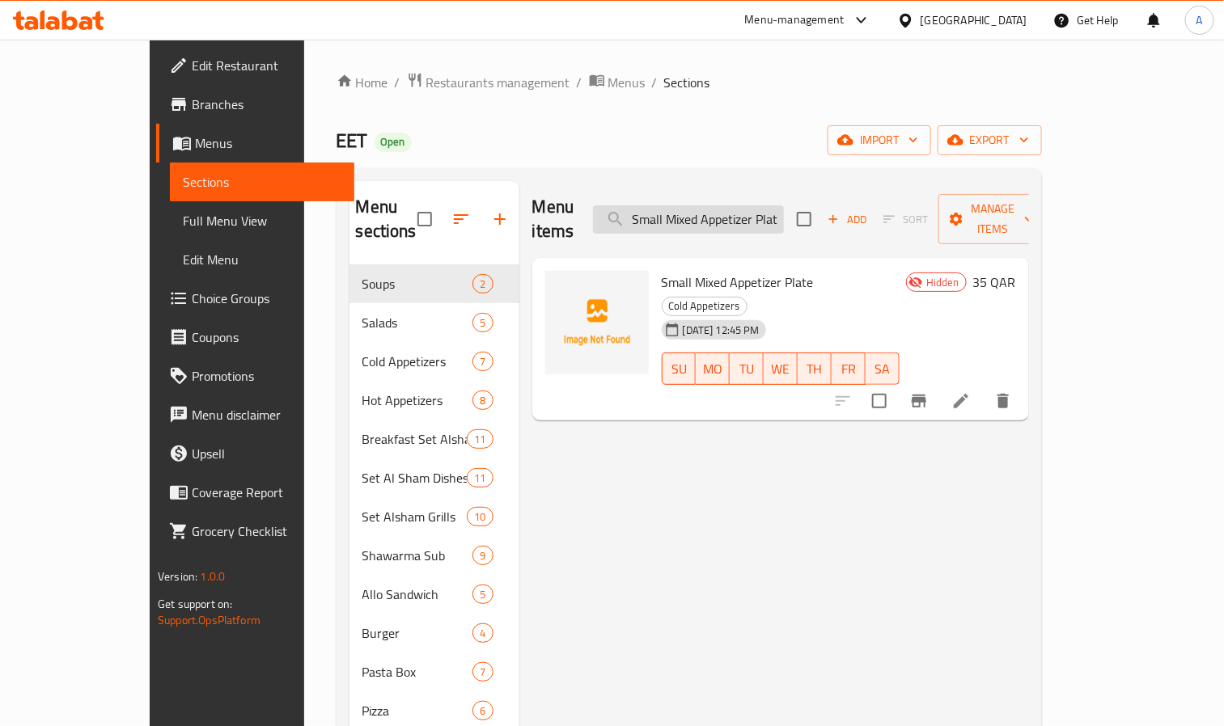
click at [777, 212] on input "Small Mixed Appetizer Plate" at bounding box center [688, 219] width 191 height 28
paste input "Medium mixed appetizer p"
click at [762, 205] on input "Medium mixed appetizer plate" at bounding box center [688, 219] width 191 height 28
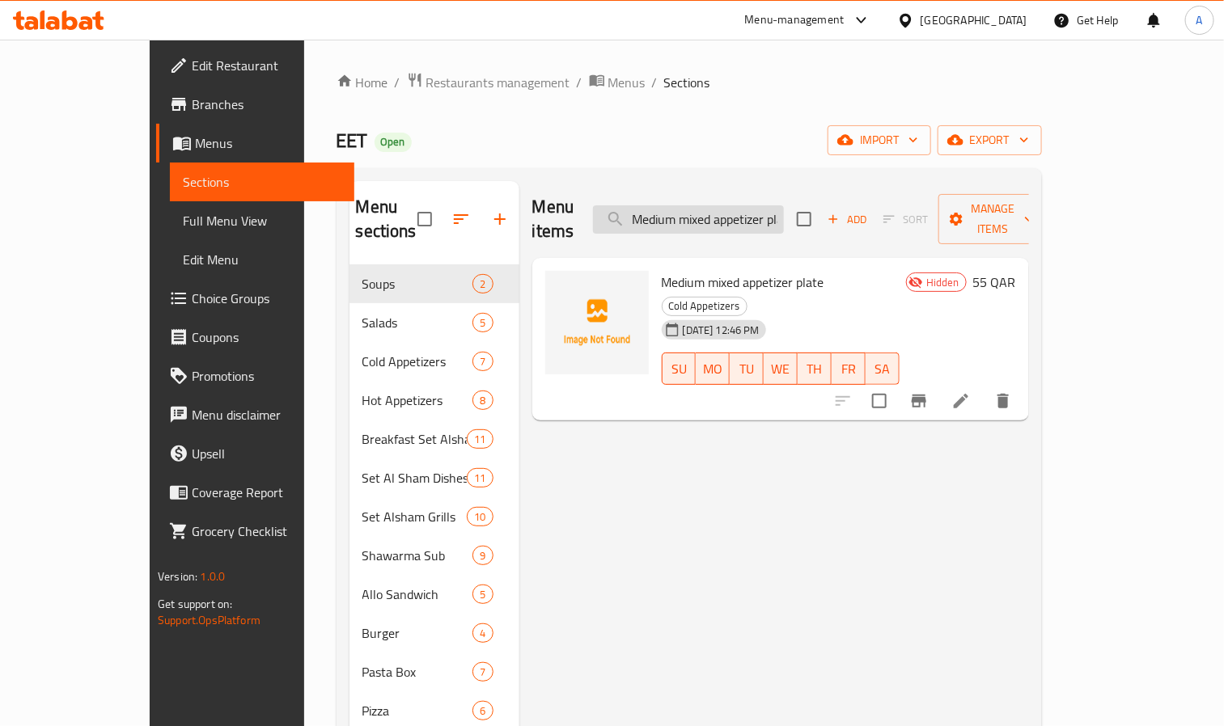
click at [763, 205] on input "Medium mixed appetizer plate" at bounding box center [688, 219] width 191 height 28
paste input "Bukhari Ric"
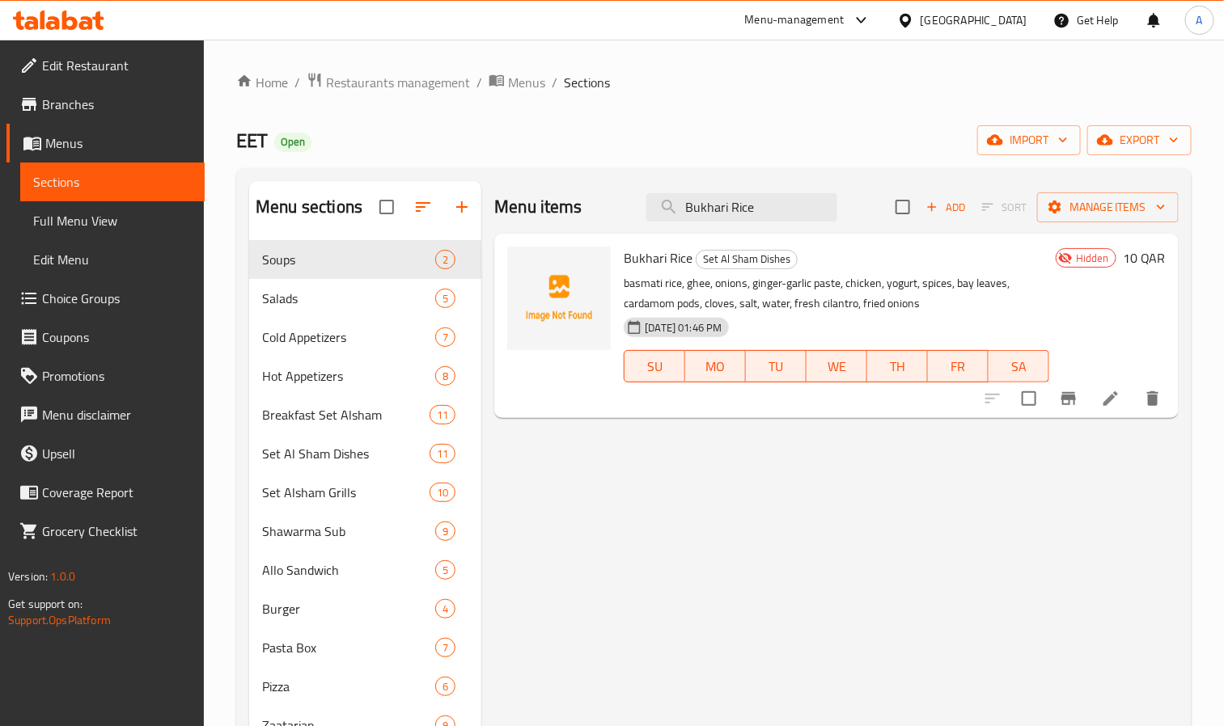
click at [752, 188] on div "Menu items Bukhari Rice Add Sort Manage items" at bounding box center [836, 207] width 684 height 53
click at [765, 207] on input "Bukhari Rice" at bounding box center [741, 207] width 191 height 28
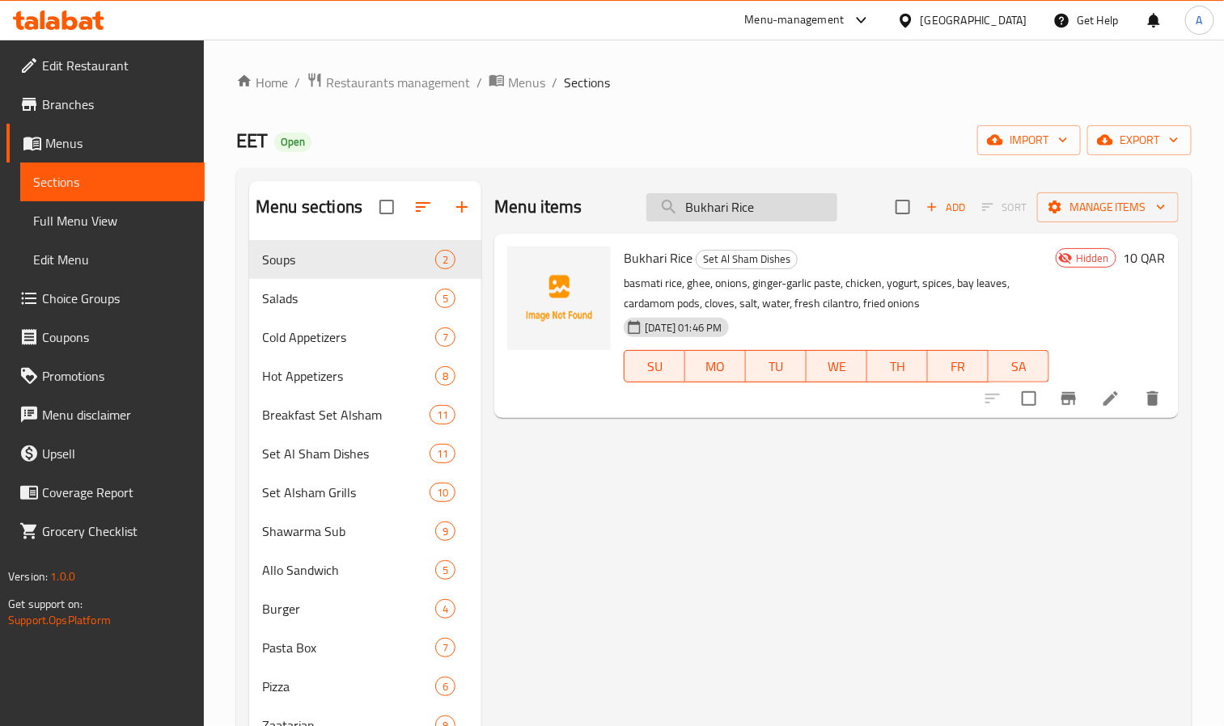
click at [765, 207] on input "Bukhari Rice" at bounding box center [741, 207] width 191 height 28
paste input "Chicken shawarma plat"
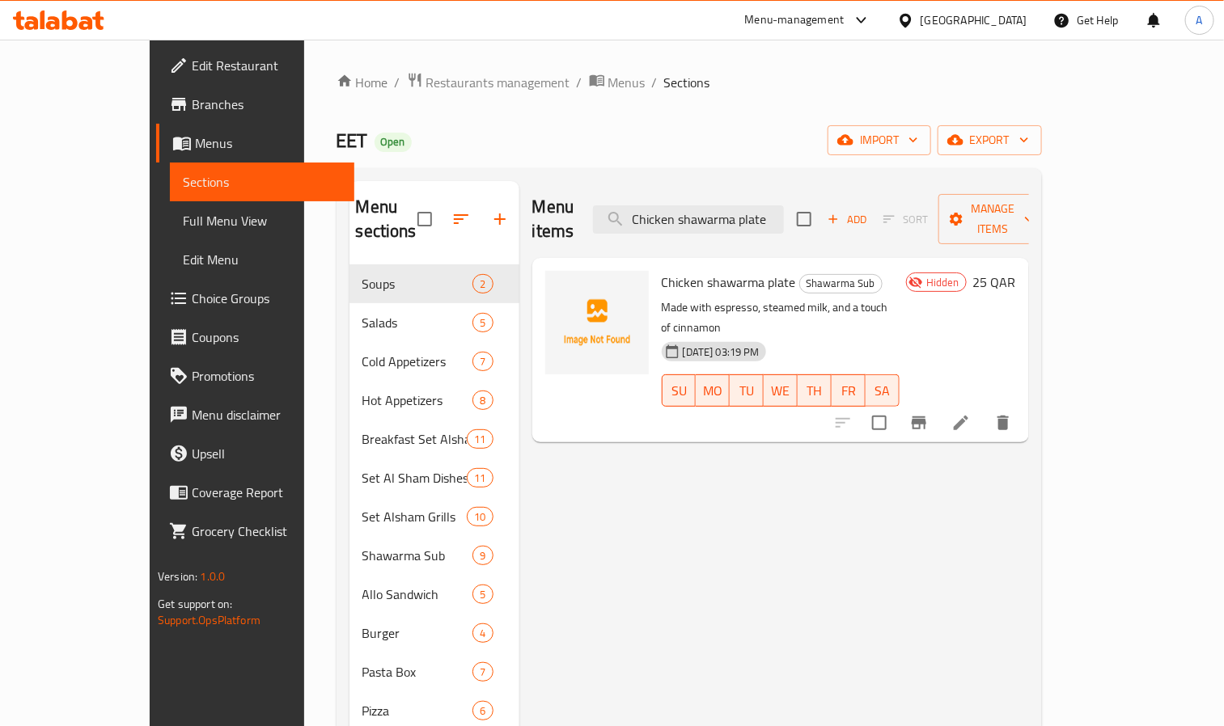
click at [751, 228] on div "Menu items Chicken shawarma plate Add Sort Manage items" at bounding box center [780, 219] width 497 height 77
click at [760, 218] on input "Chicken shawarma plate" at bounding box center [688, 219] width 191 height 28
paste input "Beef Shawarma P"
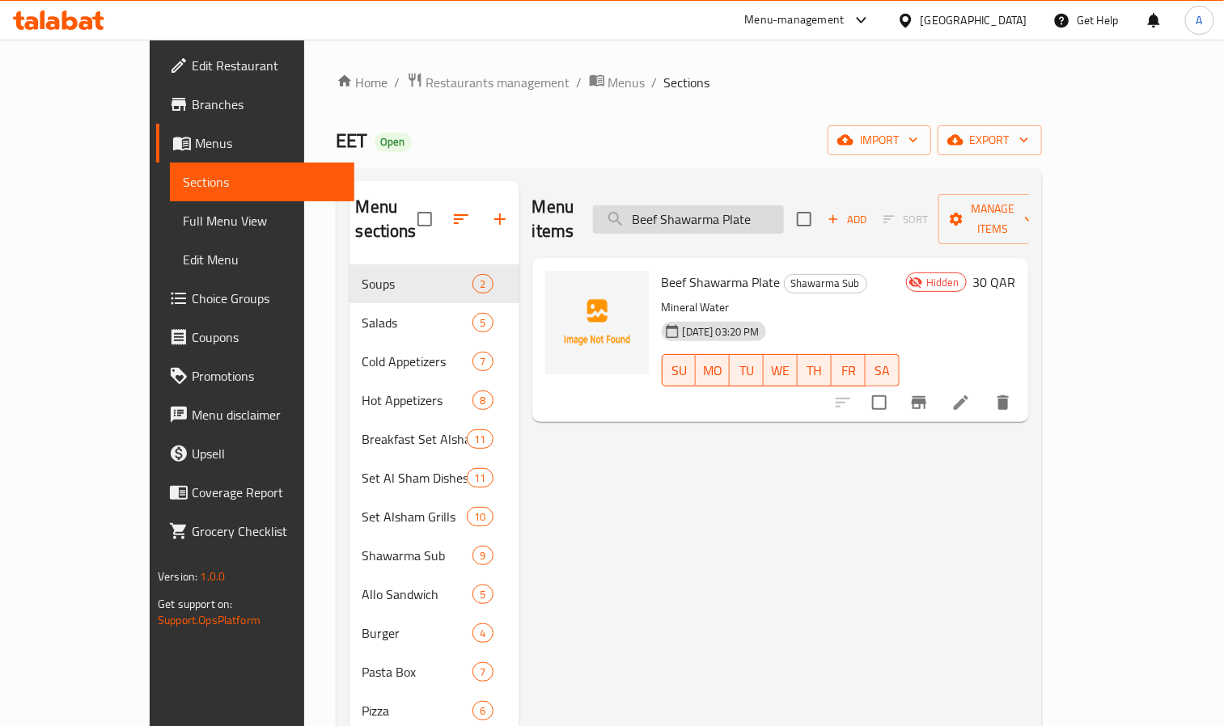
click at [733, 207] on input "Beef Shawarma Plate" at bounding box center [688, 219] width 191 height 28
paste input "EET Sub"
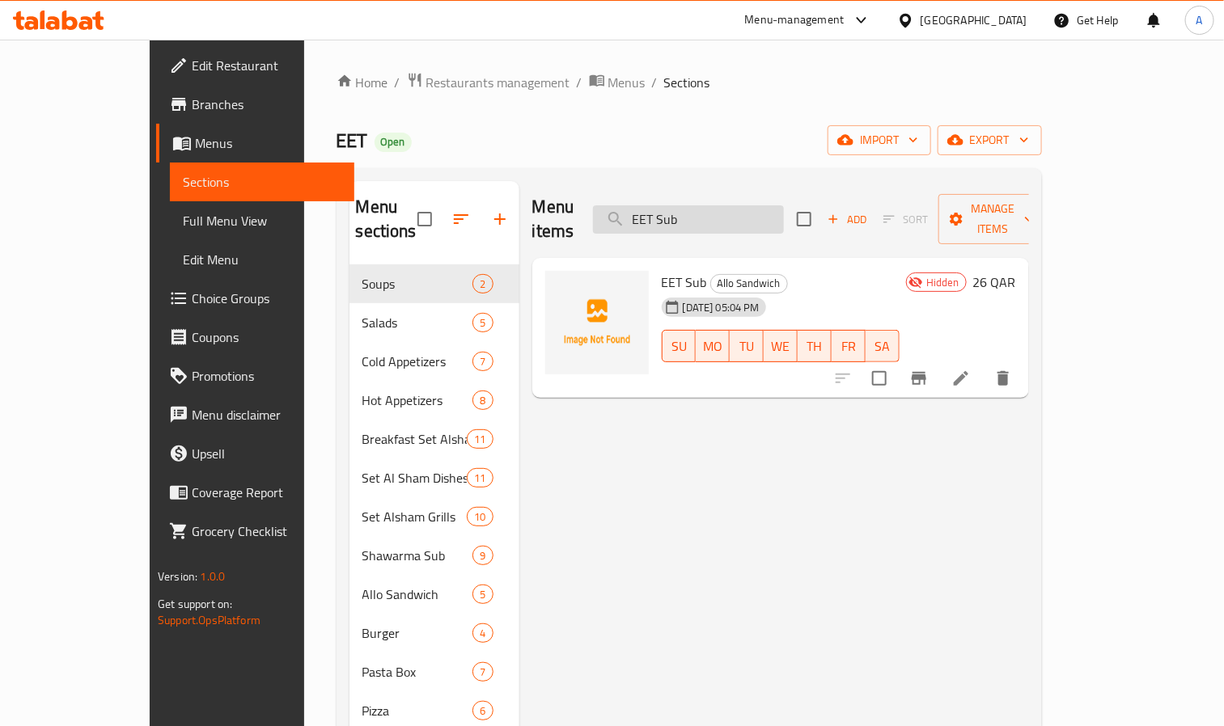
click at [726, 209] on input "EET Sub" at bounding box center [688, 219] width 191 height 28
paste input "Muhamara"
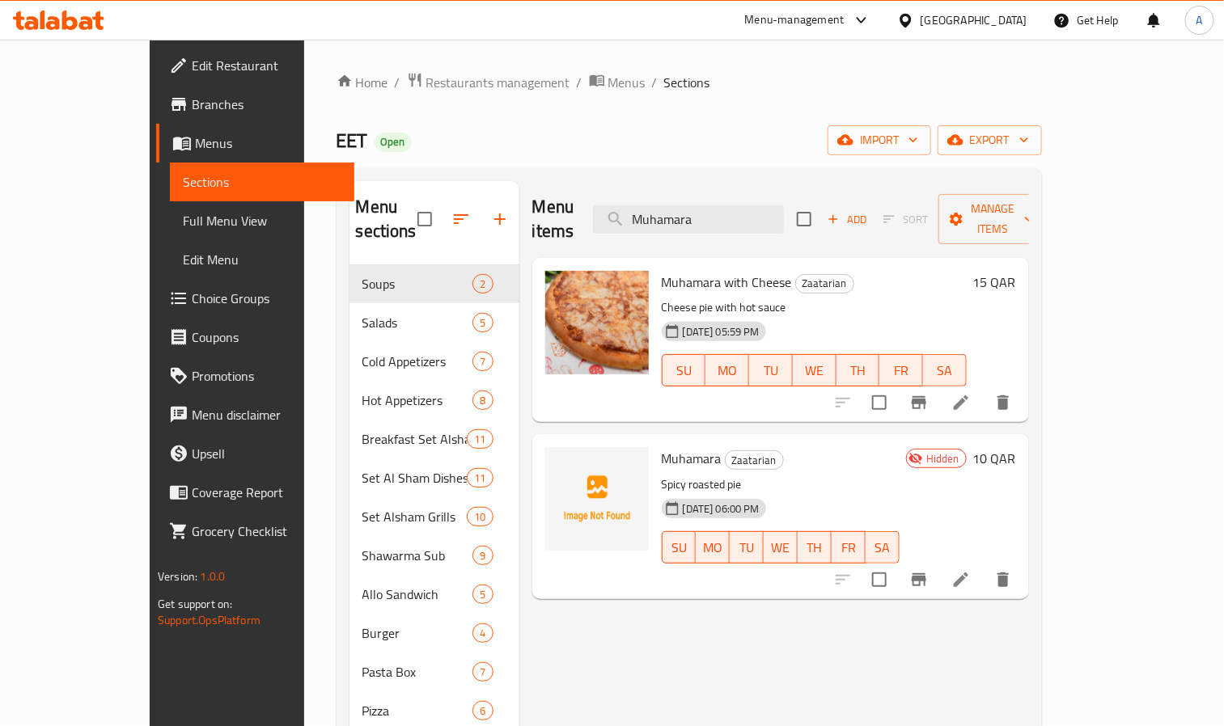
click at [804, 475] on p "Spicy roasted pie" at bounding box center [781, 485] width 238 height 20
click at [735, 205] on input "Muhamara" at bounding box center [688, 219] width 191 height 28
paste input "Pomegranate safih"
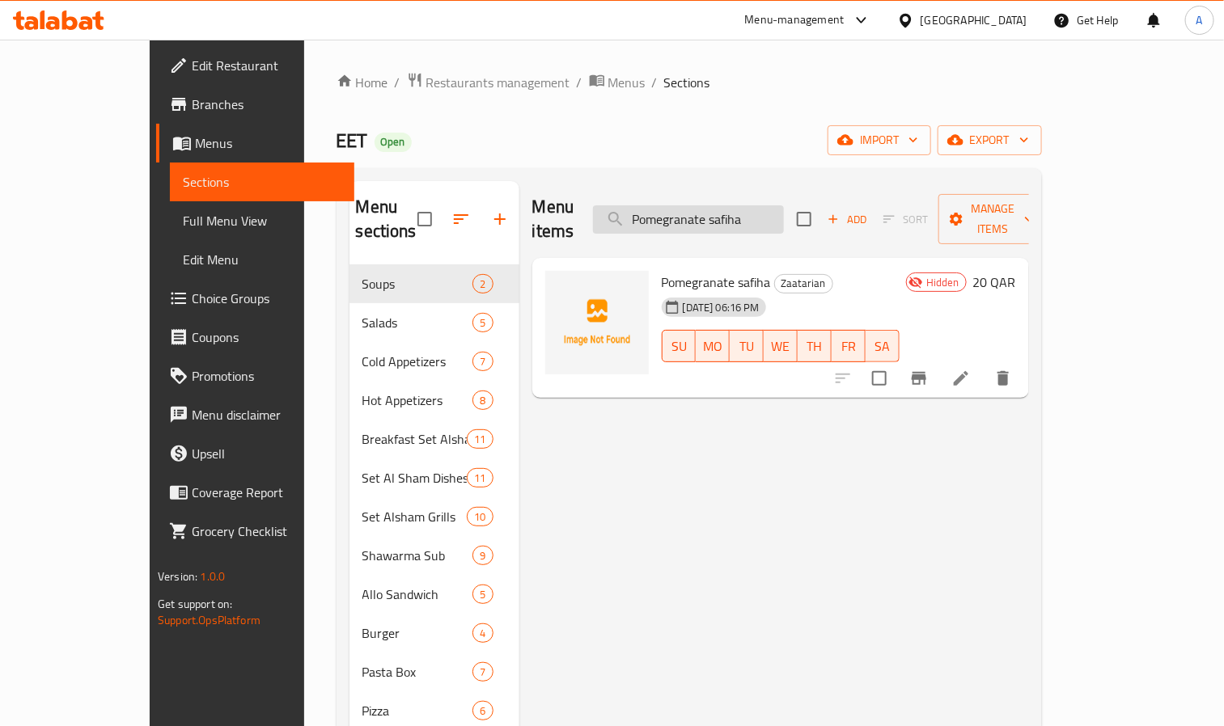
click at [782, 218] on input "Pomegranate safiha" at bounding box center [688, 219] width 191 height 28
paste input "Rezz B'hallib"
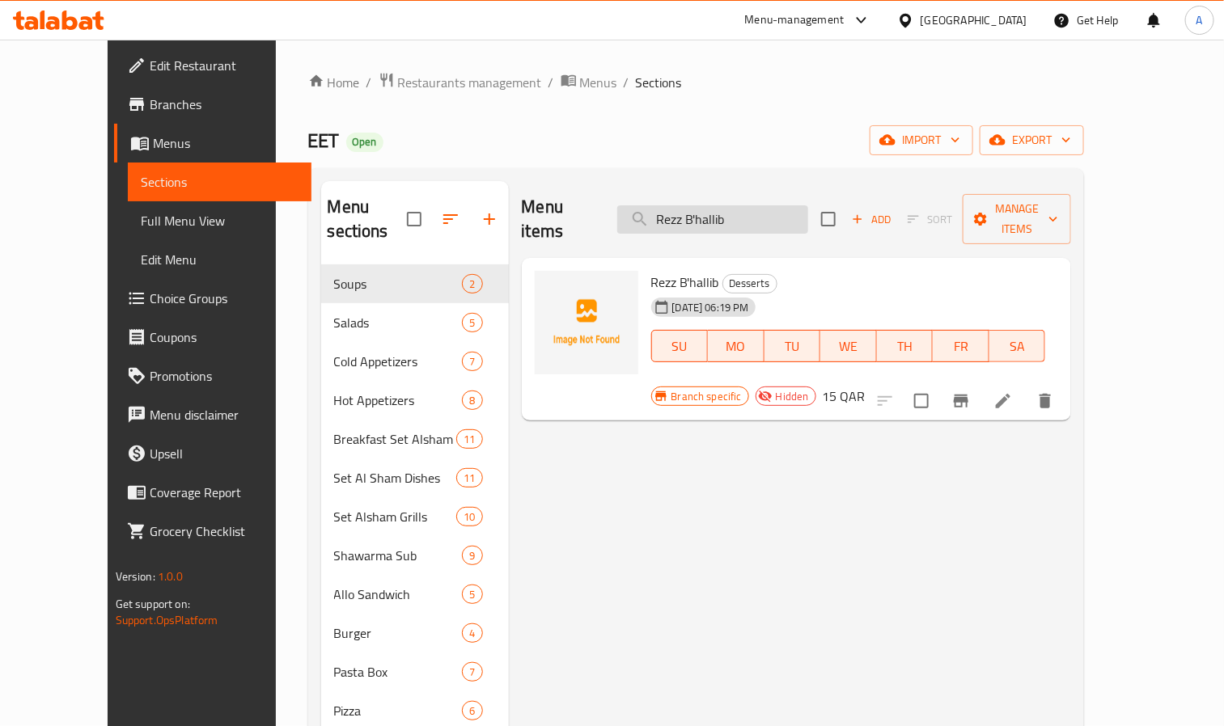
click at [760, 205] on input "Rezz B'hallib" at bounding box center [712, 219] width 191 height 28
paste input "Mohalabiya (cotton Candy)"
click at [791, 205] on input "Mohalabiya (cotton Candy)" at bounding box center [712, 219] width 191 height 28
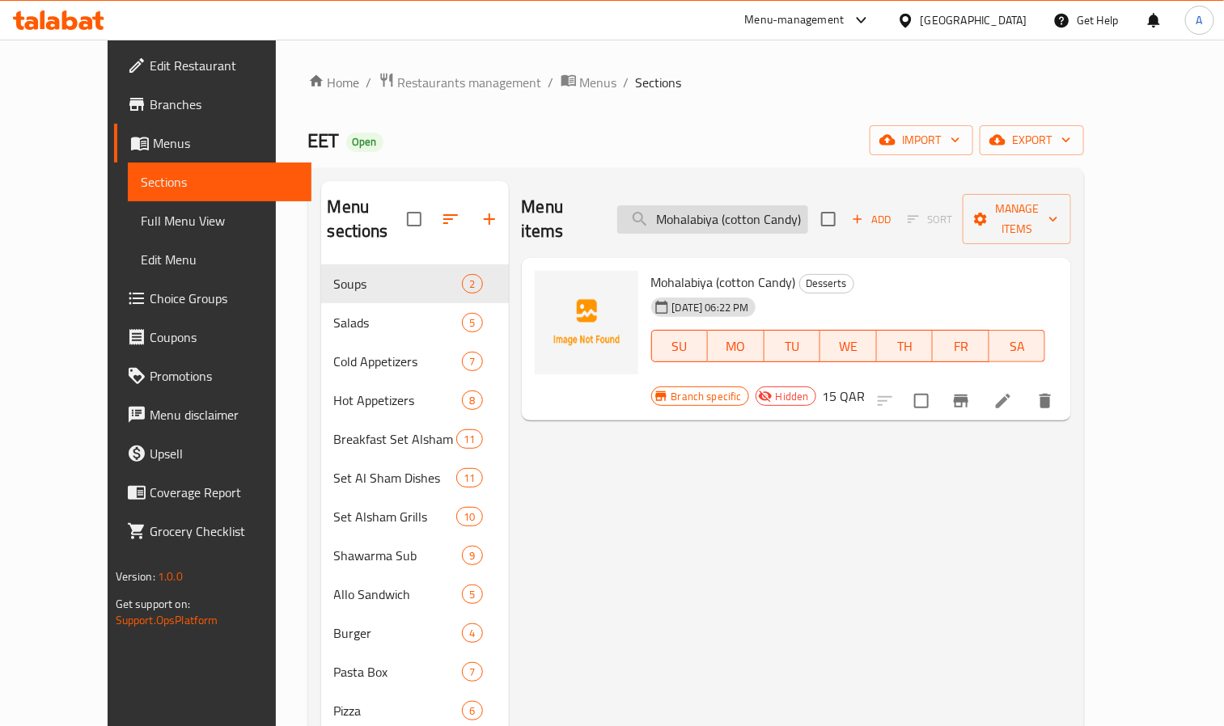
click at [791, 205] on input "Mohalabiya (cotton Candy)" at bounding box center [712, 219] width 191 height 28
paste input "ineral Water 330 Ml"
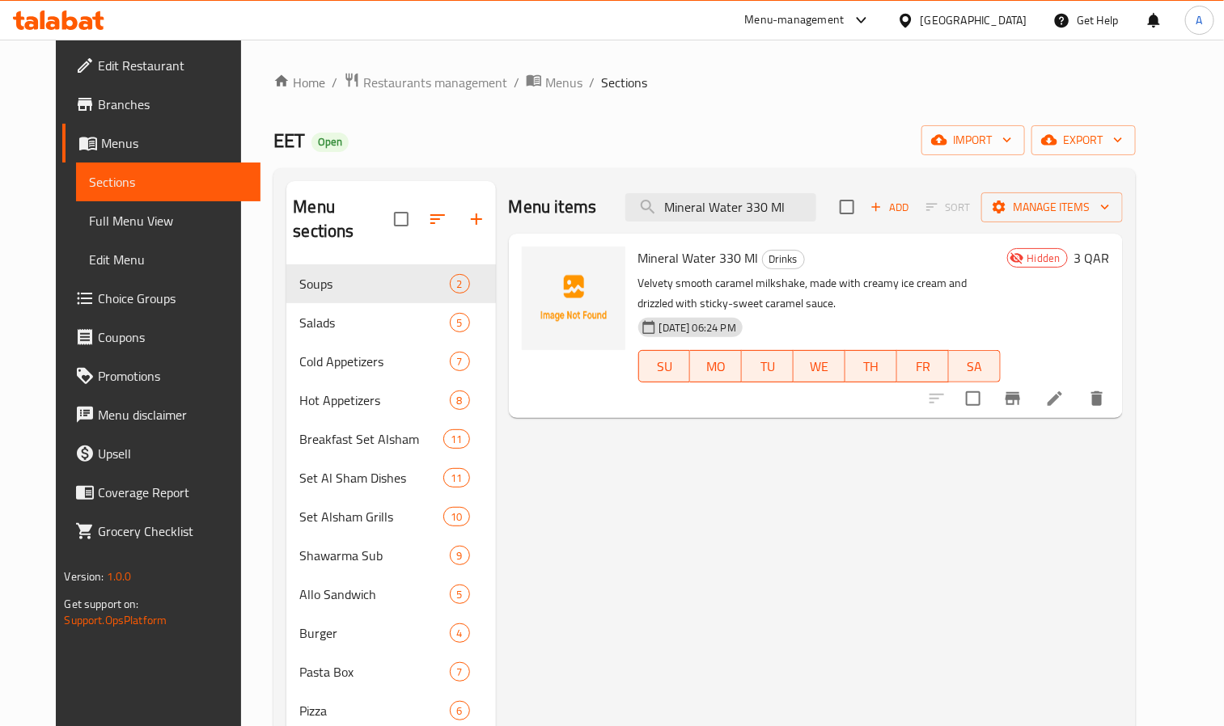
click at [767, 192] on div "Menu items Mineral Water 330 Ml Add Sort Manage items" at bounding box center [816, 207] width 614 height 53
click at [772, 214] on input "Mineral Water 330 Ml" at bounding box center [720, 207] width 191 height 28
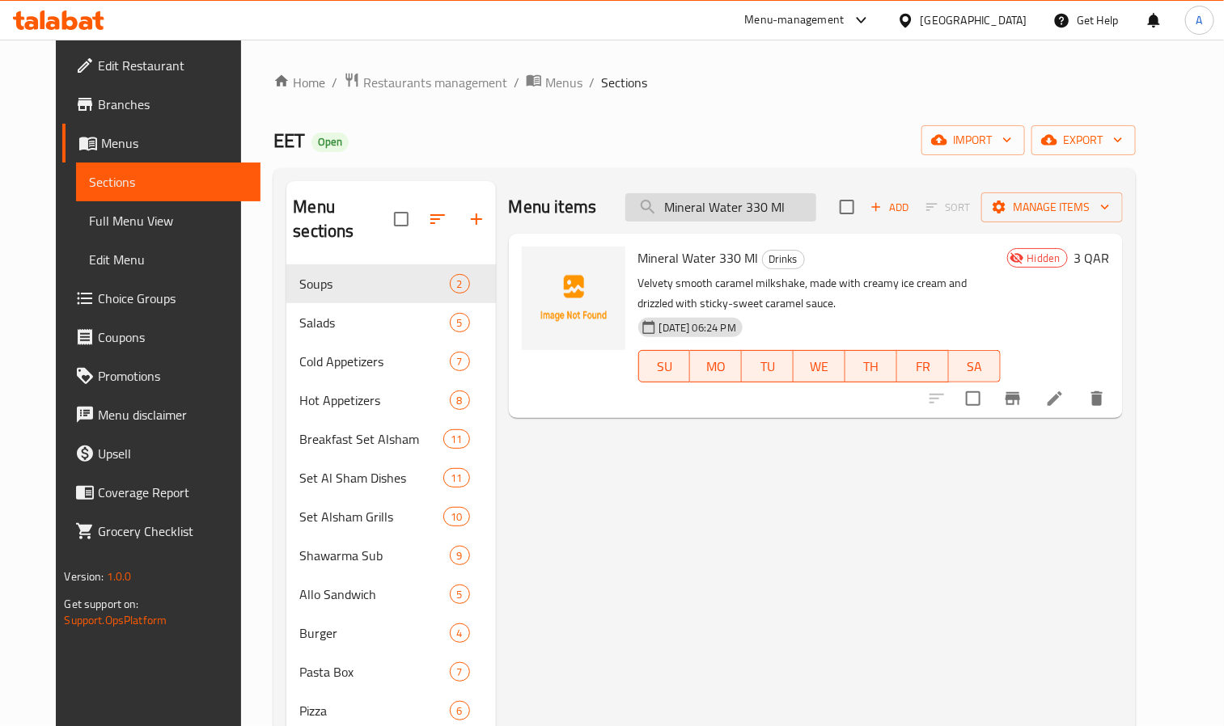
paste input "Ayran"
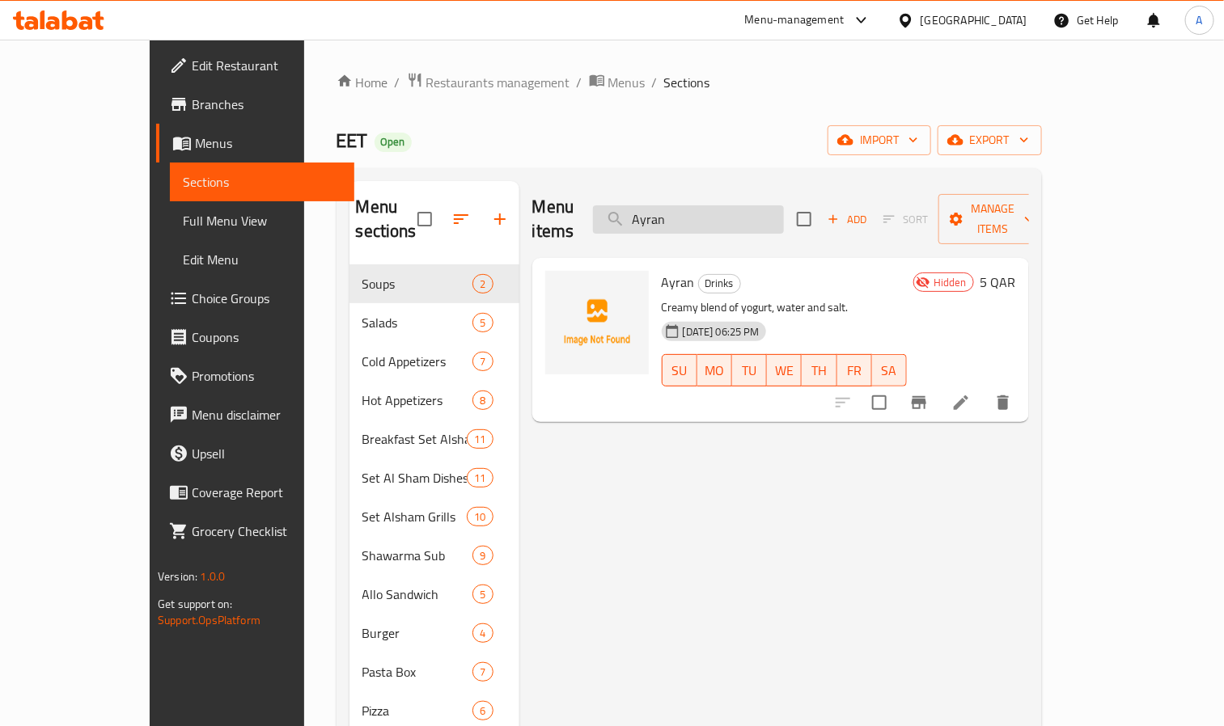
click at [760, 214] on input "Ayran" at bounding box center [688, 219] width 191 height 28
paste input "Caffe Latte"
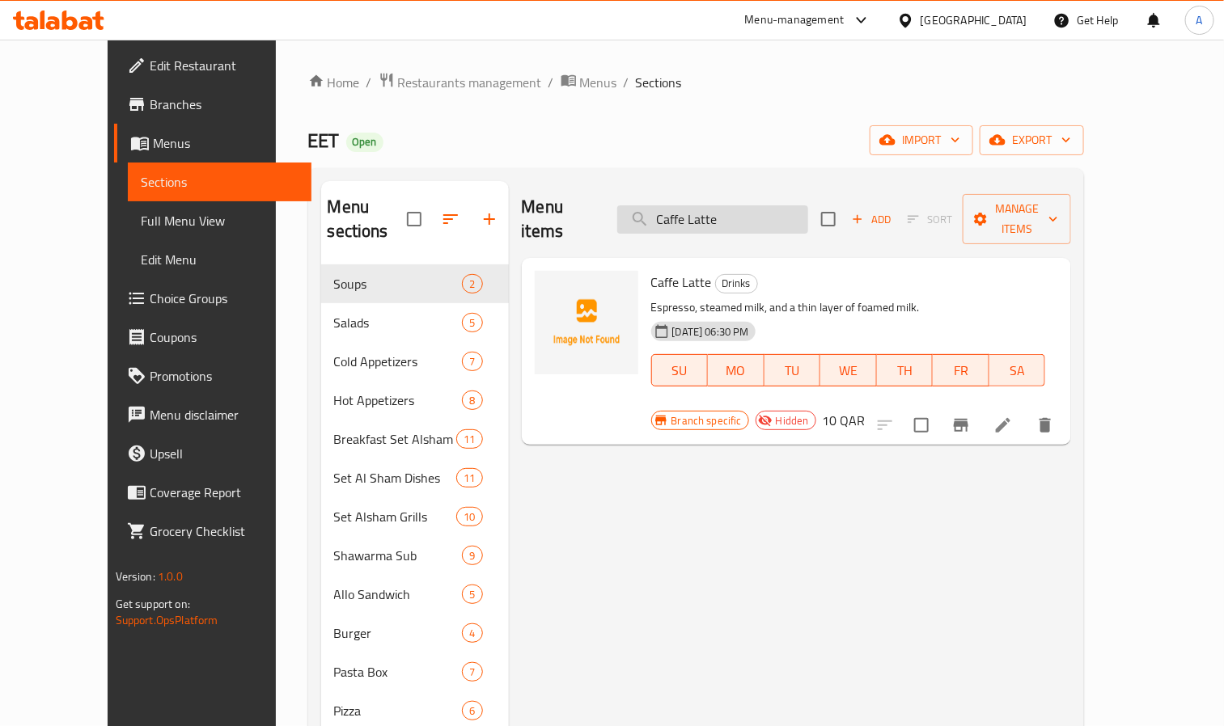
click at [738, 221] on input "Caffe Latte" at bounding box center [712, 219] width 191 height 28
paste input "ppuccino"
click at [787, 205] on input "Cappuccino" at bounding box center [712, 219] width 191 height 28
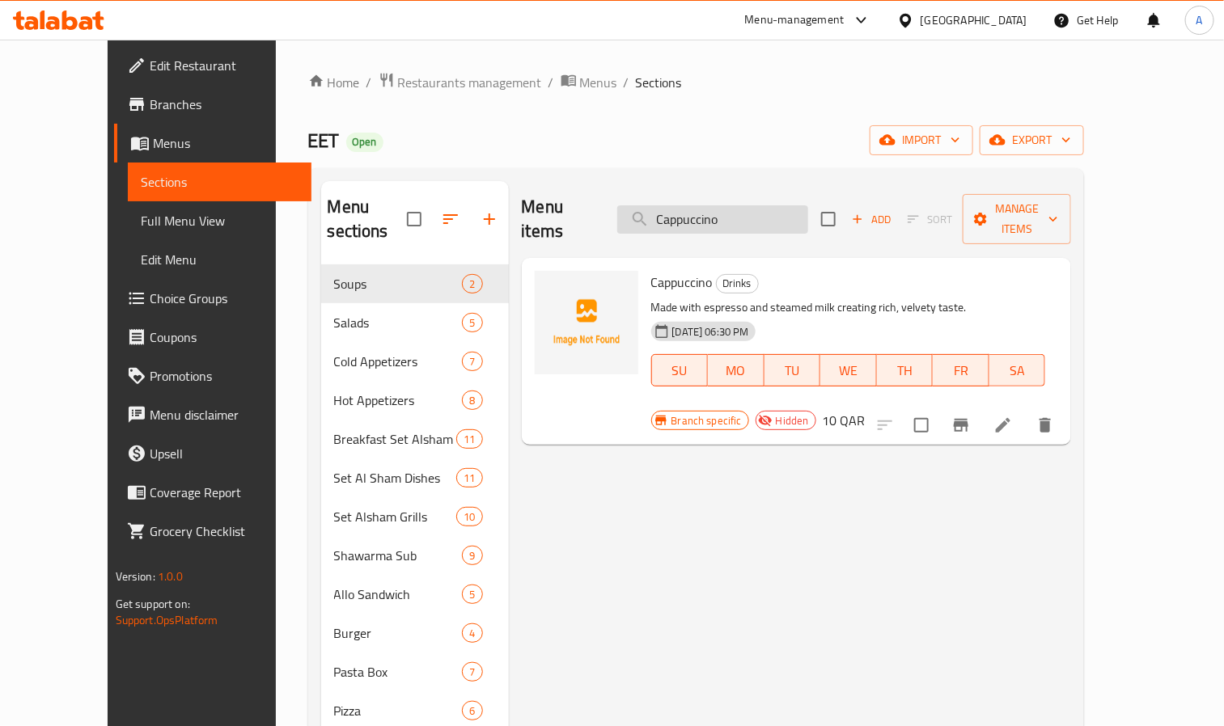
click at [787, 205] on input "Cappuccino" at bounding box center [712, 219] width 191 height 28
paste input "America"
click at [721, 218] on input "Americano" at bounding box center [712, 219] width 191 height 28
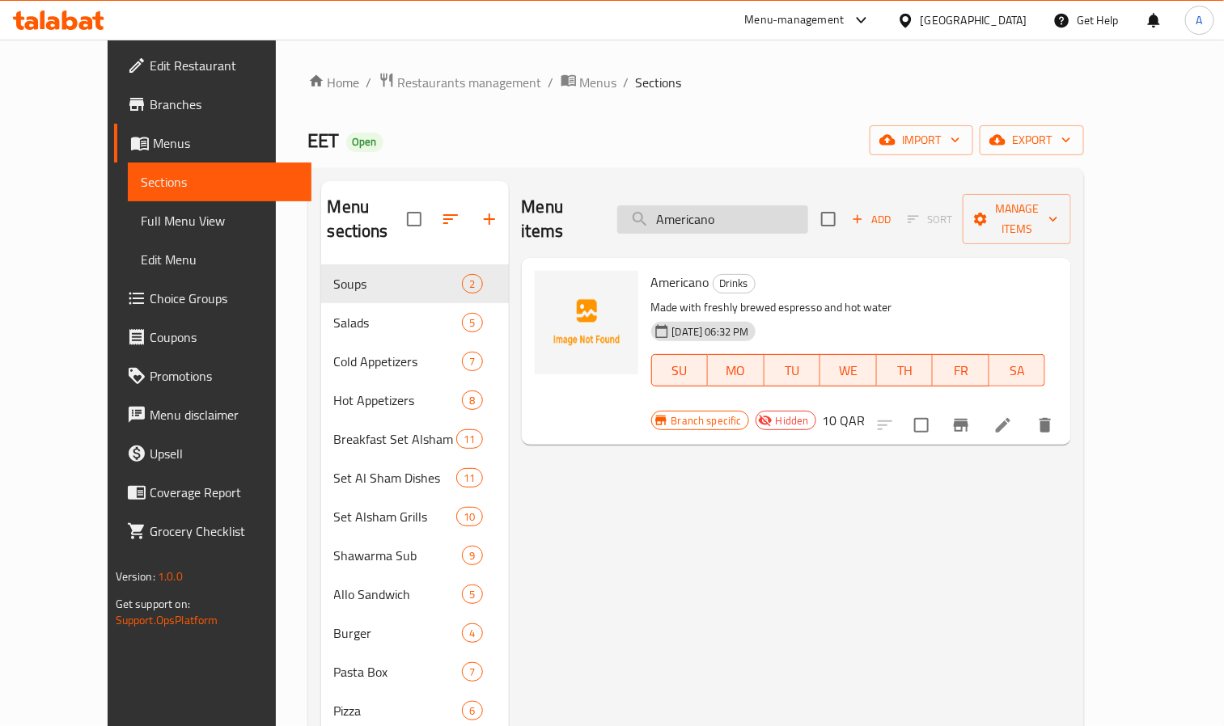
click at [721, 218] on input "Americano" at bounding box center [712, 219] width 191 height 28
paste input "Tea"
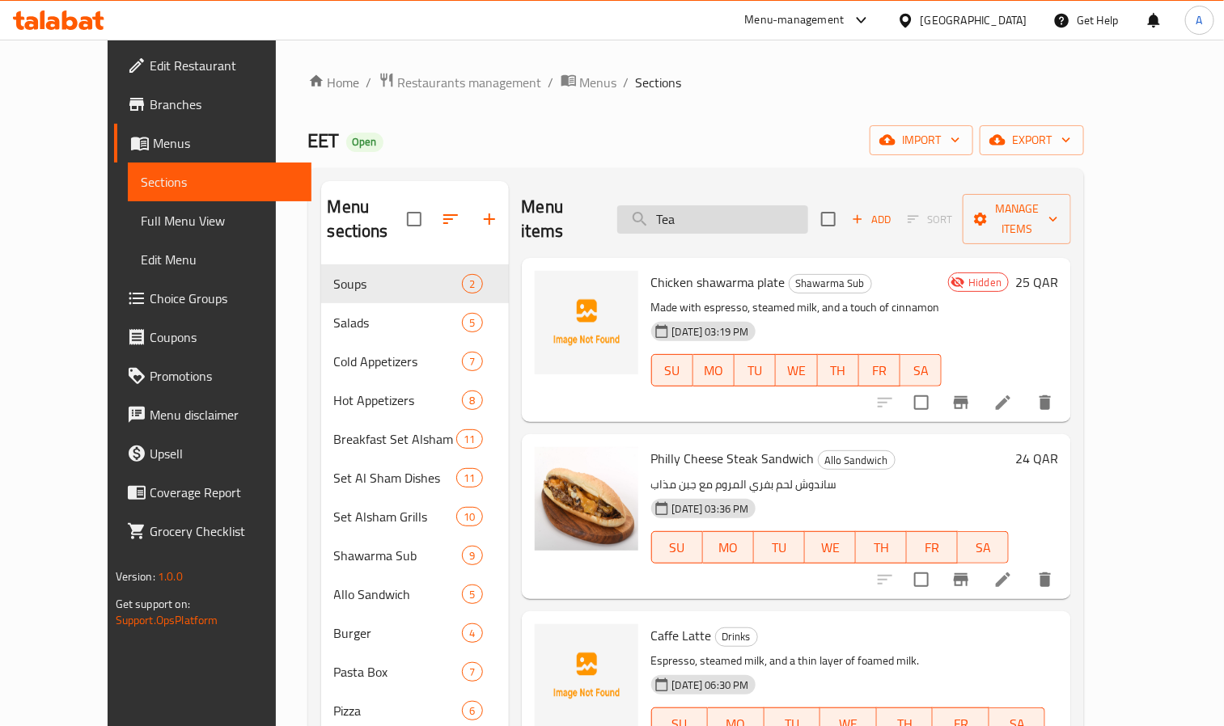
click at [711, 209] on input "Tea" at bounding box center [712, 219] width 191 height 28
paste input "Orange Juice"
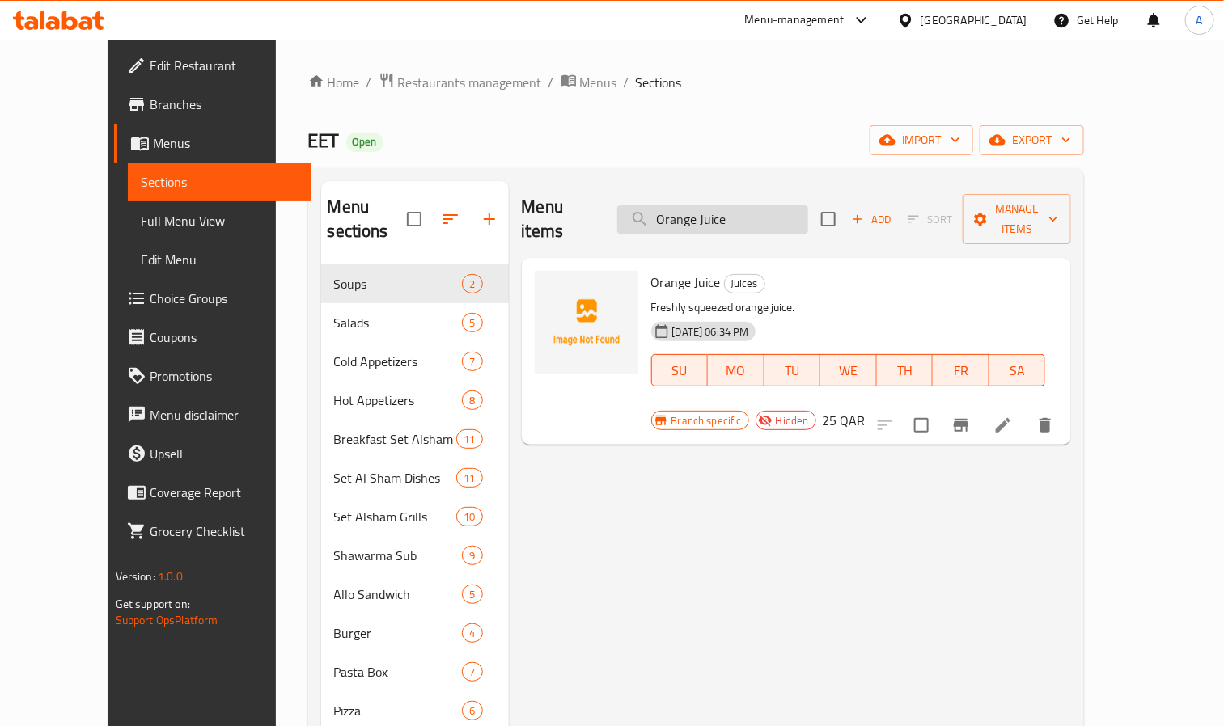
click at [741, 205] on input "Orange Juice" at bounding box center [712, 219] width 191 height 28
paste input "Lemon Mint"
click at [738, 224] on div "Menu items Lemon Mint Juice Add Sort Manage items" at bounding box center [797, 219] width 550 height 77
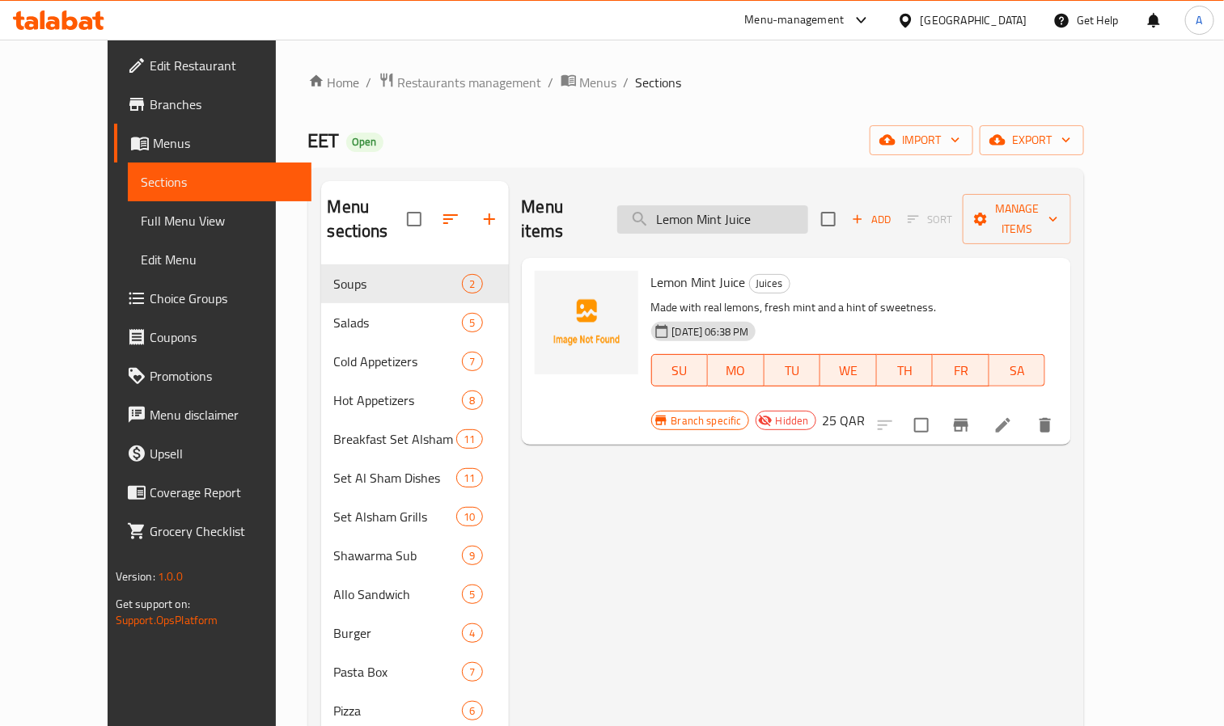
click at [769, 205] on input "Lemon Mint Juice" at bounding box center [712, 219] width 191 height 28
paste input "Strawberry with milk"
click at [777, 217] on input "Strawberry with milk" at bounding box center [712, 219] width 191 height 28
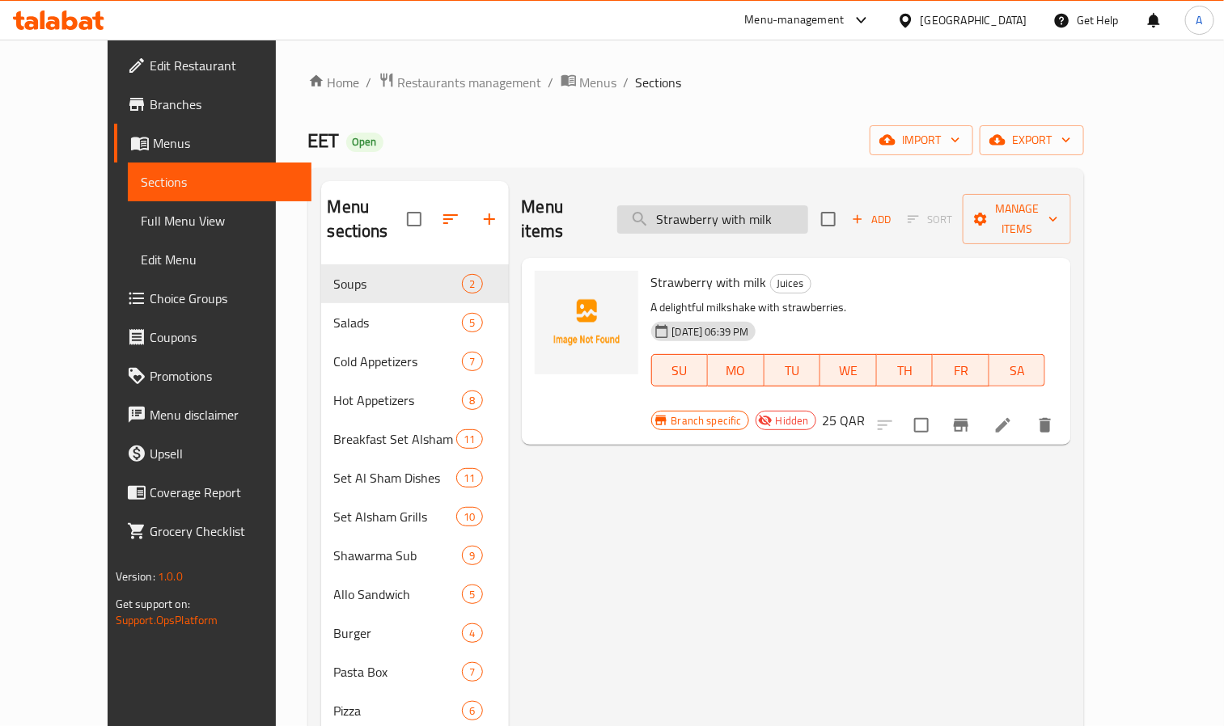
click at [779, 214] on input "Strawberry with milk" at bounding box center [712, 219] width 191 height 28
paste input "Mango with M"
click at [738, 192] on div "Menu items Mango with Milk Add Sort Manage items" at bounding box center [797, 219] width 550 height 77
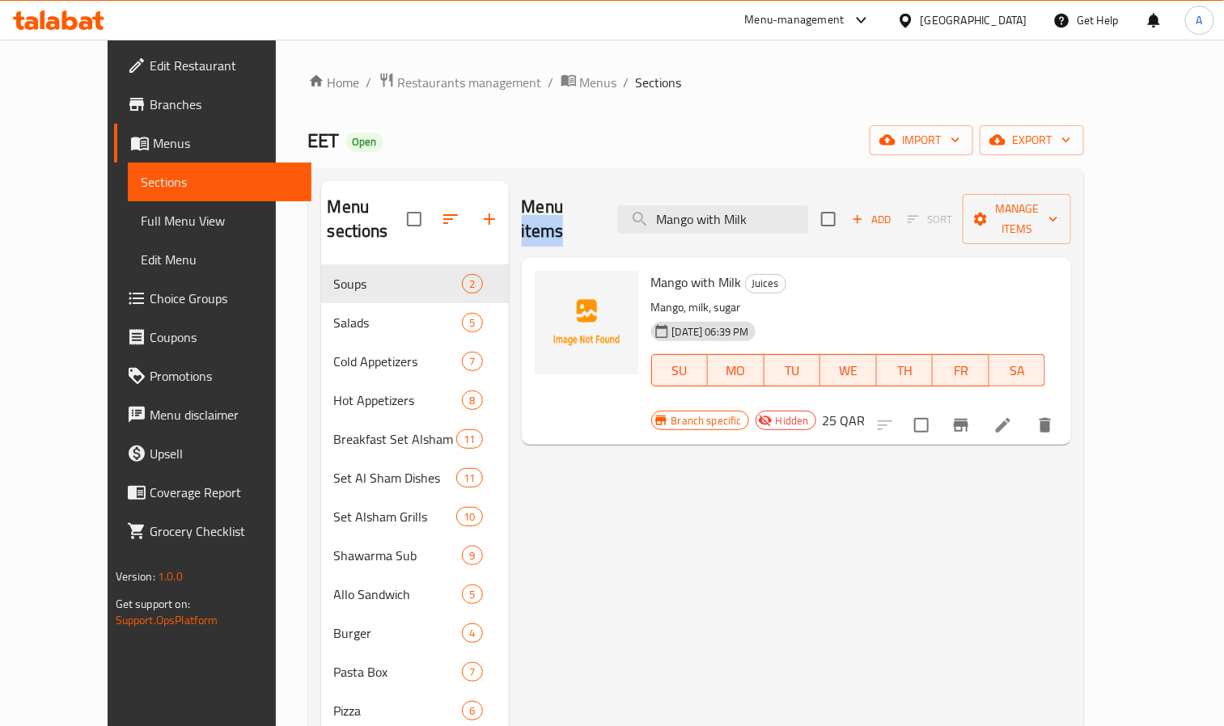
click at [738, 192] on div "Menu items Mango with Milk Add Sort Manage items" at bounding box center [797, 219] width 550 height 77
click at [738, 205] on input "Mango with Milk" at bounding box center [712, 219] width 191 height 28
paste input "Banana"
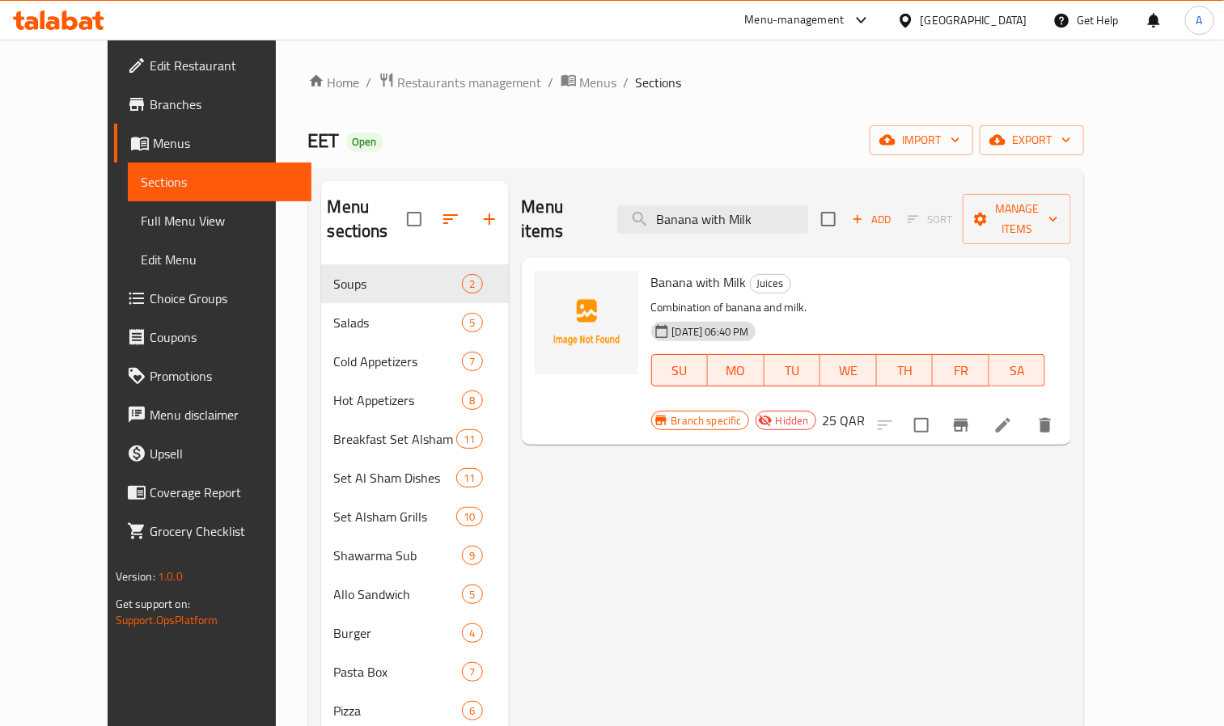
type input "Banana with Milk"
click at [141, 226] on span "Full Menu View" at bounding box center [220, 220] width 159 height 19
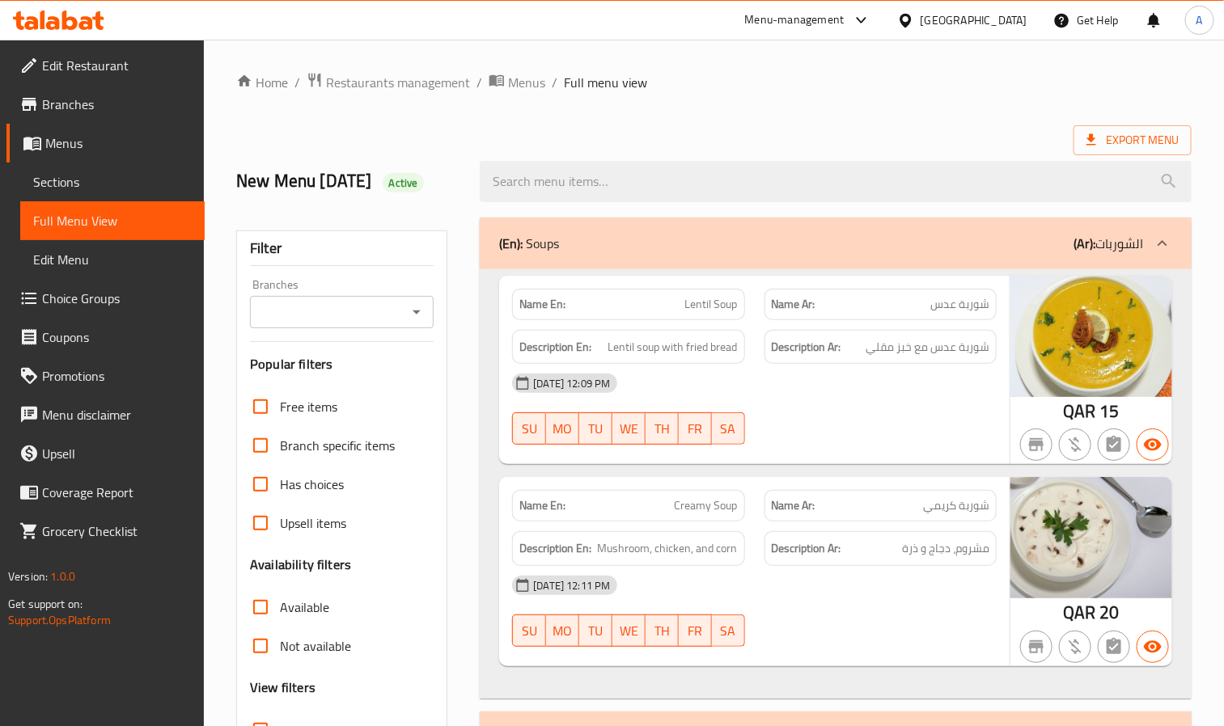
click at [767, 81] on ol "Home / Restaurants management / Menus / Full menu view" at bounding box center [713, 82] width 955 height 21
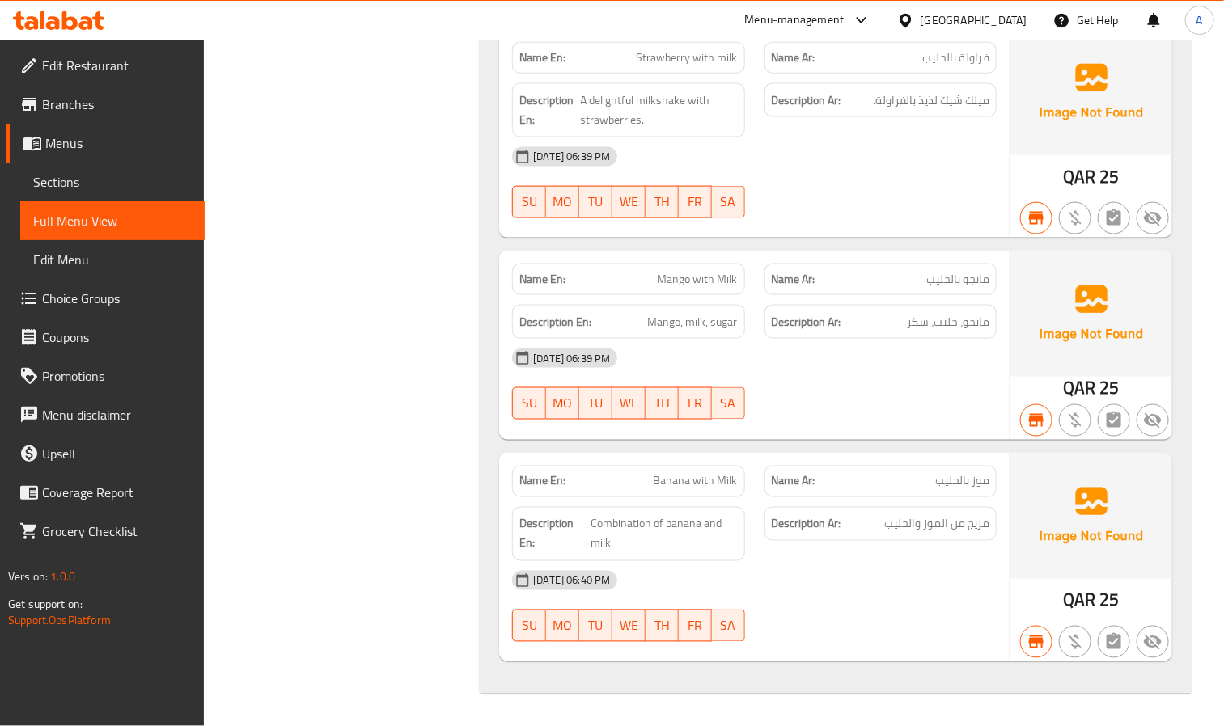
click at [870, 381] on div "27-07-2025 06:39 PM SU MO TU WE TH FR SA" at bounding box center [754, 384] width 504 height 91
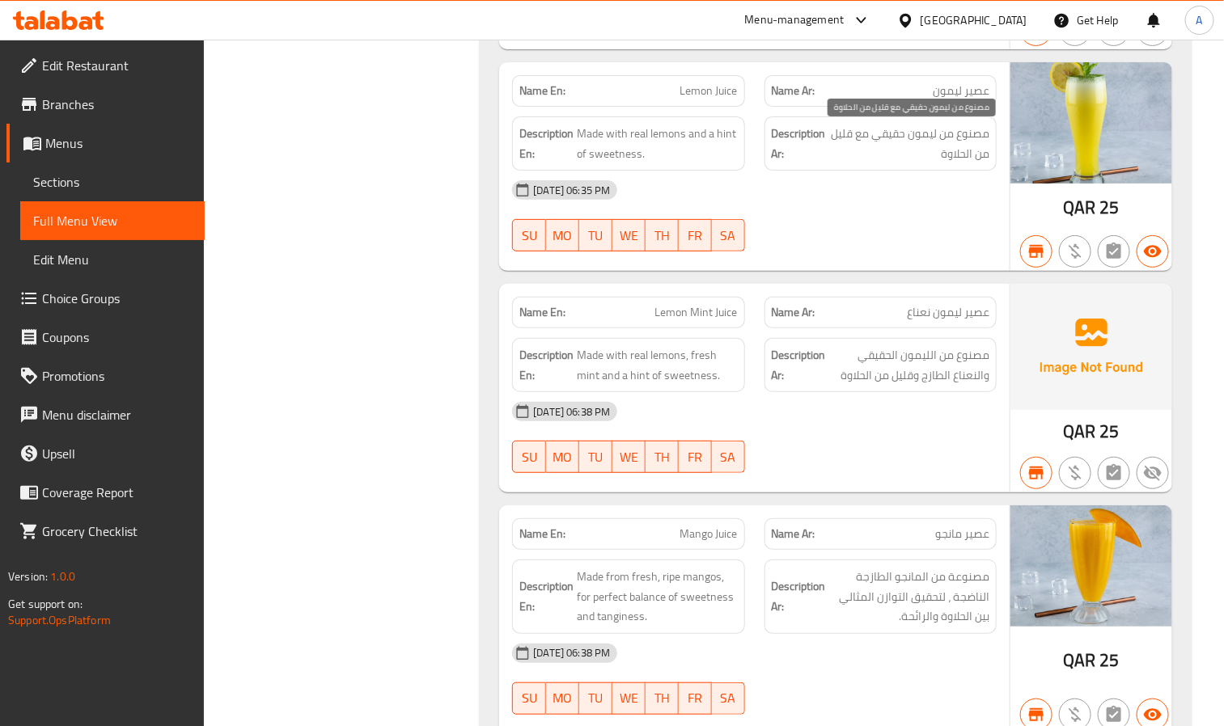
scroll to position [21976, 0]
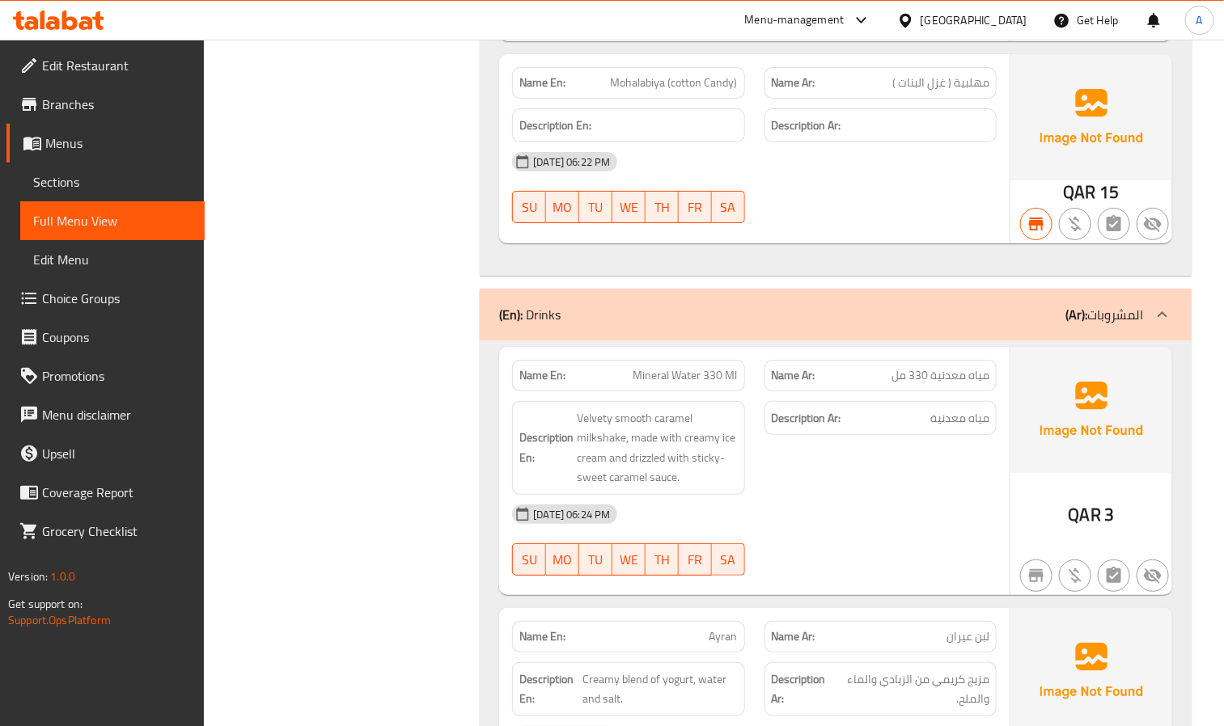
click at [68, 156] on link "Menus" at bounding box center [105, 143] width 198 height 39
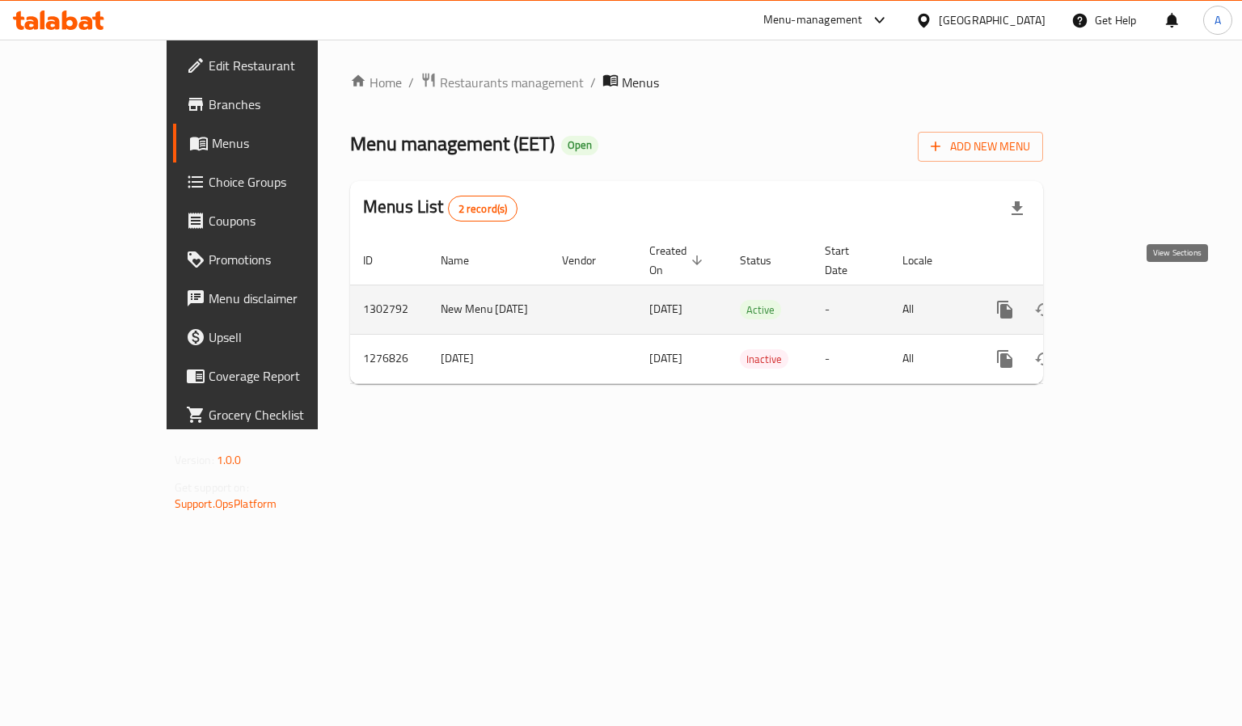
click at [1132, 300] on icon "enhanced table" at bounding box center [1121, 309] width 19 height 19
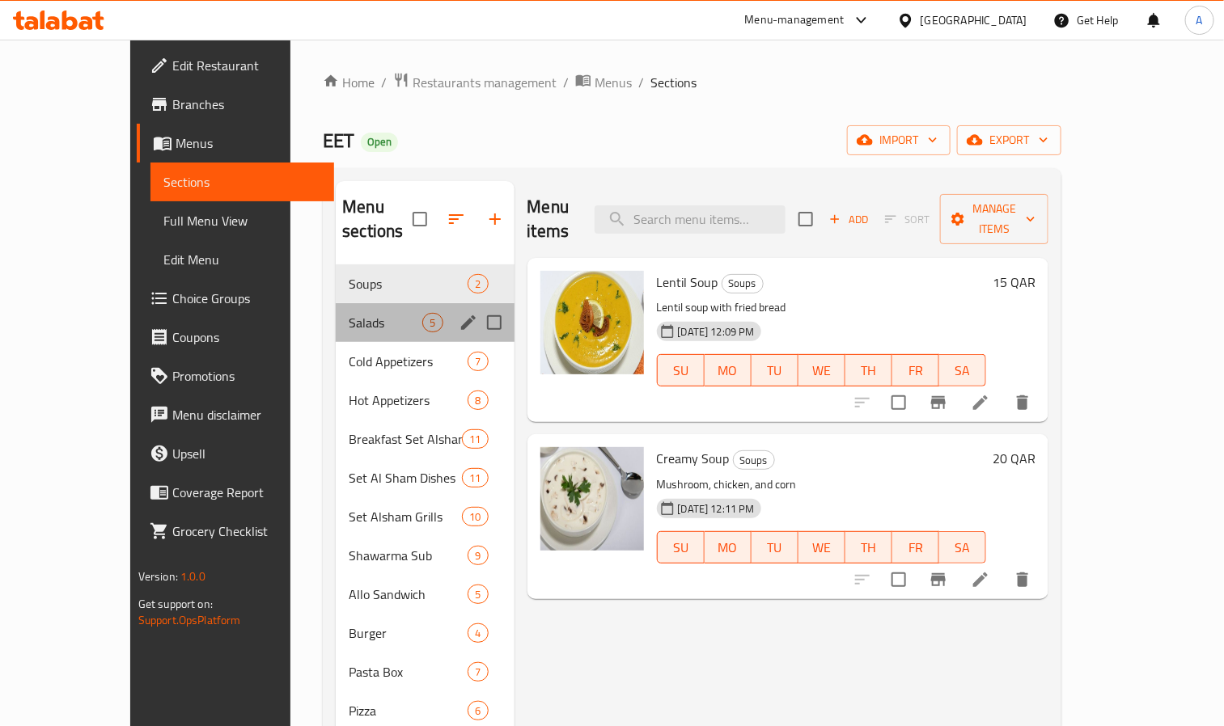
click at [337, 316] on div "Salads 5" at bounding box center [425, 322] width 178 height 39
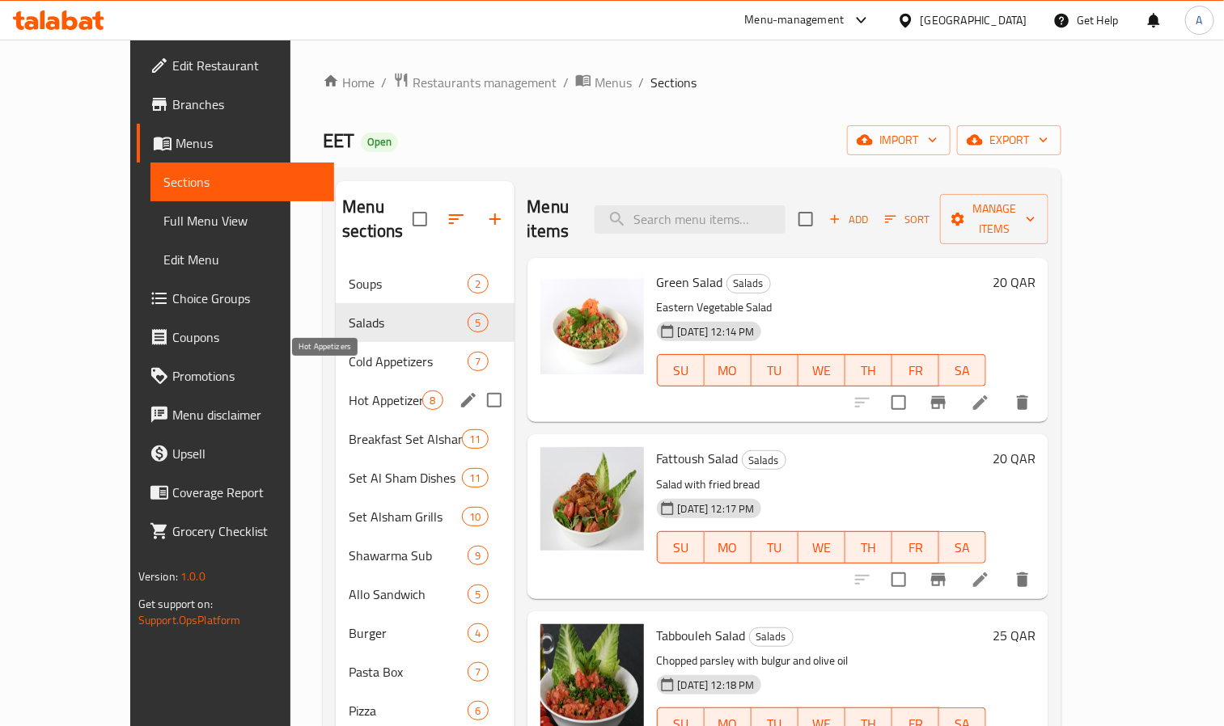
click at [336, 387] on div "Hot Appetizers 8" at bounding box center [425, 400] width 178 height 39
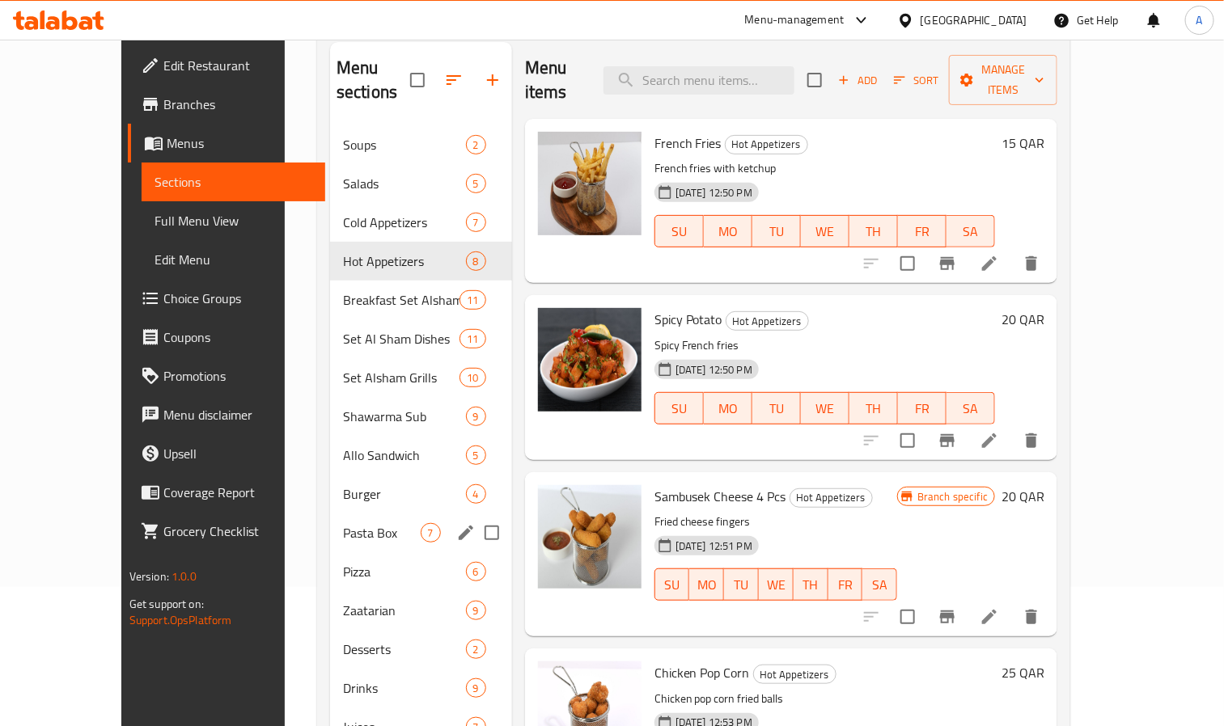
scroll to position [226, 0]
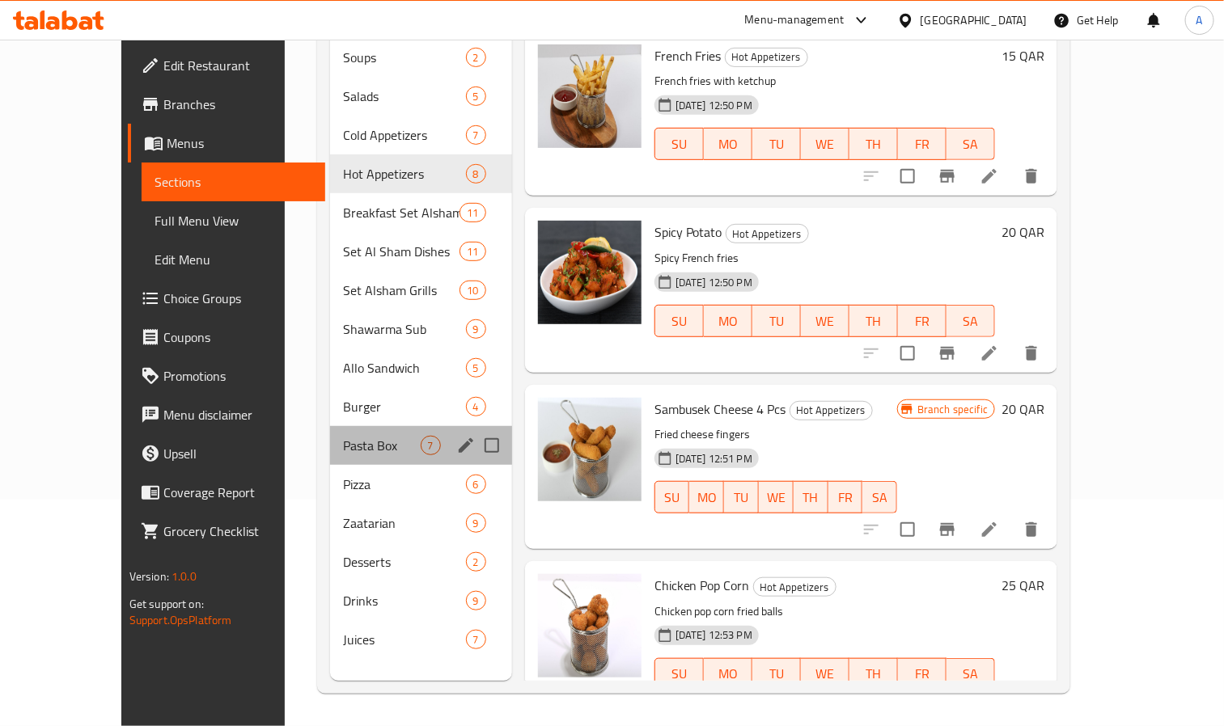
click at [330, 426] on div "Pasta Box 7" at bounding box center [421, 445] width 182 height 39
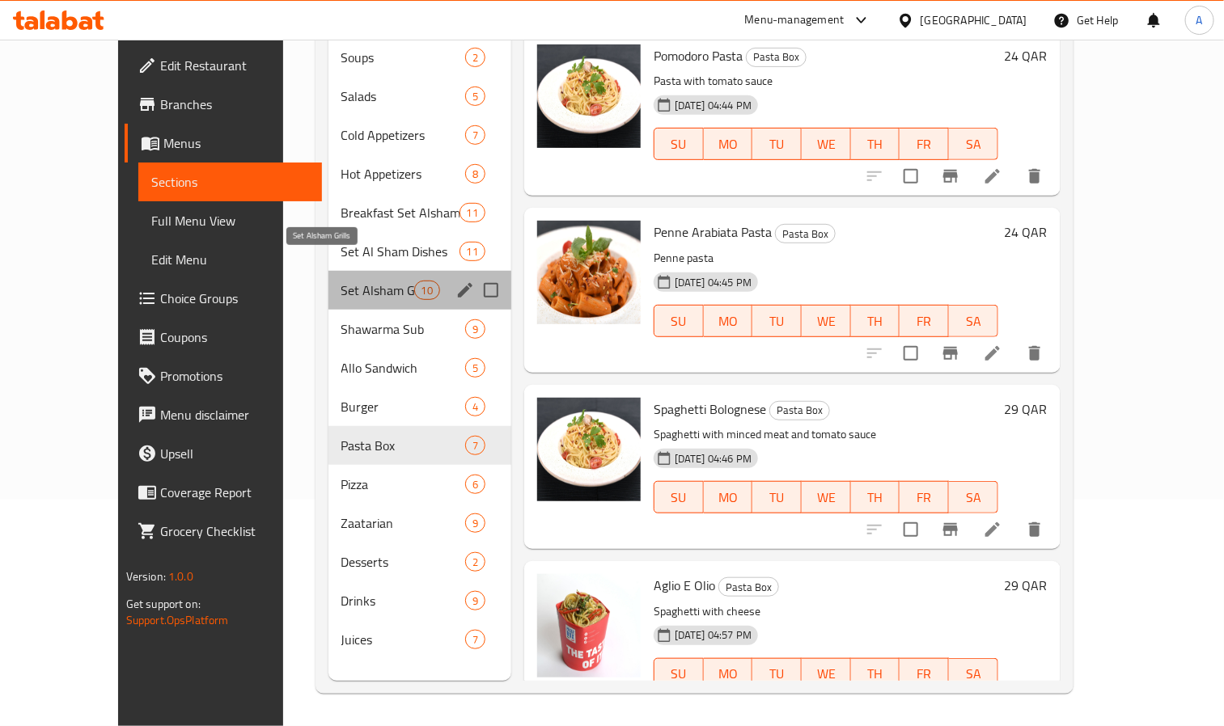
click at [341, 281] on span "Set Alsham Grills" at bounding box center [377, 290] width 73 height 19
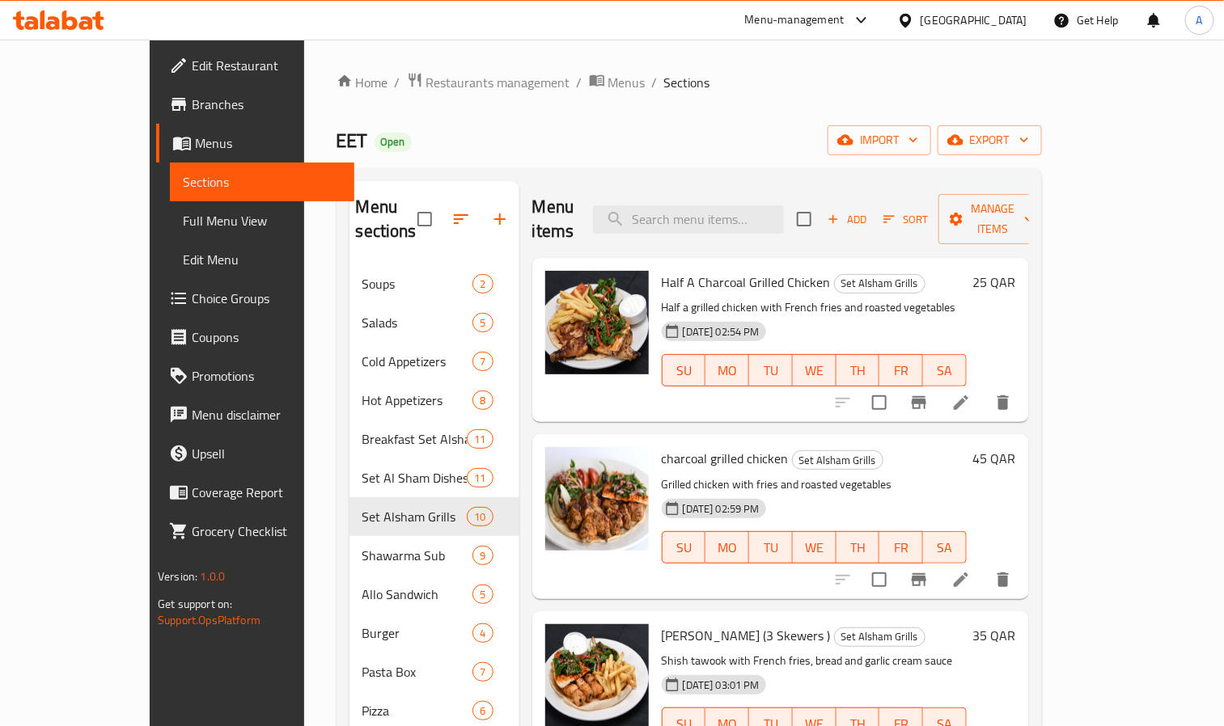
click at [1000, 18] on div "Qatar" at bounding box center [973, 20] width 107 height 18
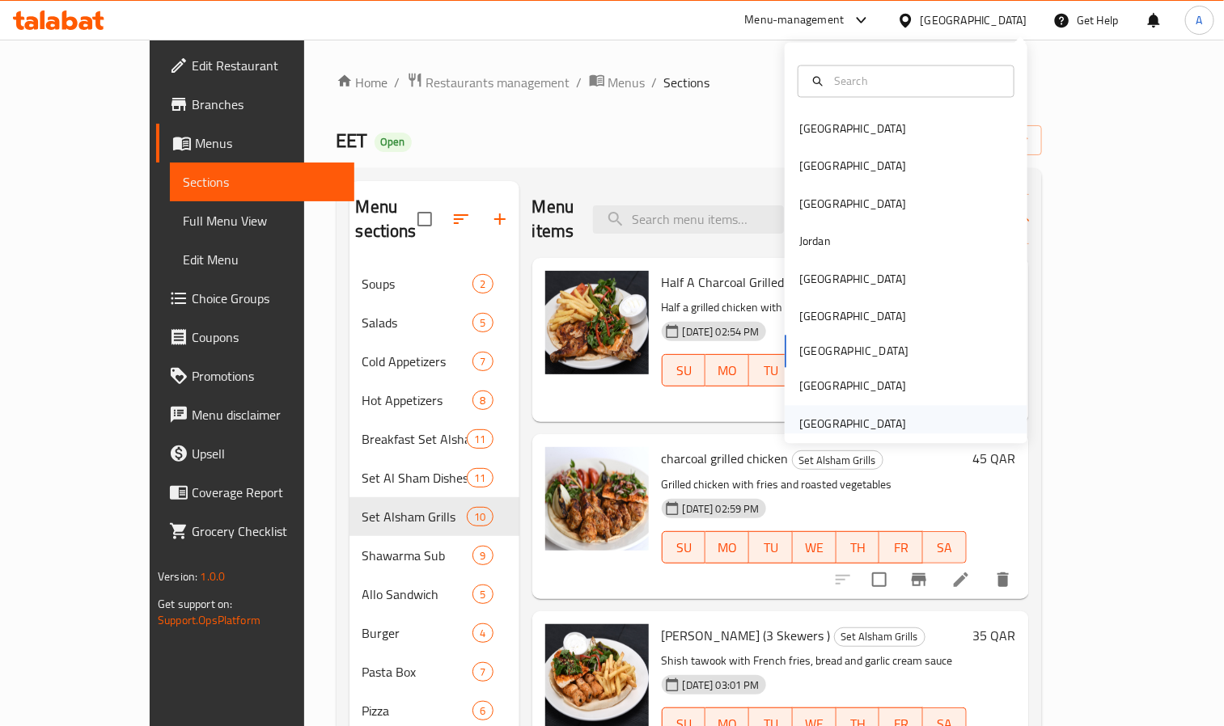
click at [887, 415] on div "[GEOGRAPHIC_DATA]" at bounding box center [852, 423] width 133 height 37
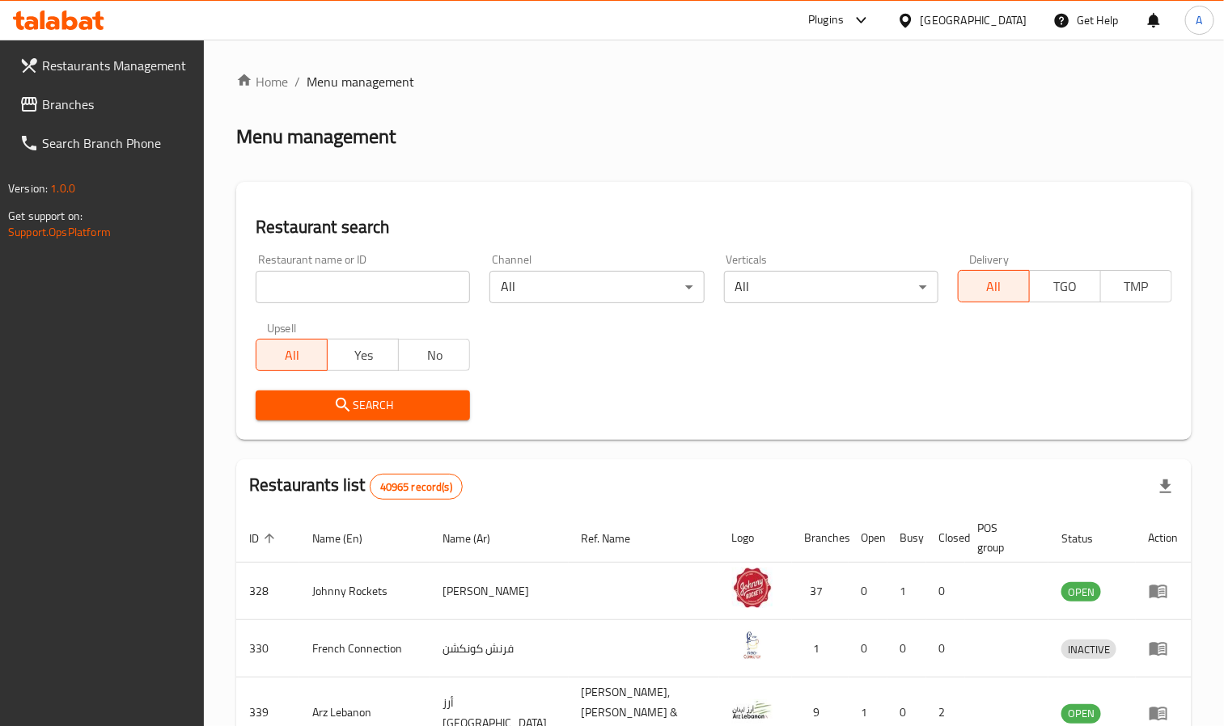
click at [90, 110] on span "Branches" at bounding box center [117, 104] width 150 height 19
